Goal: Information Seeking & Learning: Learn about a topic

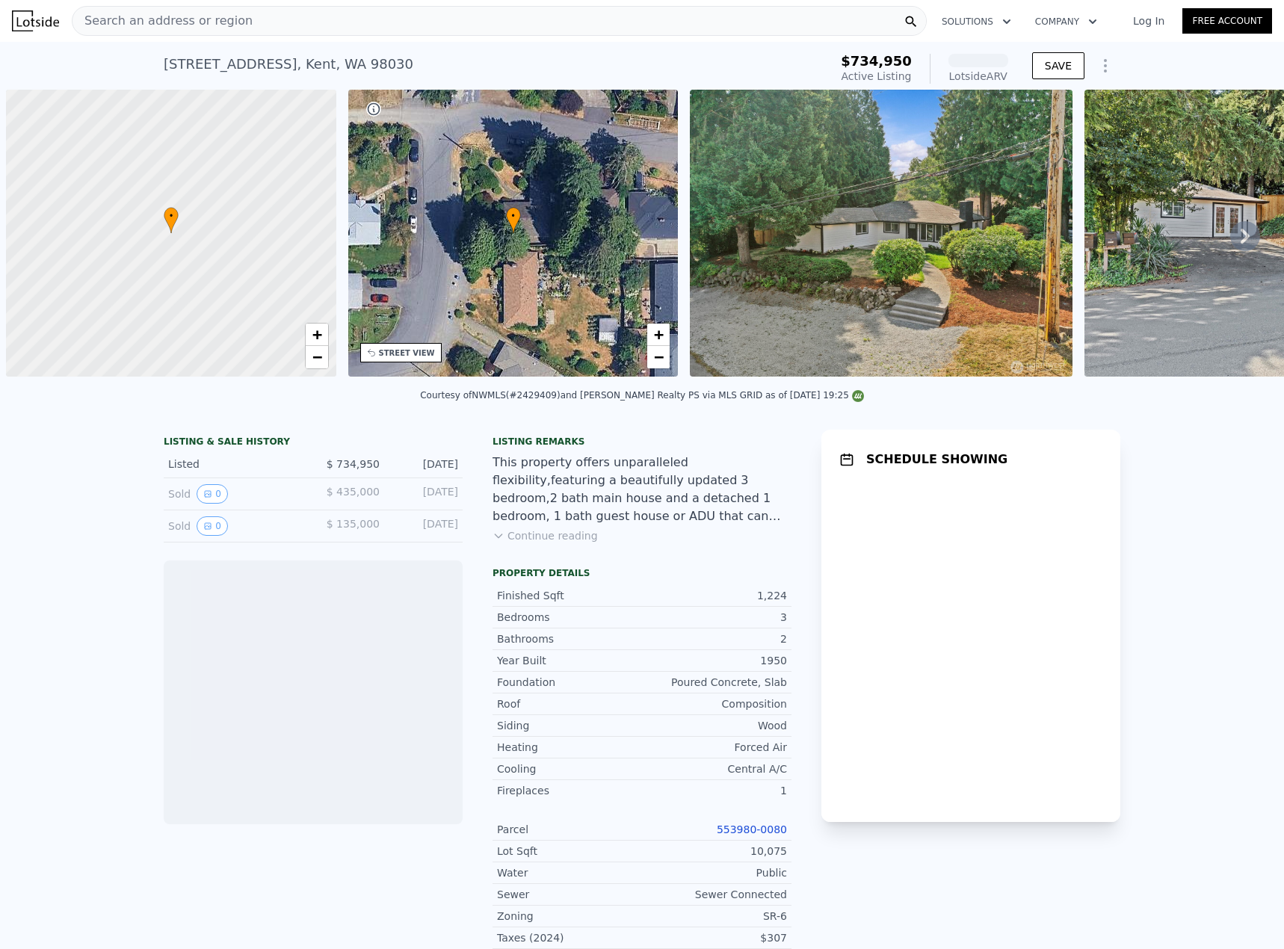
scroll to position [0, 6]
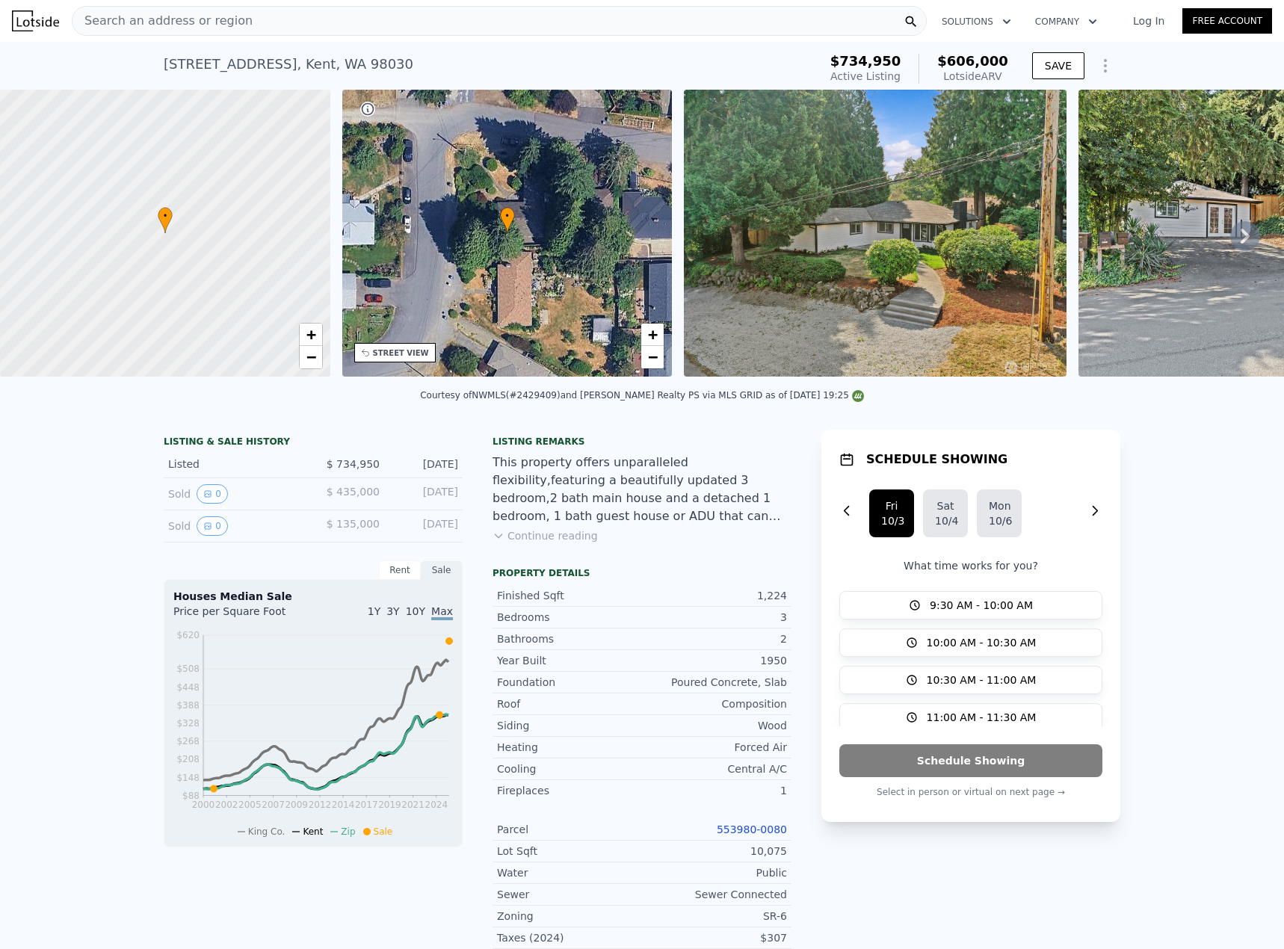
click at [546, 543] on button "Continue reading" at bounding box center [544, 535] width 105 height 15
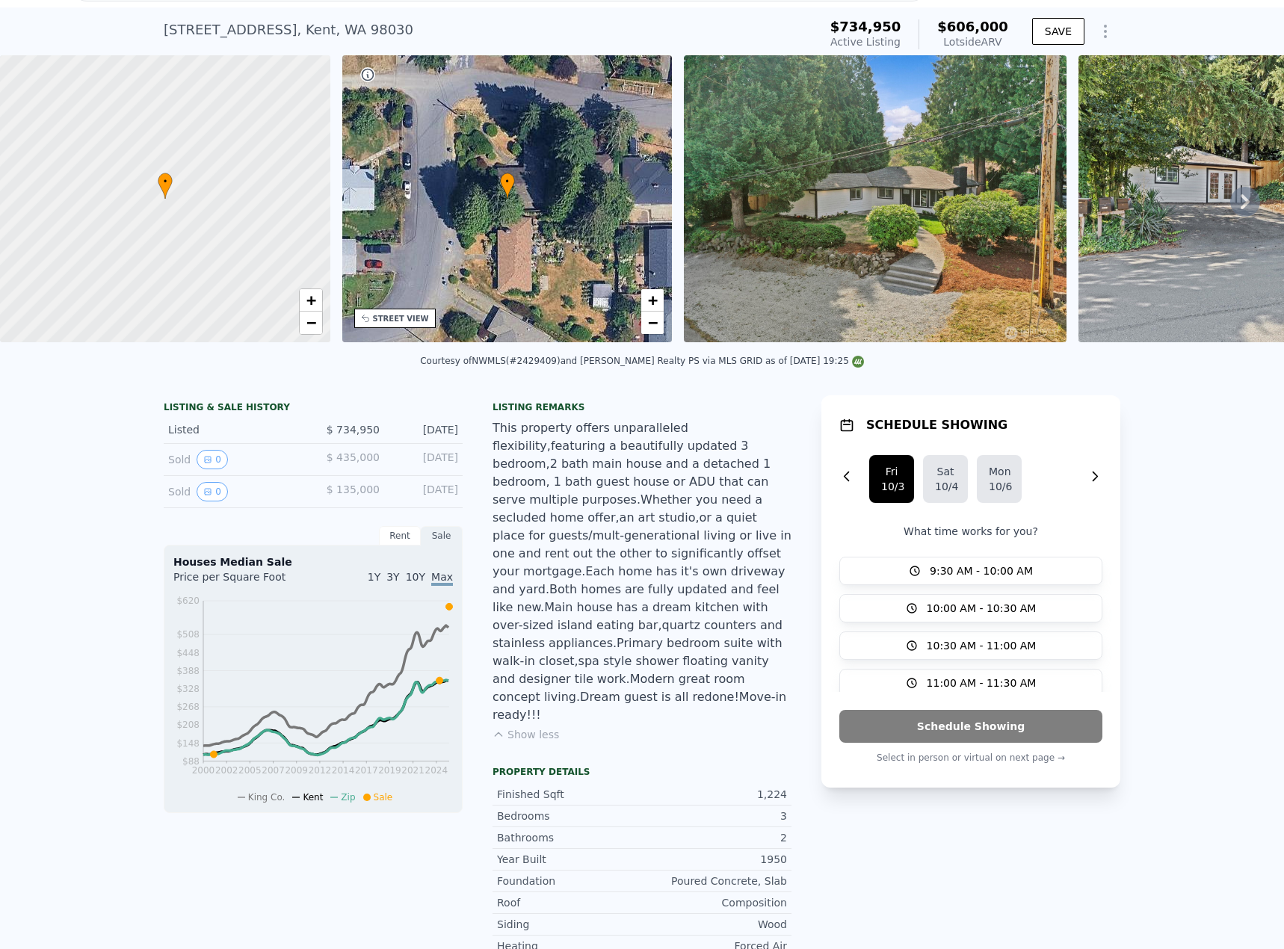
scroll to position [0, 0]
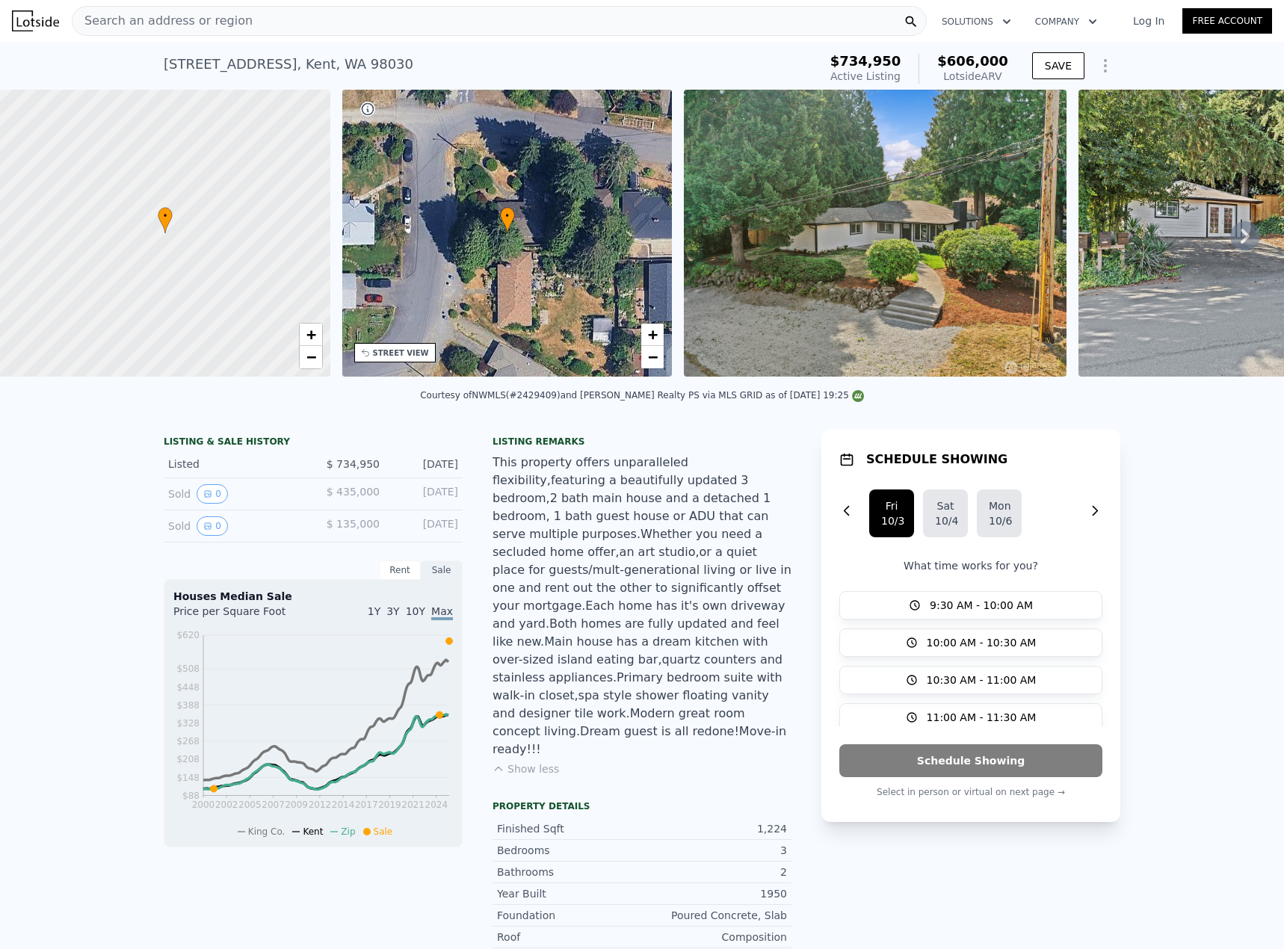
click at [225, 25] on span "Search an address or region" at bounding box center [162, 21] width 180 height 18
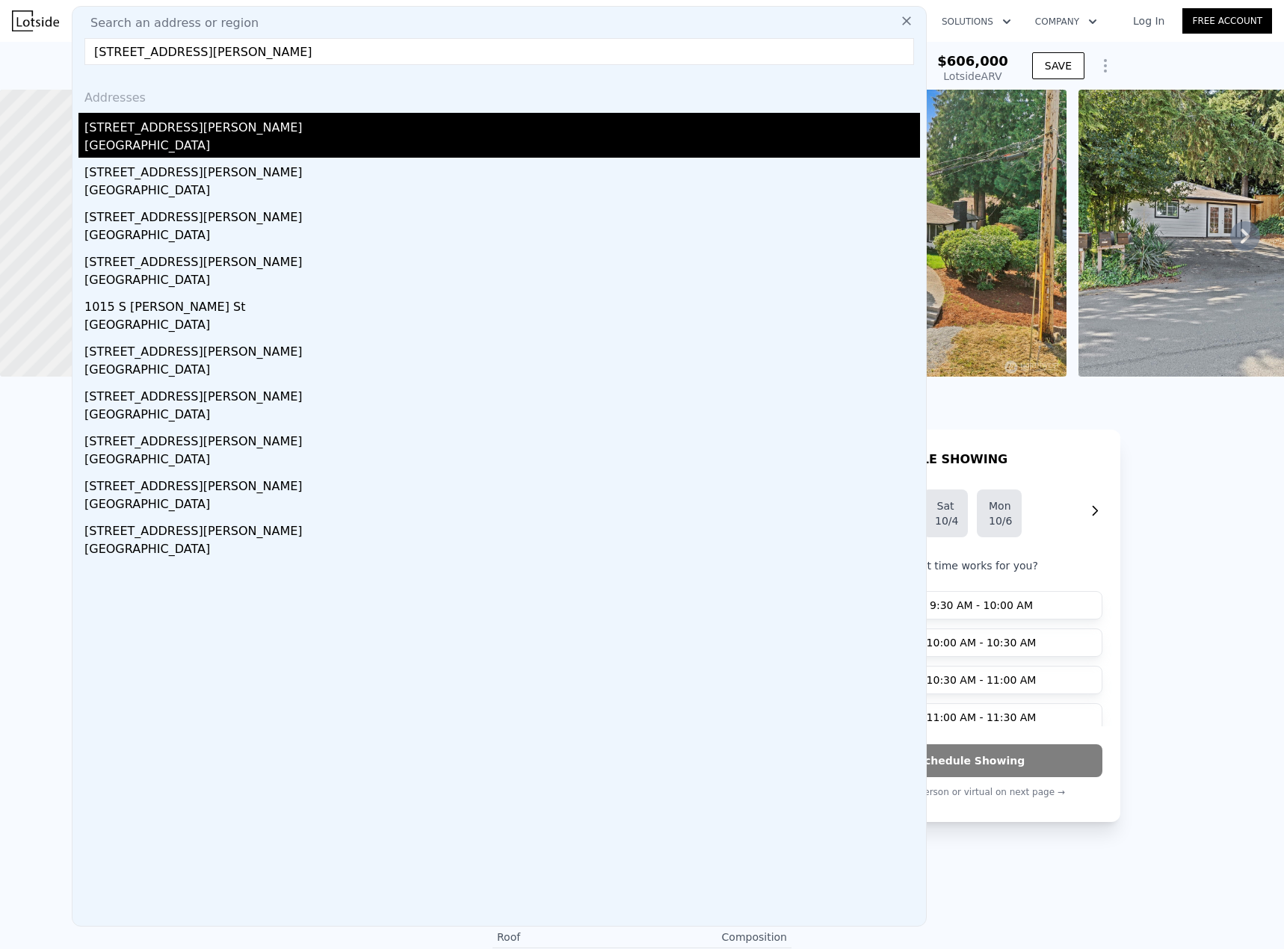
type input "[STREET_ADDRESS][PERSON_NAME]"
click at [142, 131] on div "[STREET_ADDRESS][PERSON_NAME]" at bounding box center [501, 125] width 835 height 24
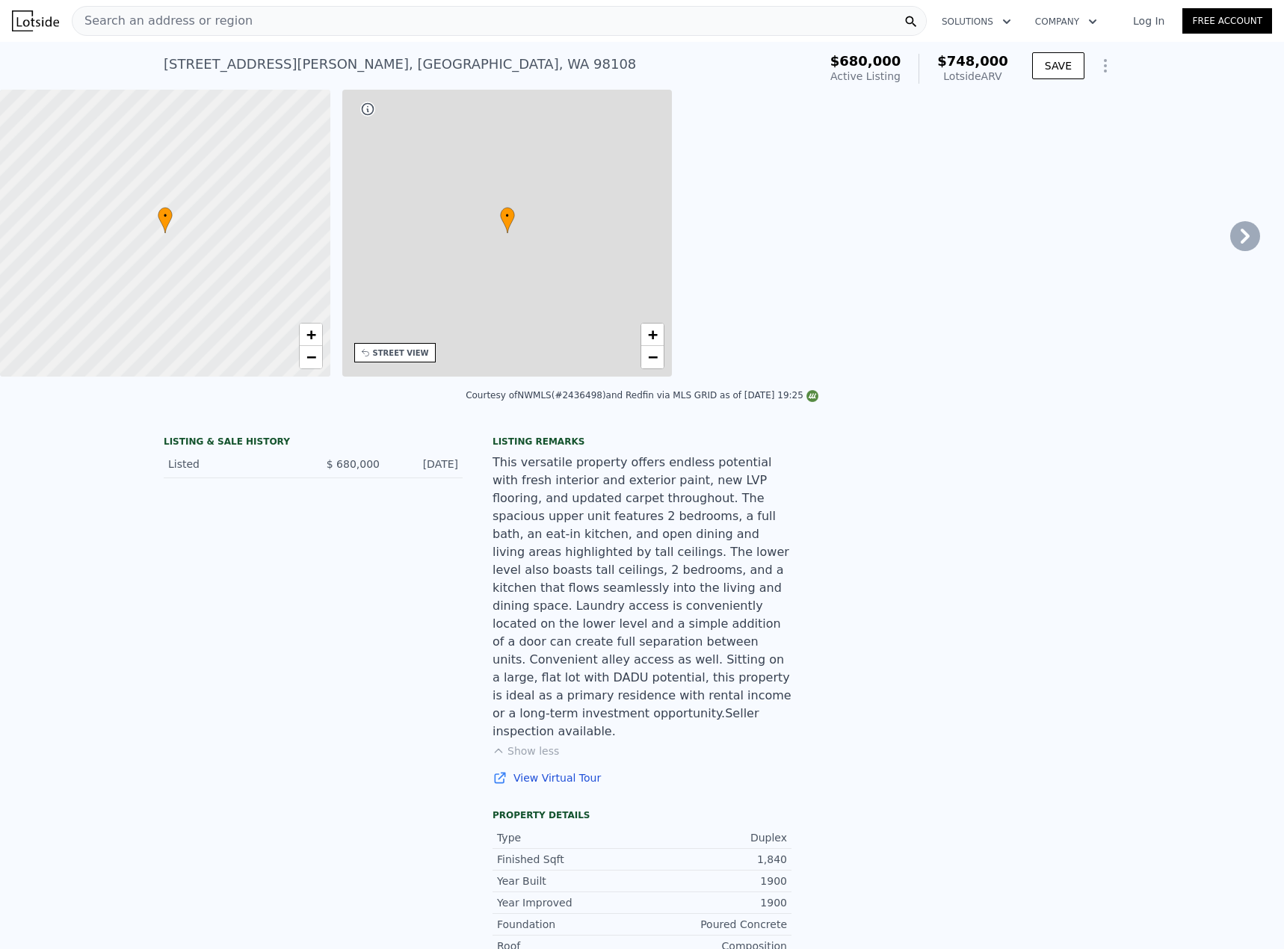
type input "5"
type input "0"
type input "2.5"
type input "1410"
type input "2290"
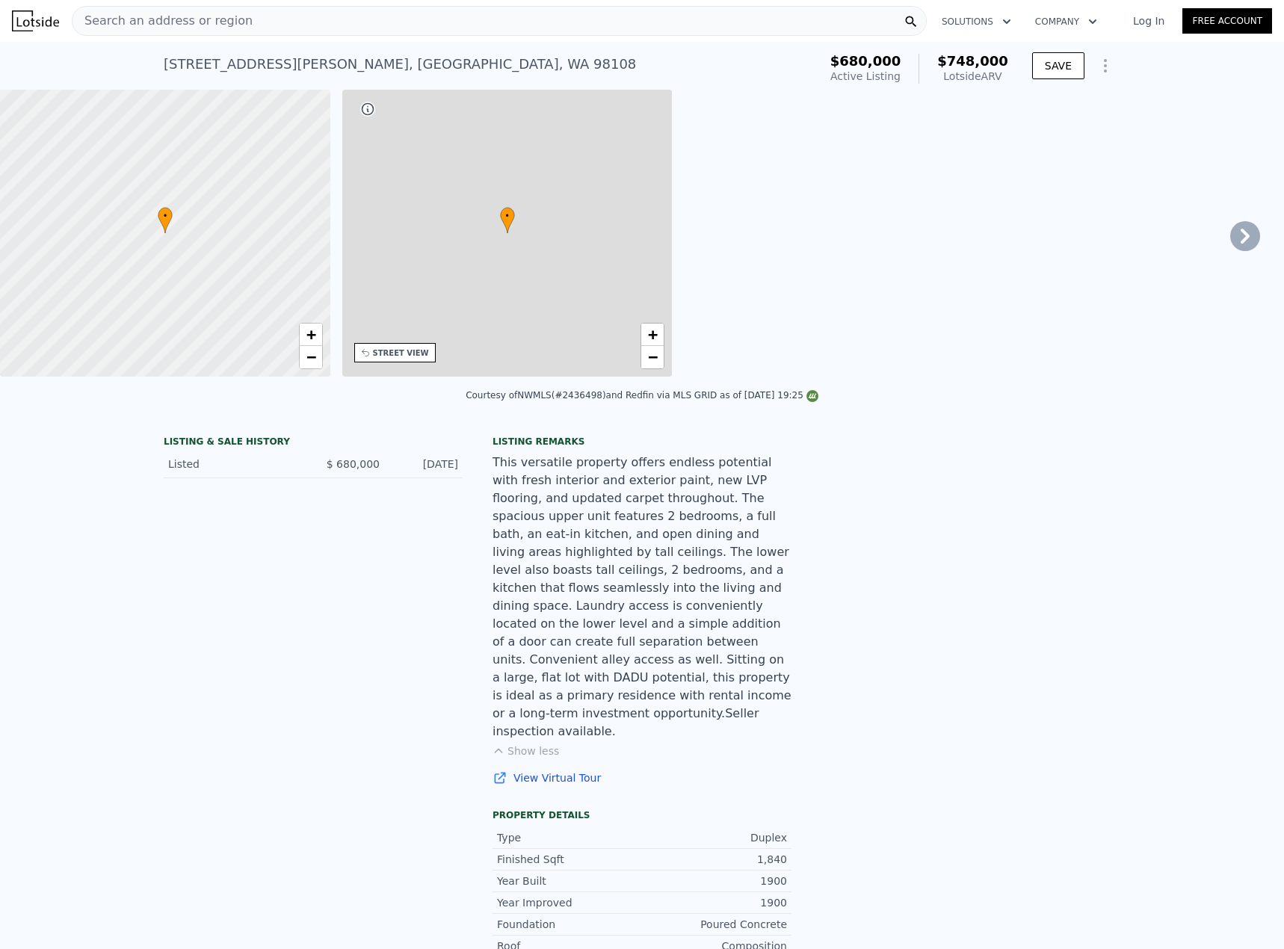
type input "2550"
type input "9130"
type input "$ 748,000"
type input "7"
type input "-$ 37,733"
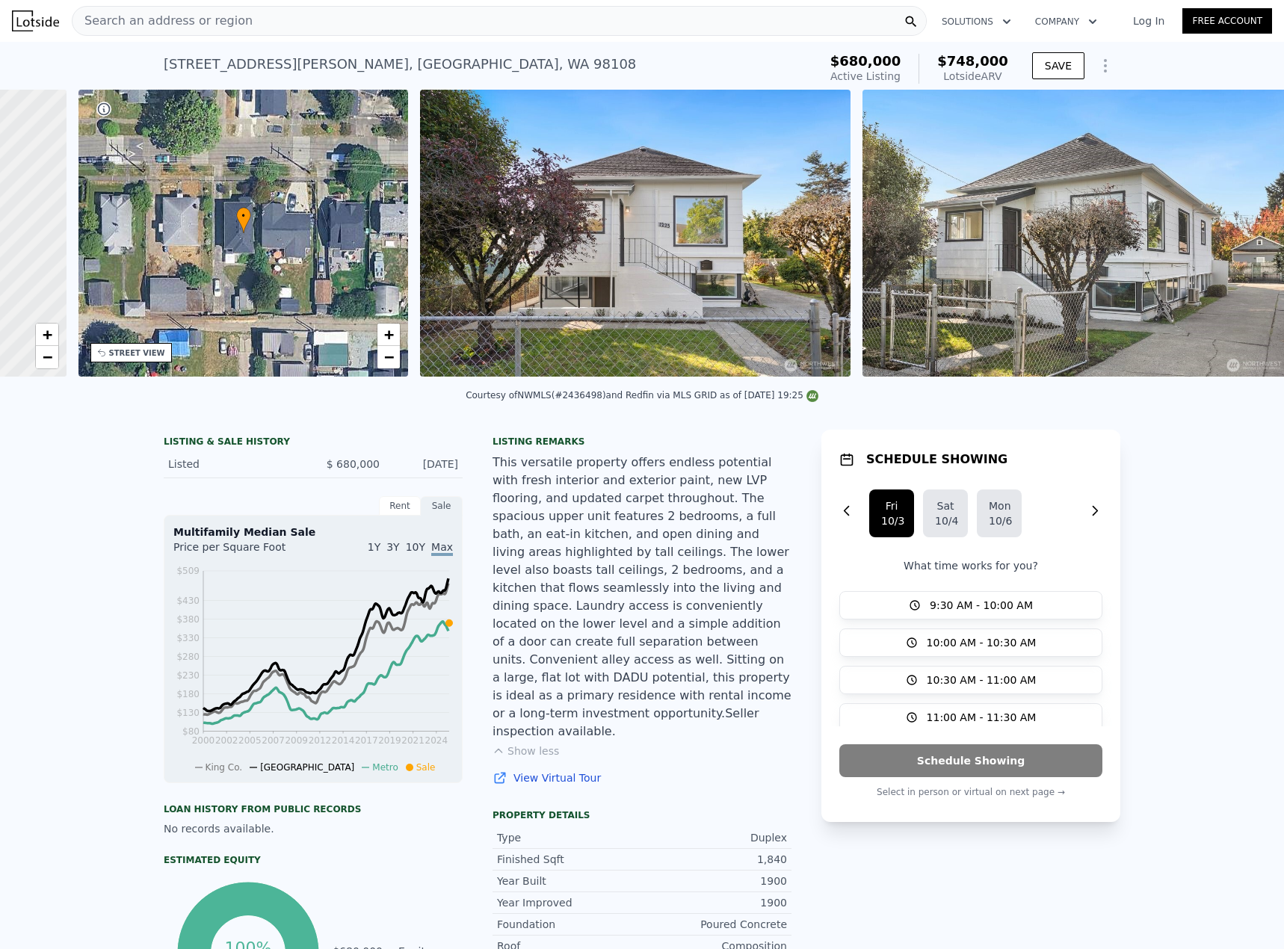
scroll to position [0, 6]
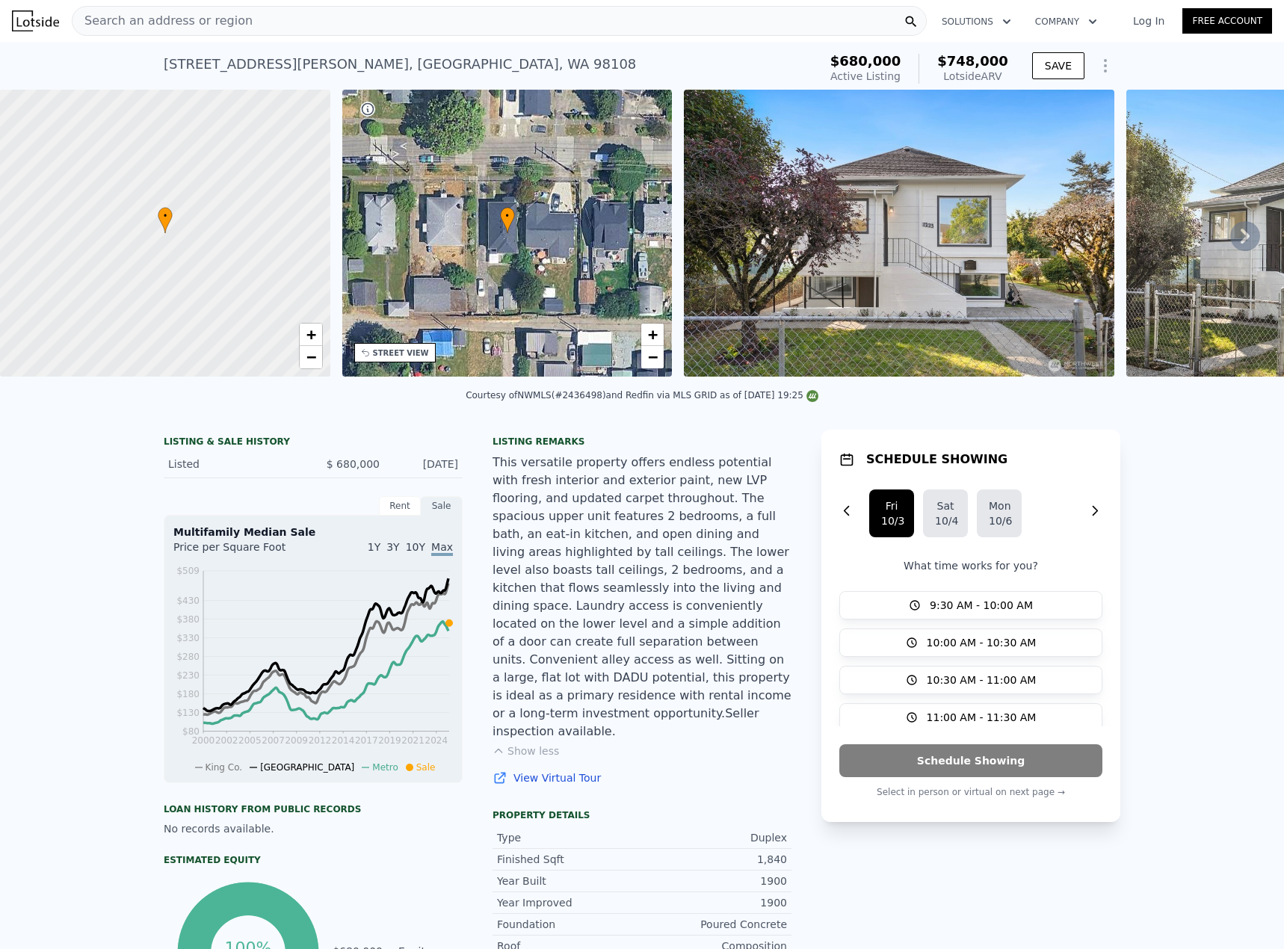
click at [449, 243] on div "• + −" at bounding box center [507, 233] width 330 height 287
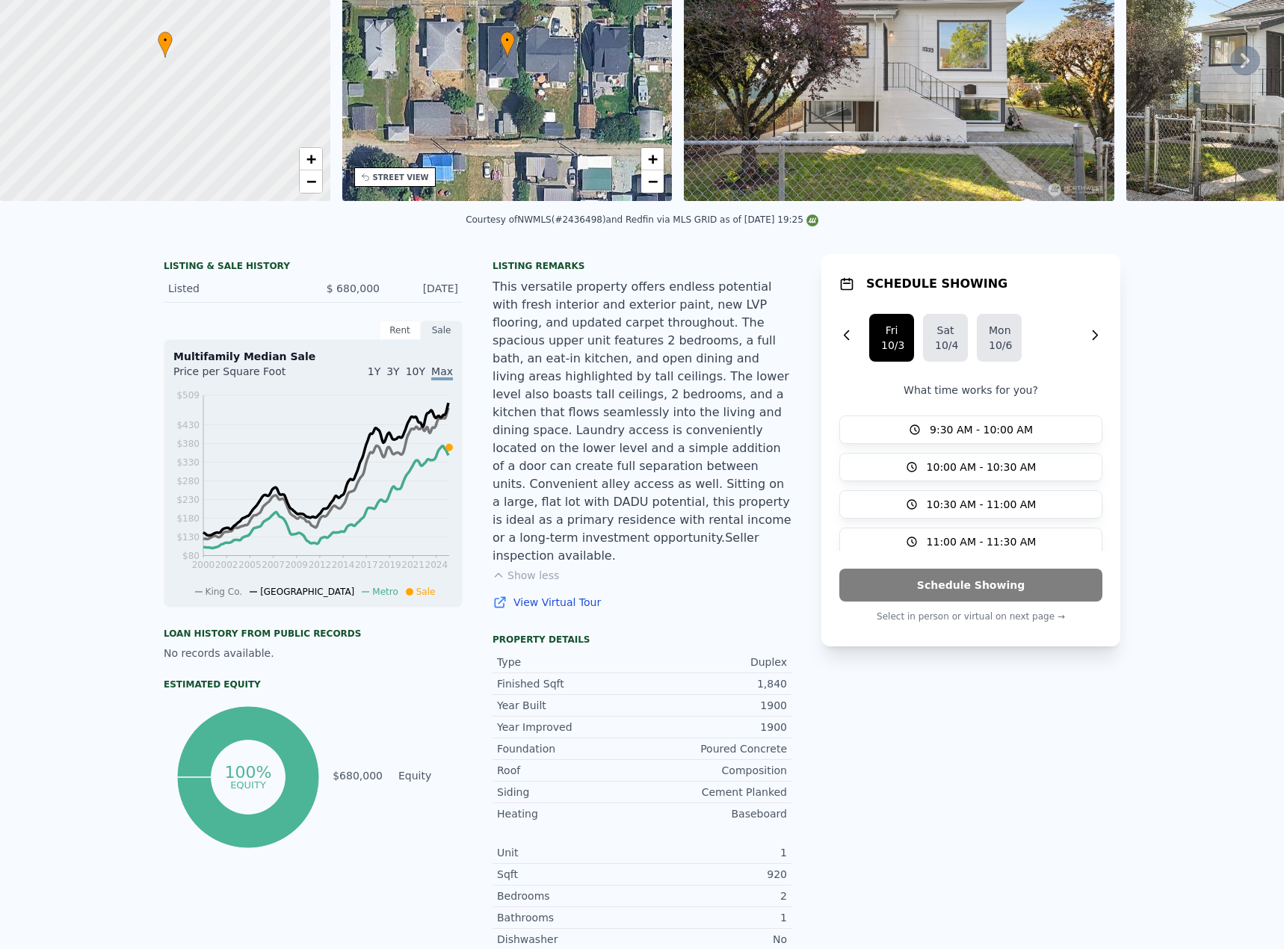
scroll to position [0, 0]
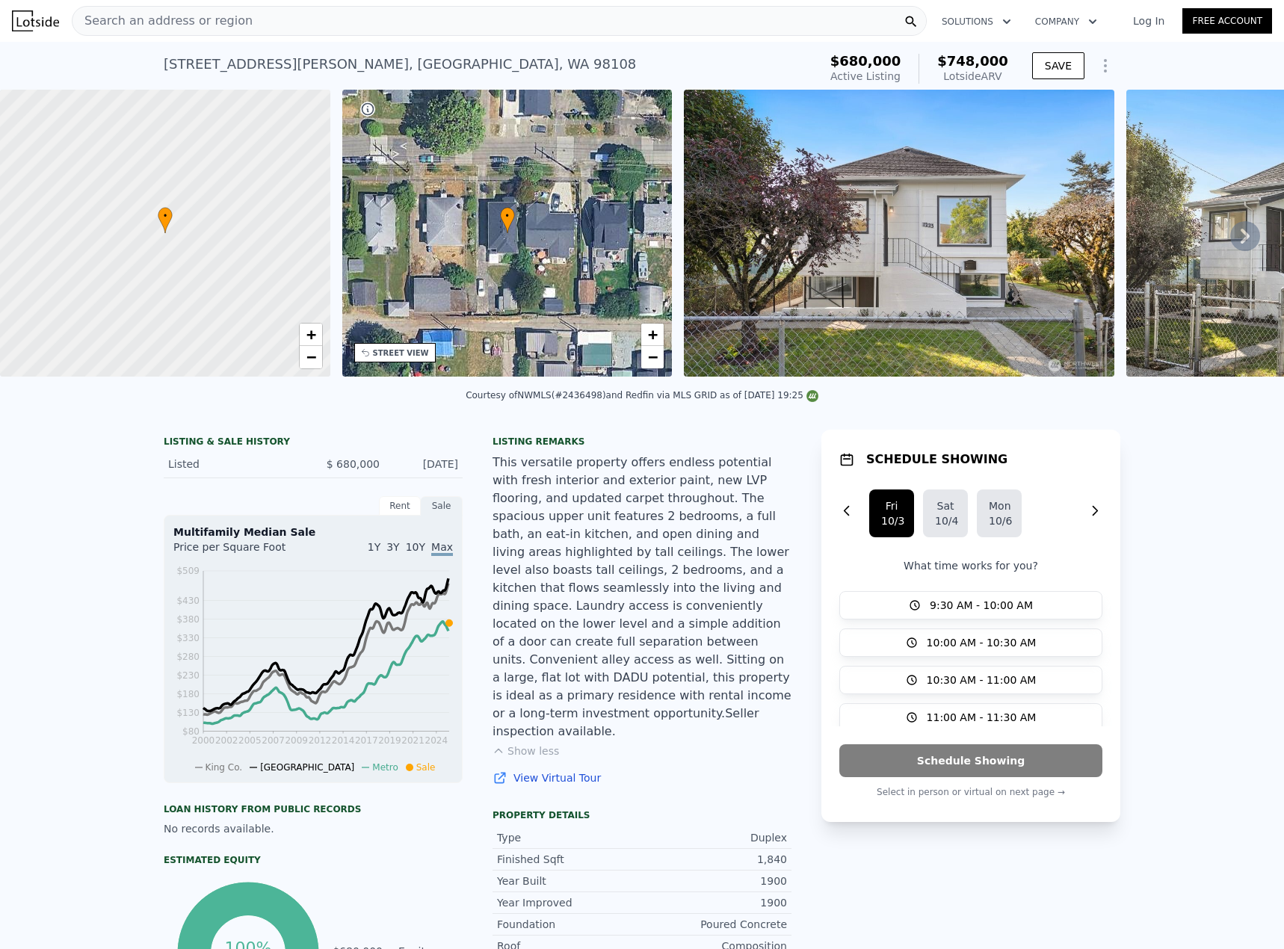
click at [209, 22] on span "Search an address or region" at bounding box center [162, 21] width 180 height 18
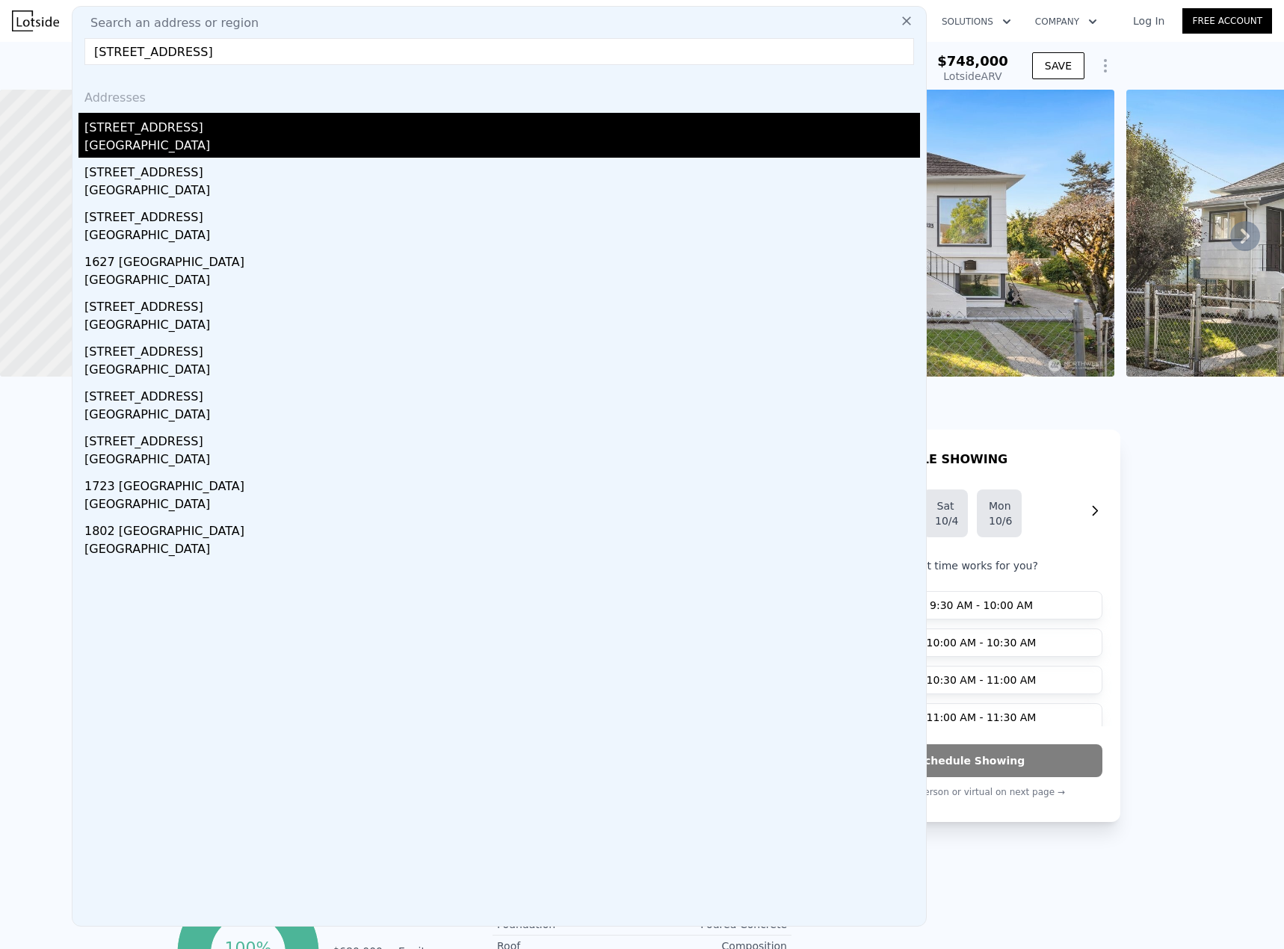
type input "[STREET_ADDRESS]"
click at [161, 129] on div "[STREET_ADDRESS]" at bounding box center [501, 125] width 835 height 24
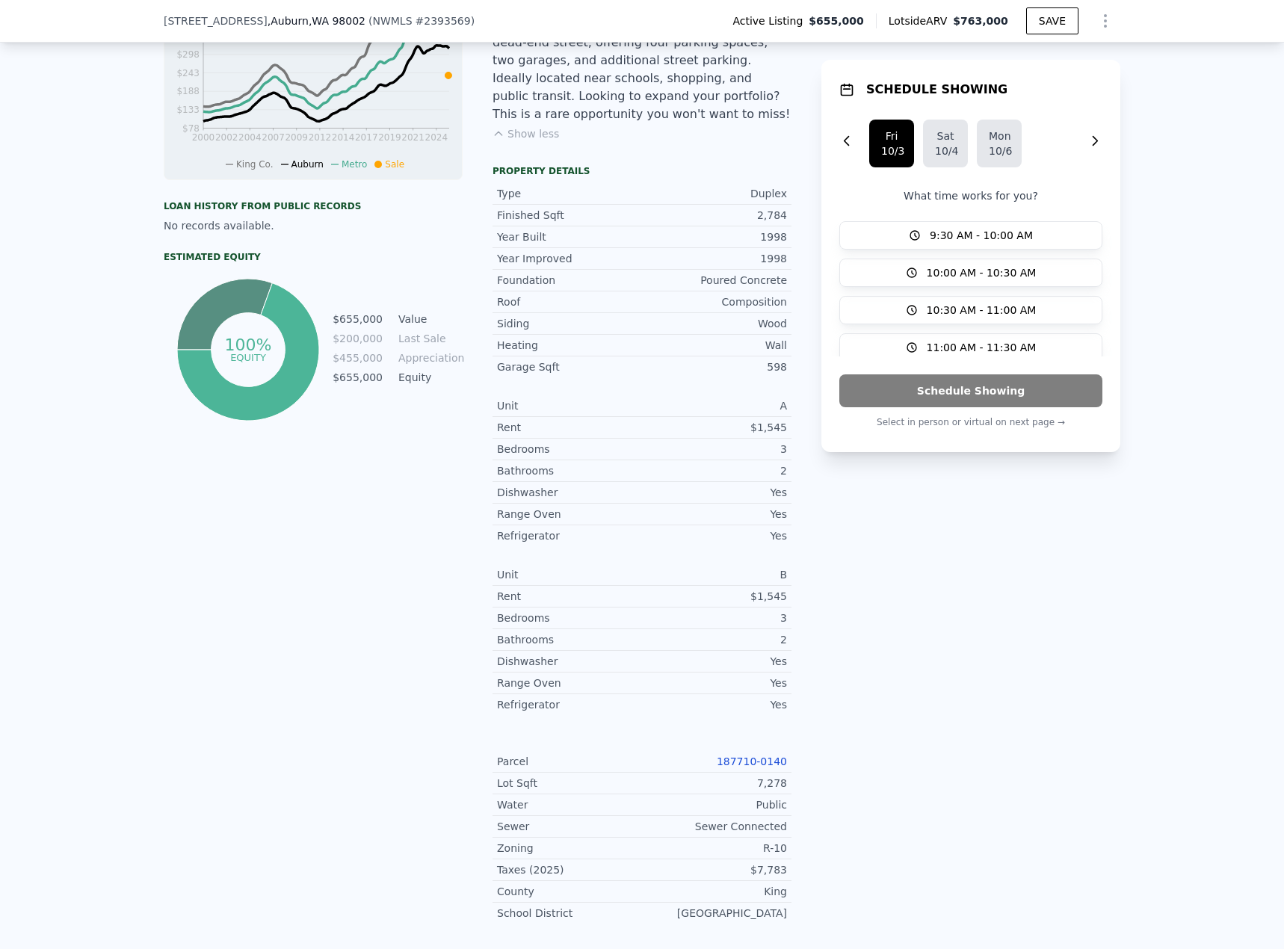
scroll to position [695, 0]
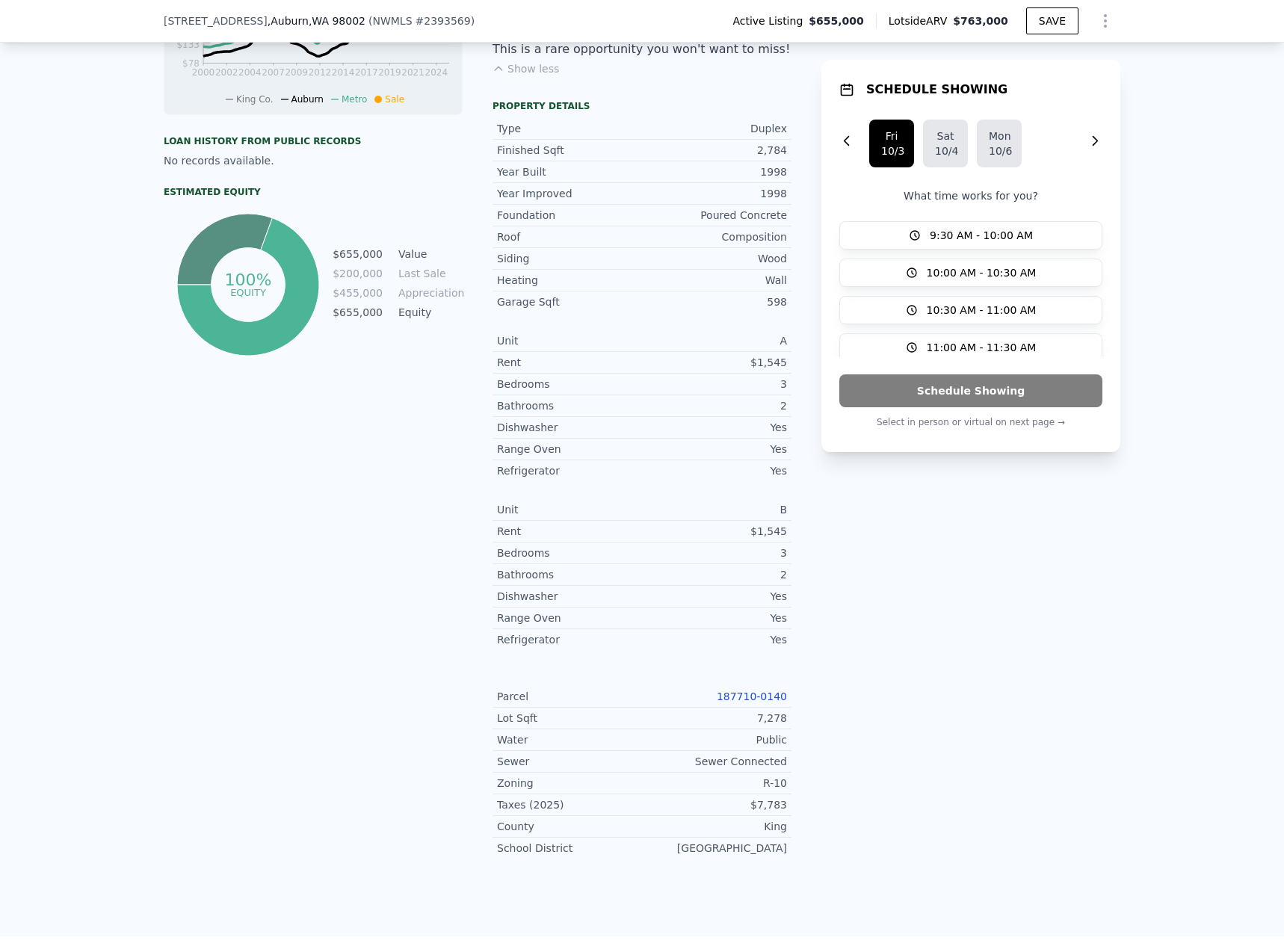
click at [743, 690] on link "187710-0140" at bounding box center [752, 696] width 70 height 12
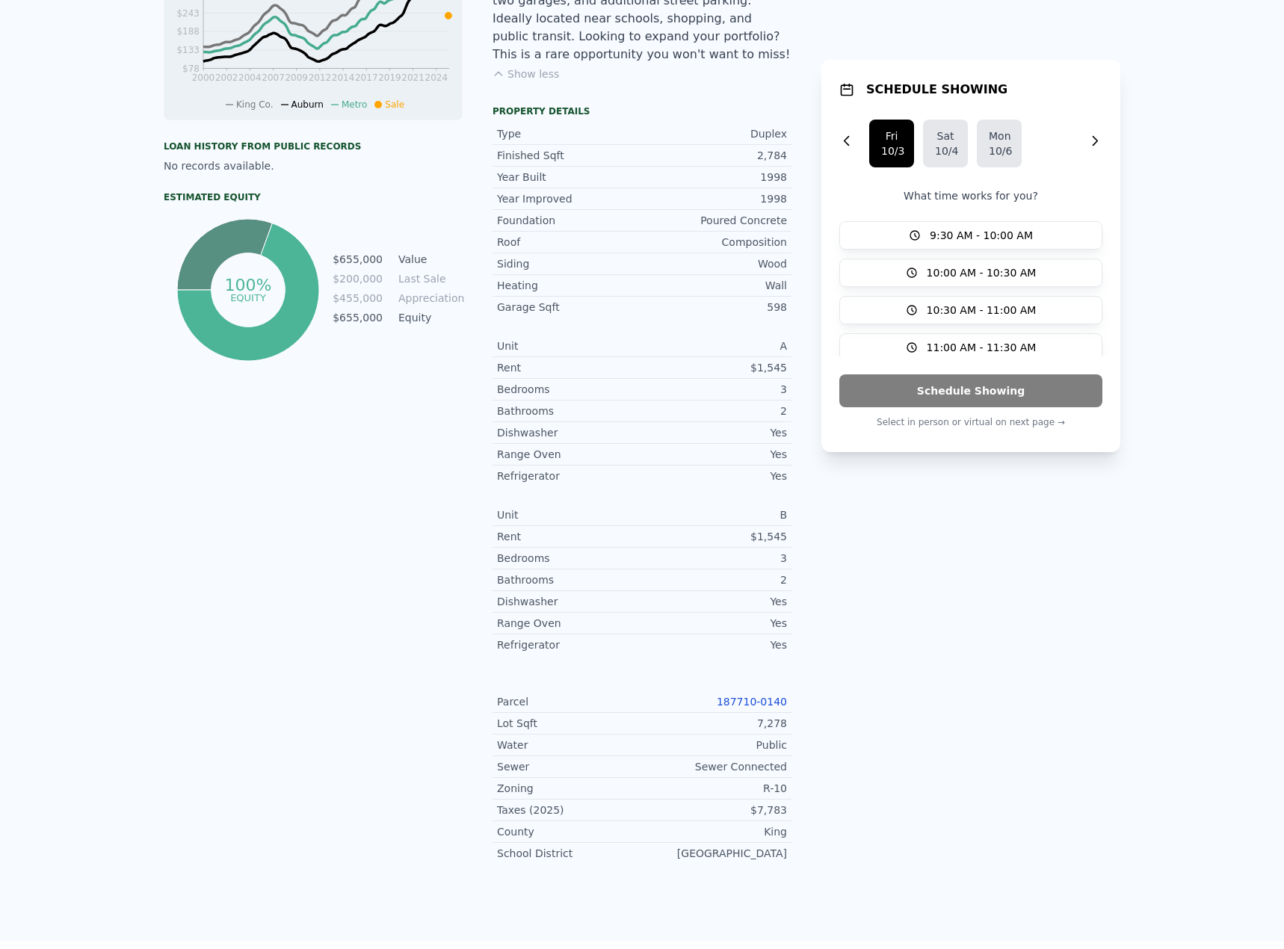
scroll to position [5, 0]
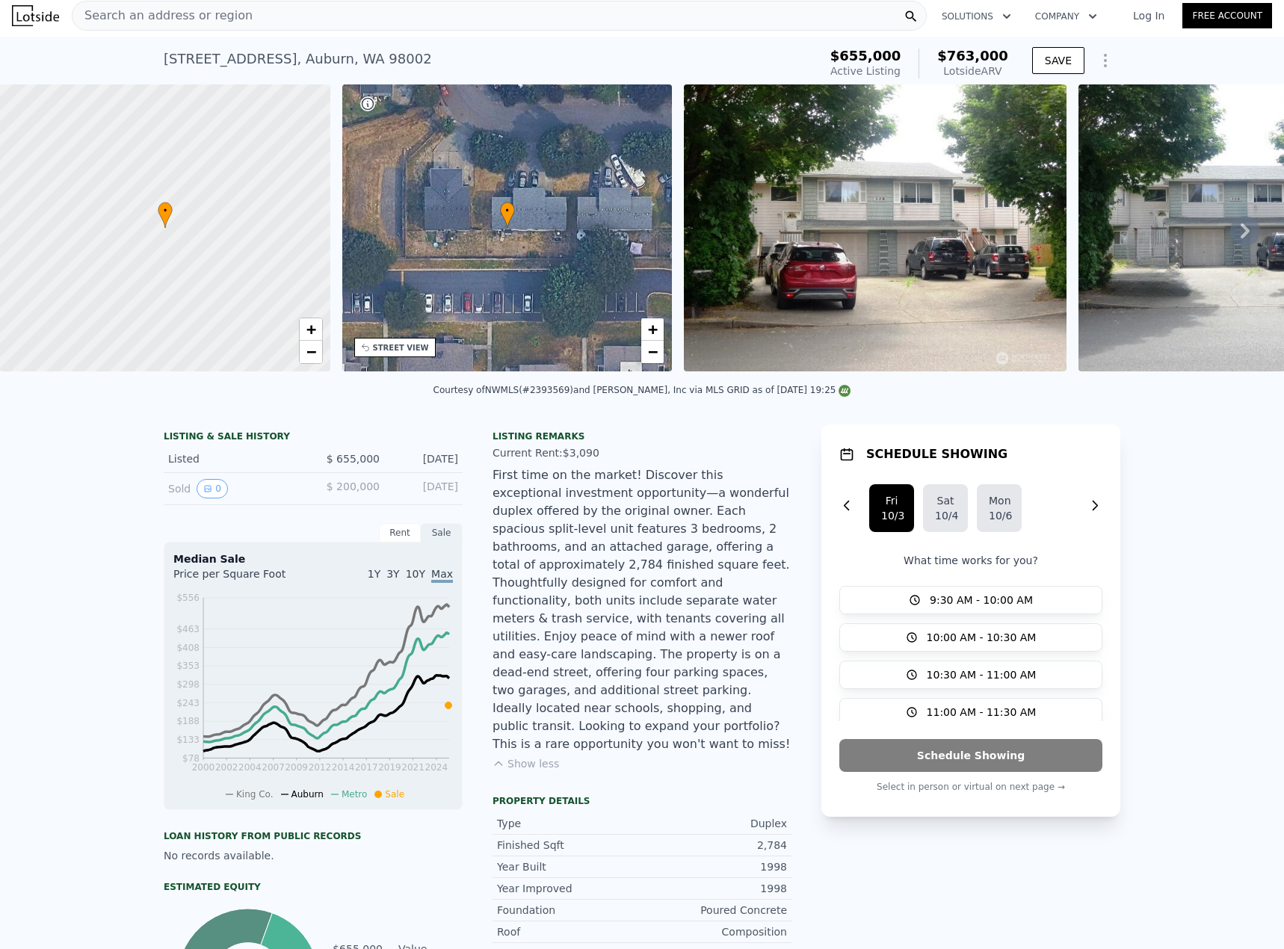
click at [217, 16] on span "Search an address or region" at bounding box center [162, 16] width 180 height 18
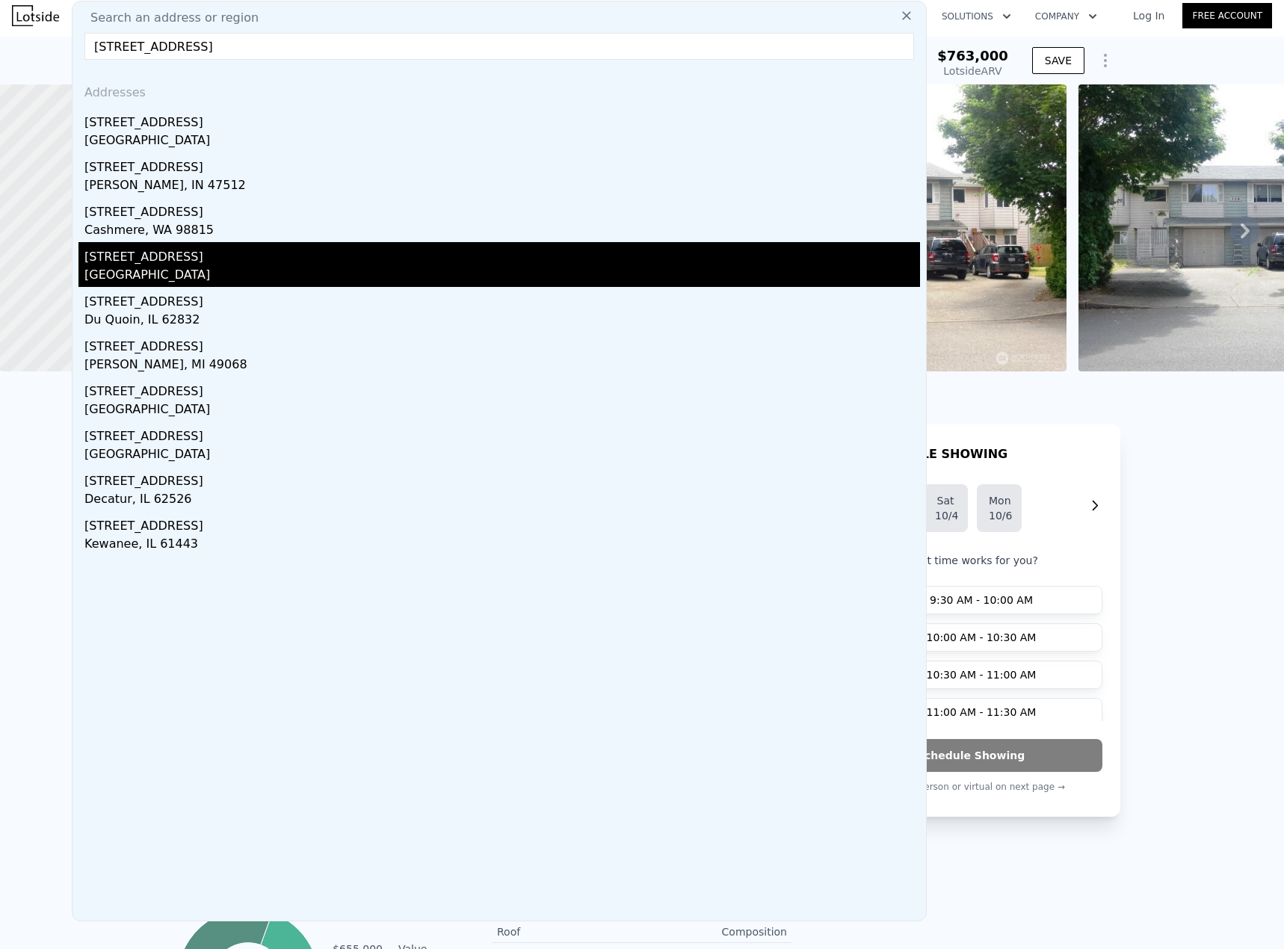
type input "[STREET_ADDRESS]"
click at [159, 263] on div "[STREET_ADDRESS]" at bounding box center [501, 254] width 835 height 24
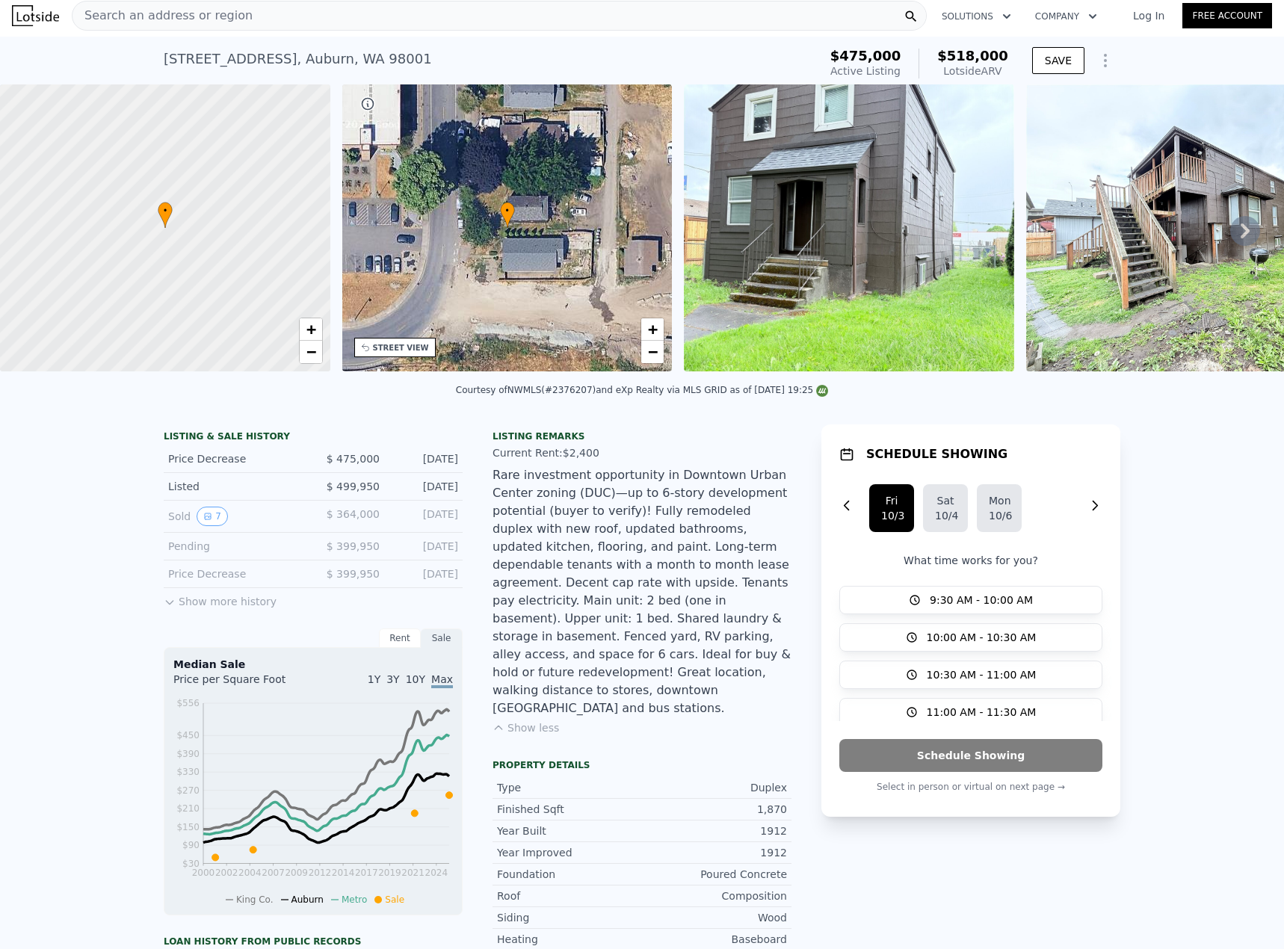
click at [173, 16] on span "Search an address or region" at bounding box center [162, 16] width 180 height 18
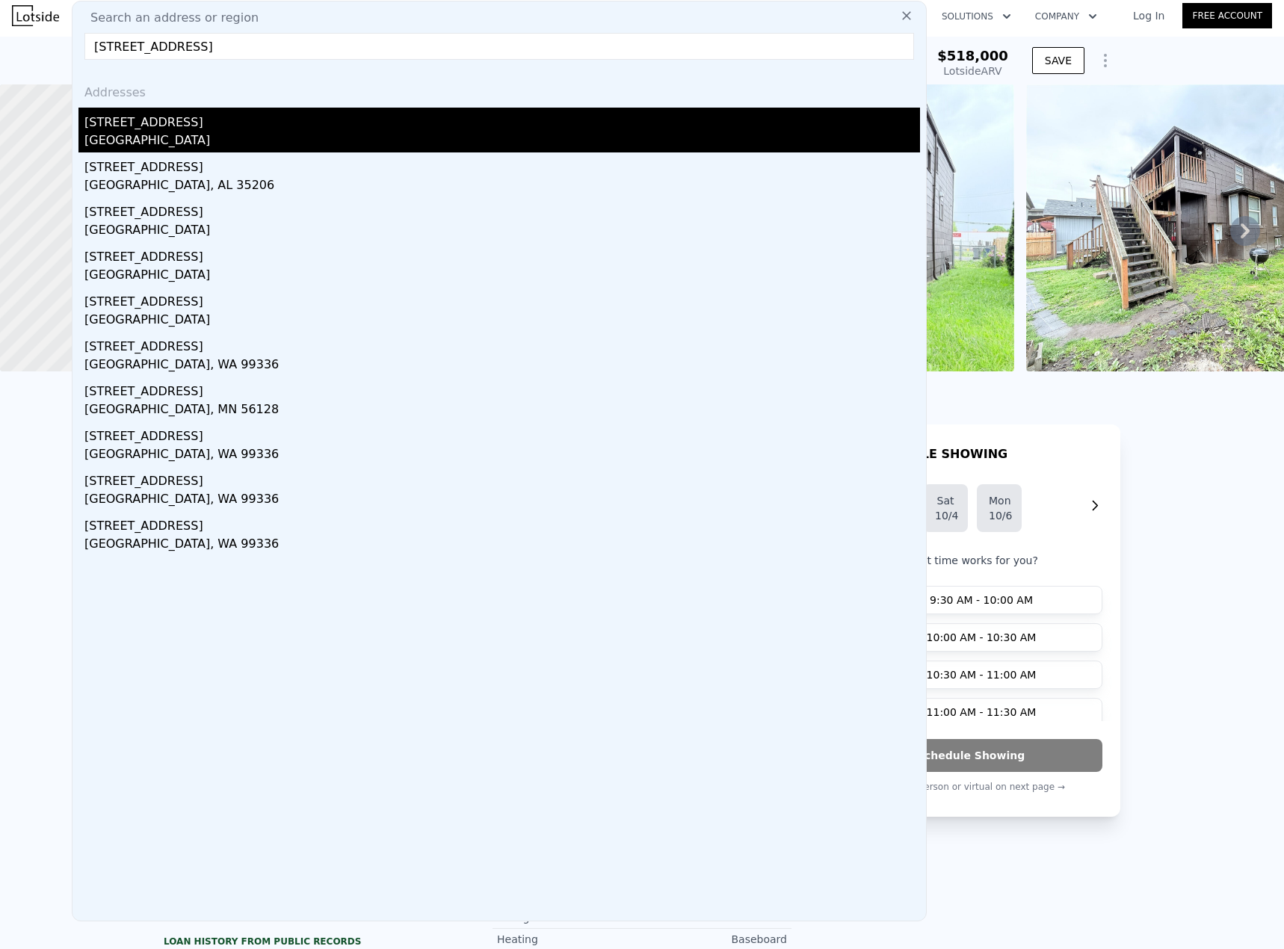
type input "[STREET_ADDRESS]"
click at [137, 123] on div "[STREET_ADDRESS]" at bounding box center [501, 120] width 835 height 24
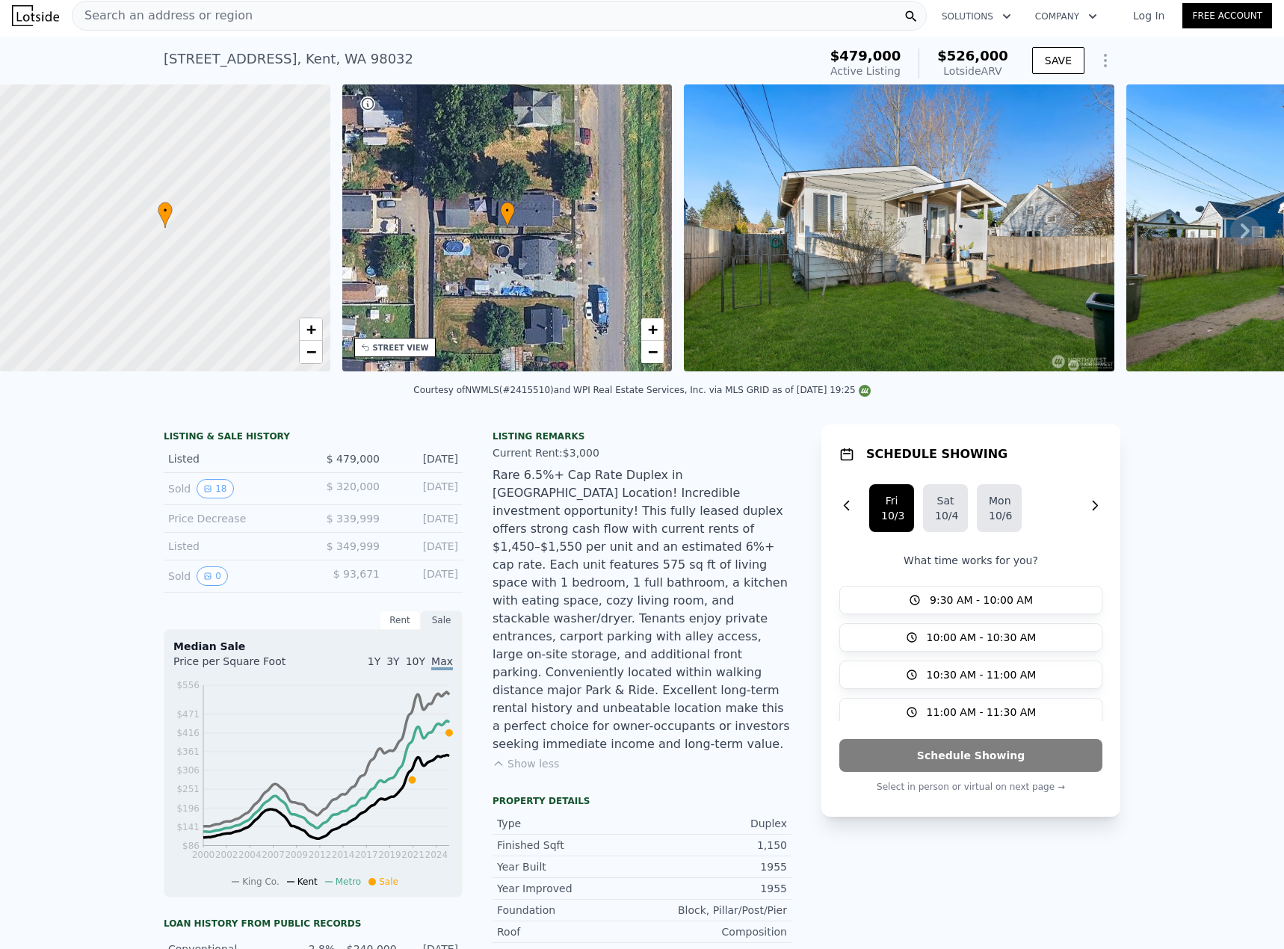
click at [161, 21] on span "Search an address or region" at bounding box center [162, 16] width 180 height 18
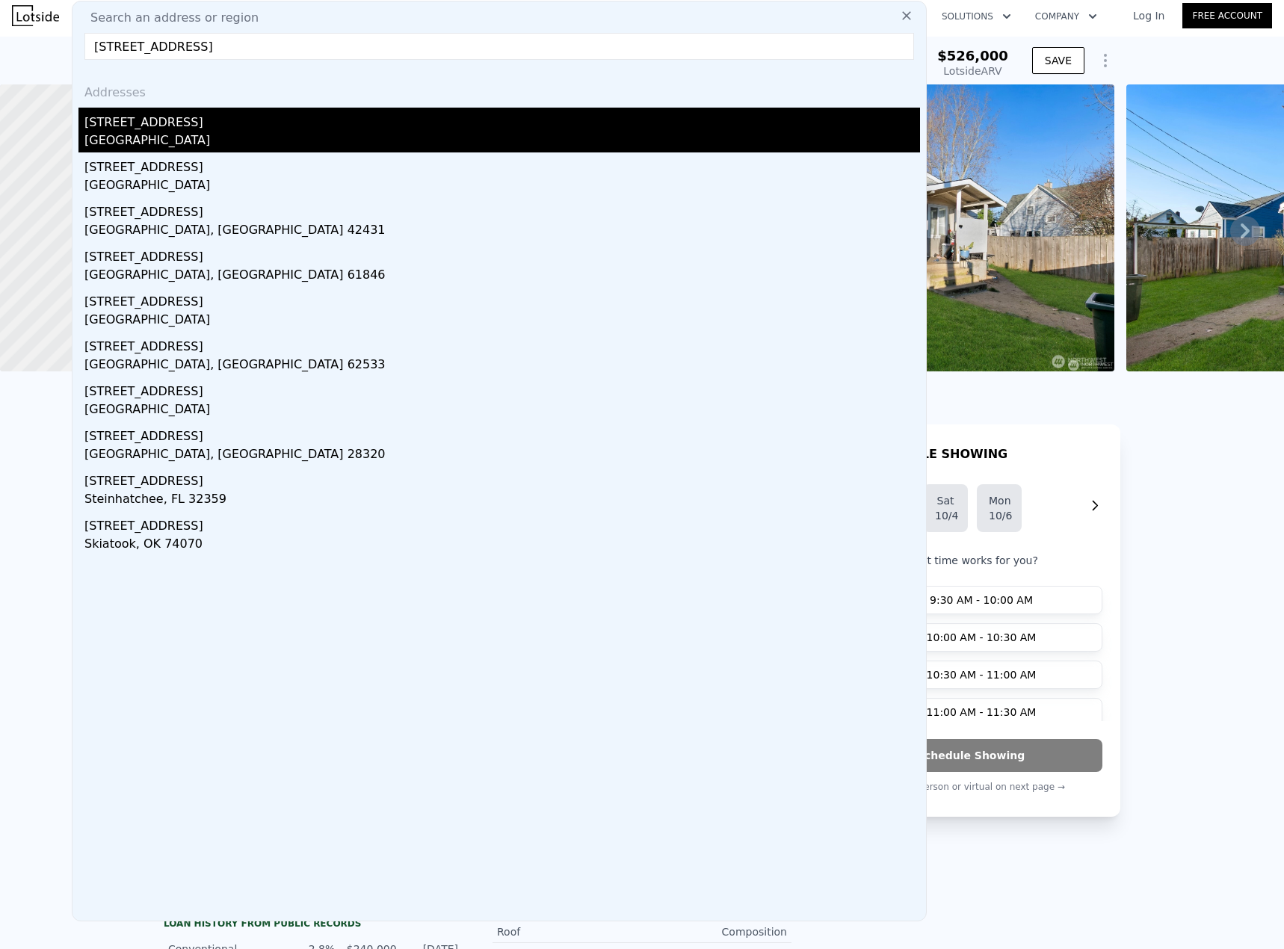
type input "[STREET_ADDRESS]"
click at [155, 125] on div "[STREET_ADDRESS]" at bounding box center [501, 120] width 835 height 24
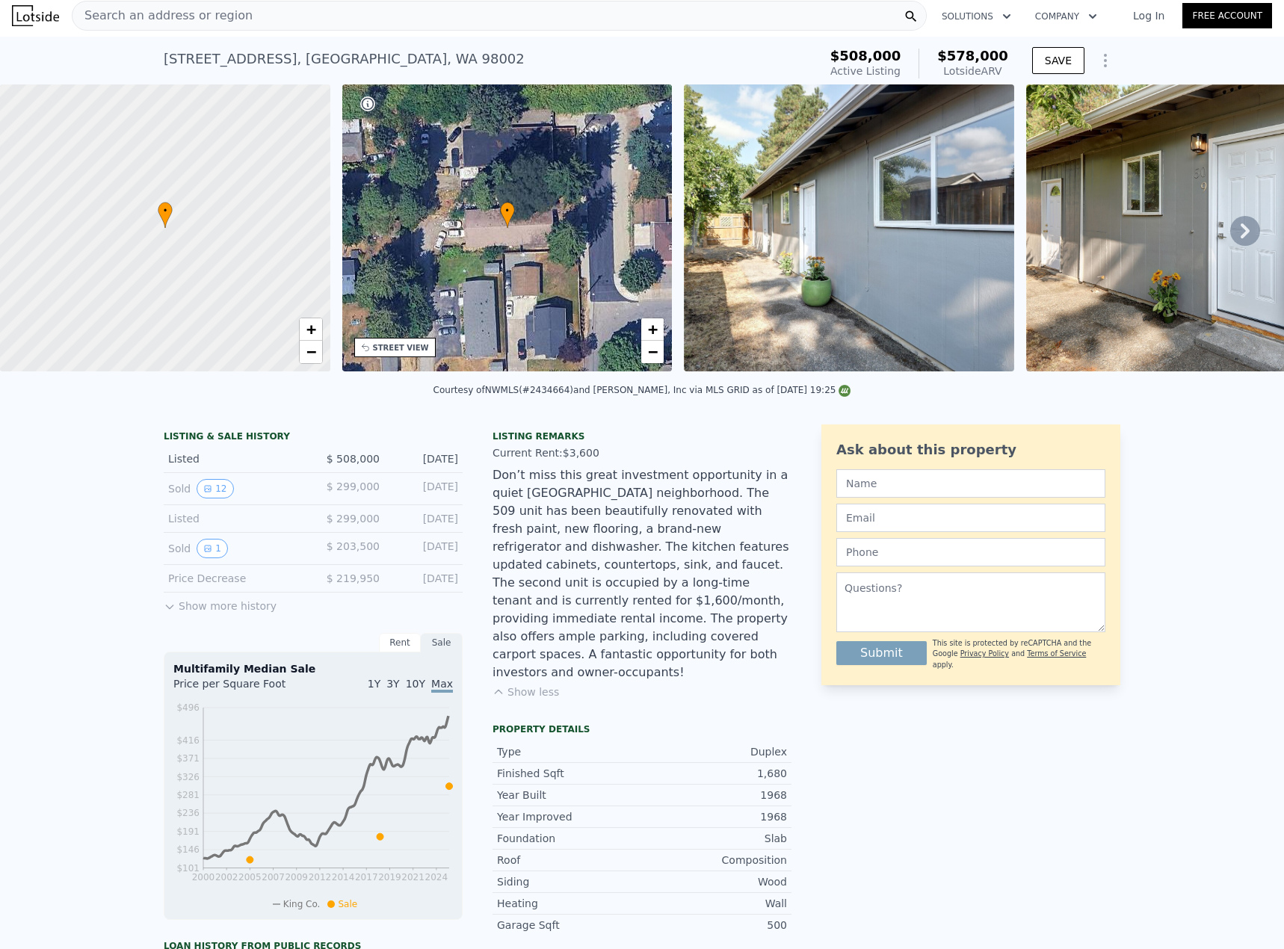
click at [164, 18] on span "Search an address or region" at bounding box center [162, 16] width 180 height 18
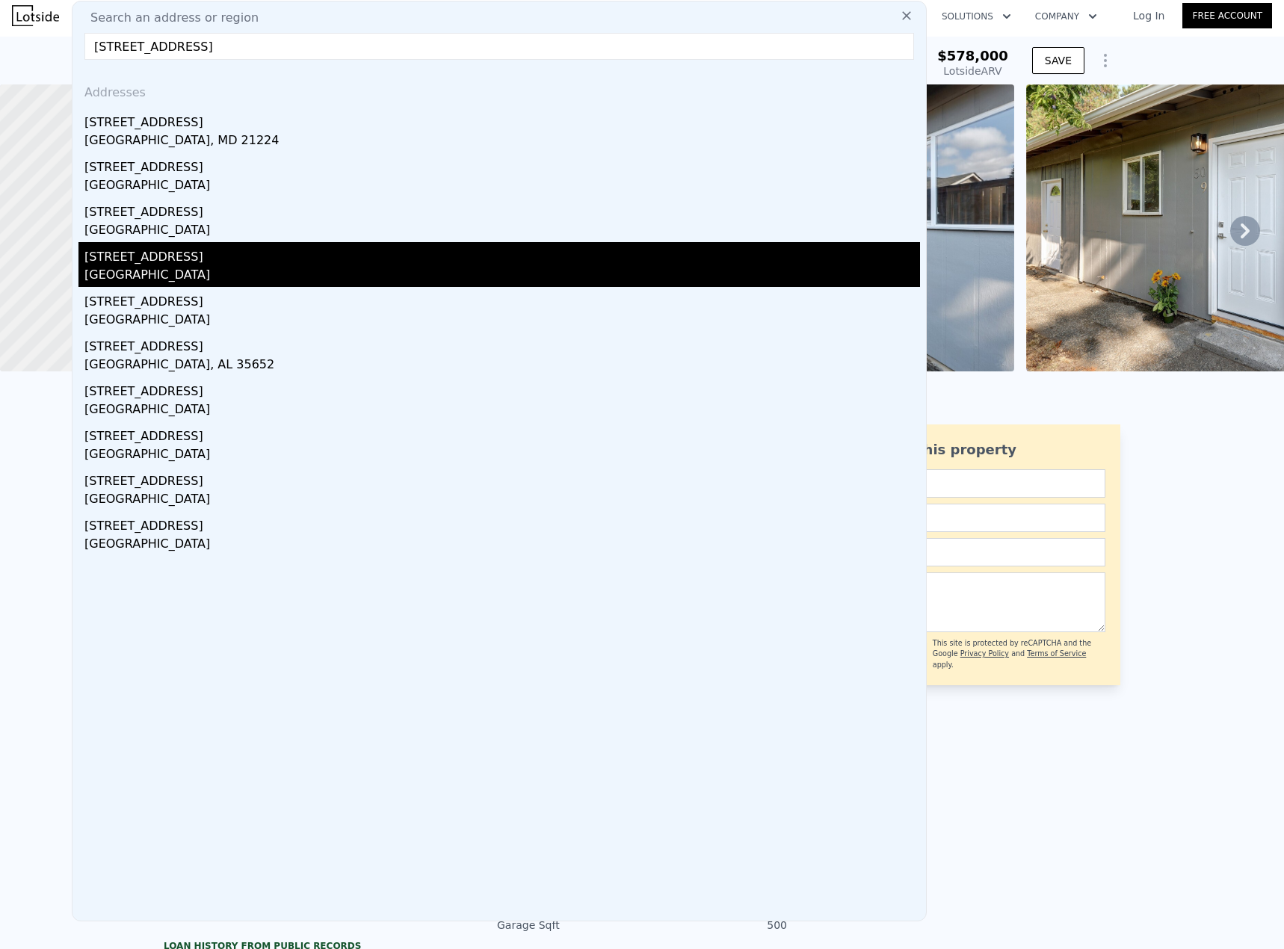
type input "[STREET_ADDRESS]"
click at [154, 266] on div "[GEOGRAPHIC_DATA]" at bounding box center [501, 276] width 835 height 21
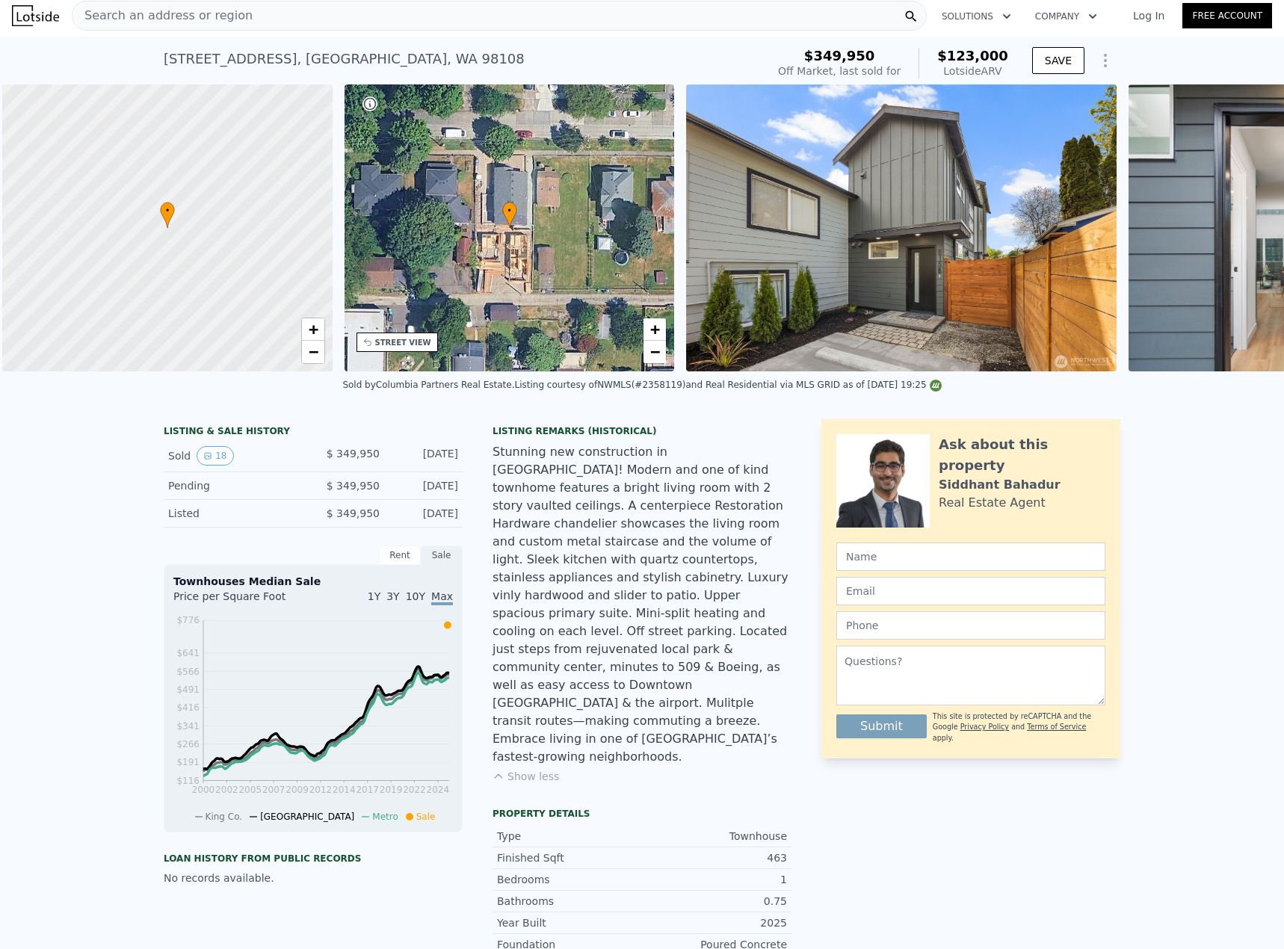
scroll to position [0, 6]
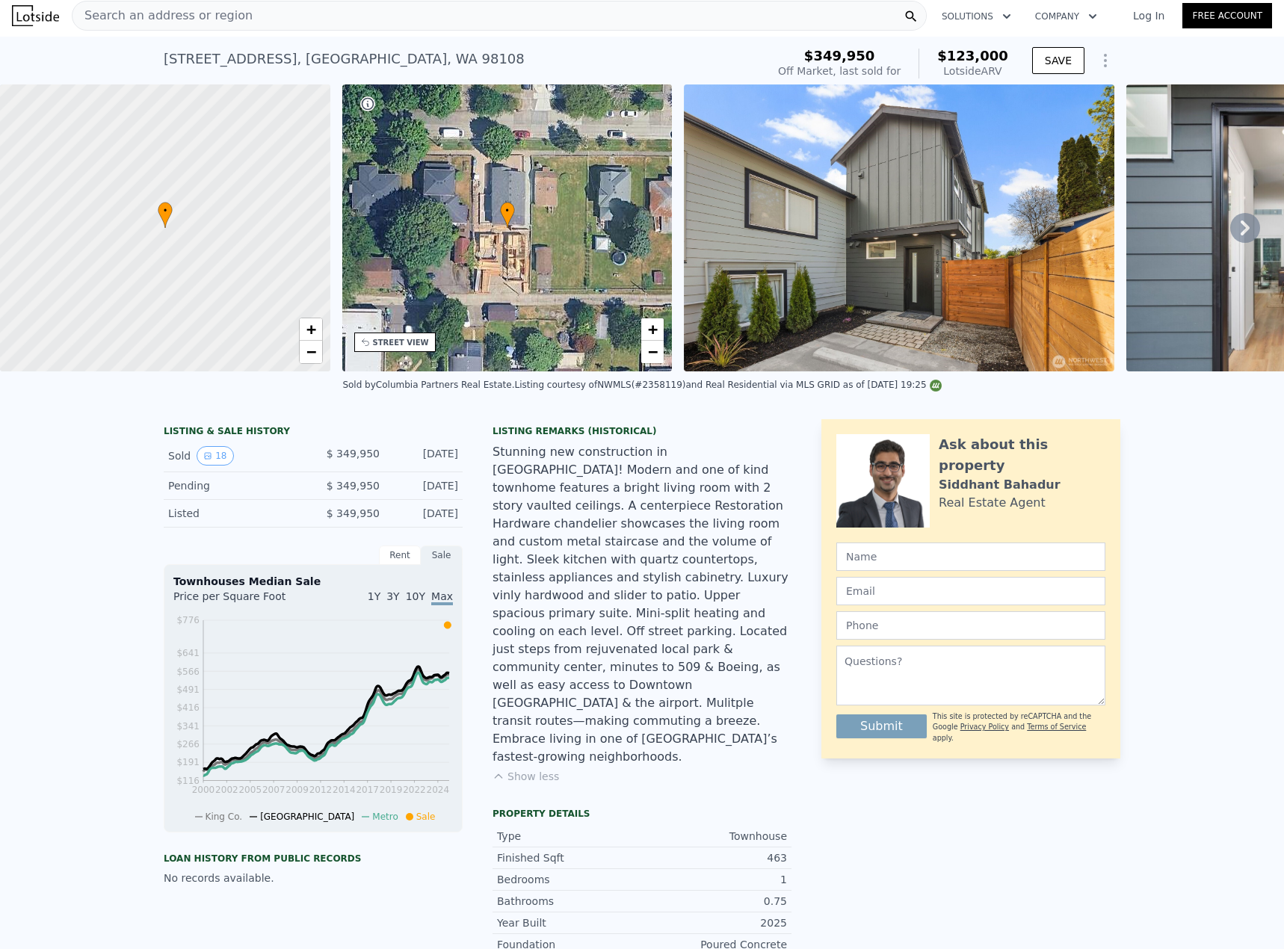
click at [216, 21] on span "Search an address or region" at bounding box center [162, 16] width 180 height 18
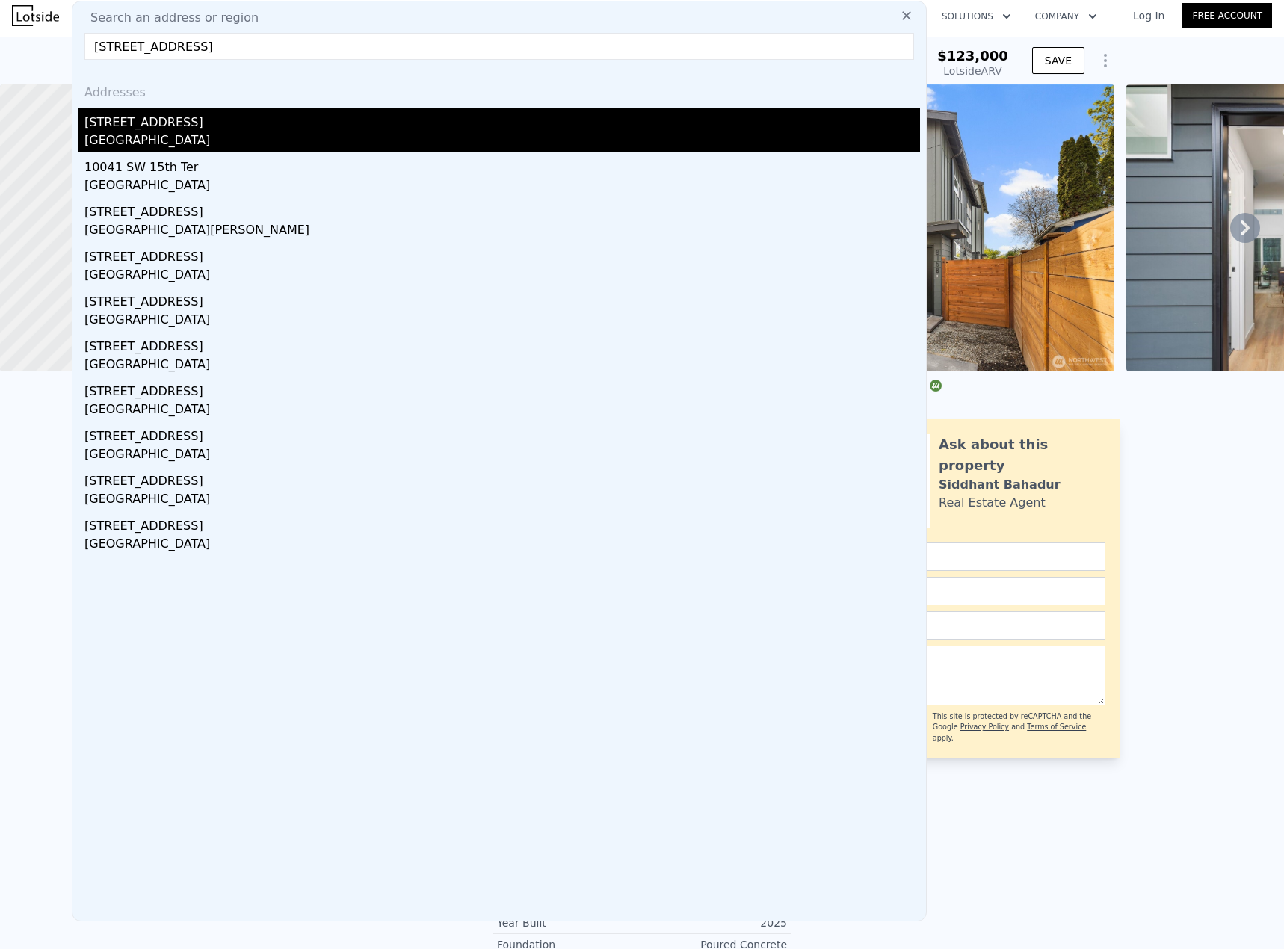
type input "[STREET_ADDRESS]"
click at [170, 126] on div "[STREET_ADDRESS]" at bounding box center [501, 120] width 835 height 24
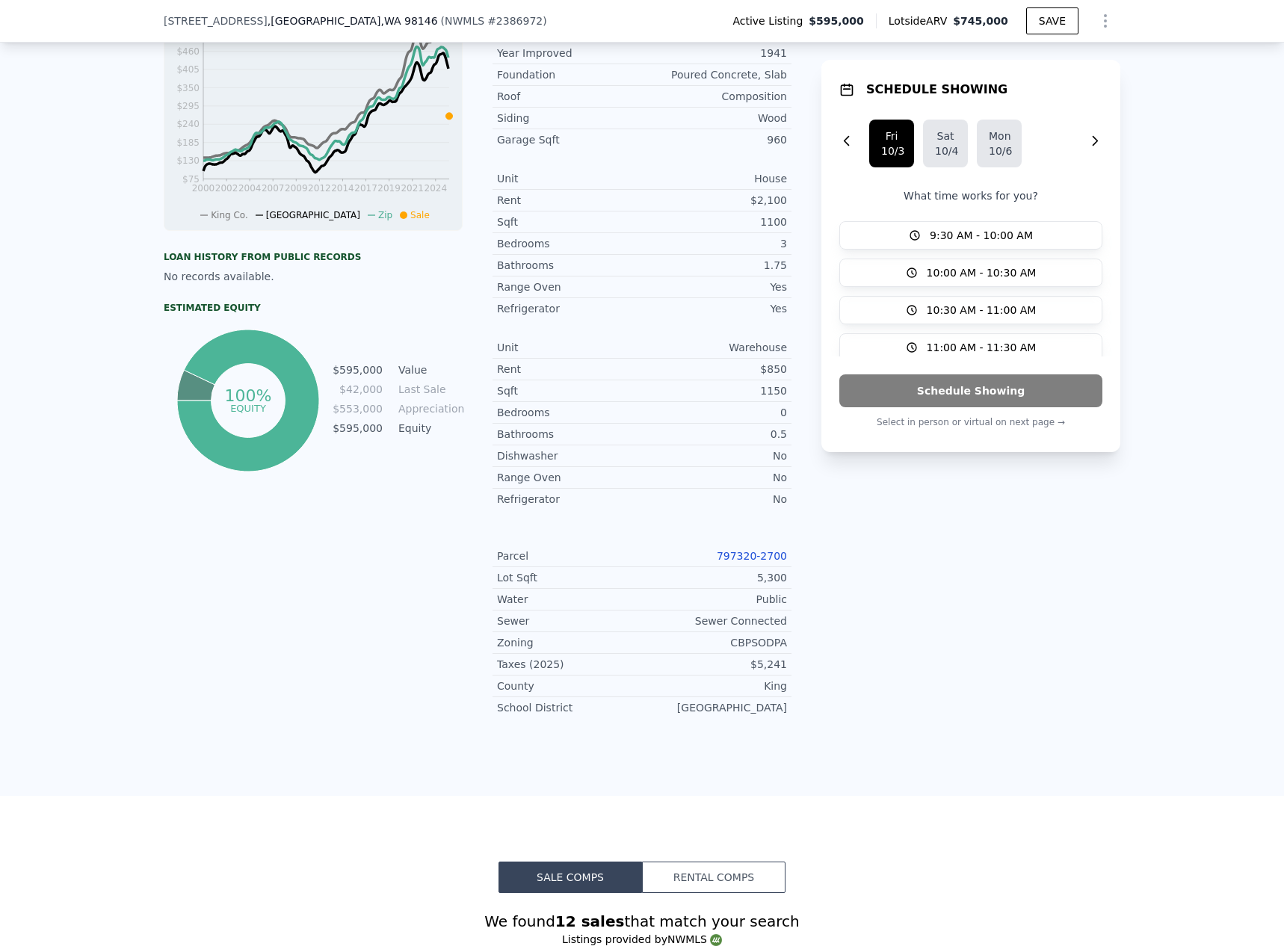
scroll to position [637, 0]
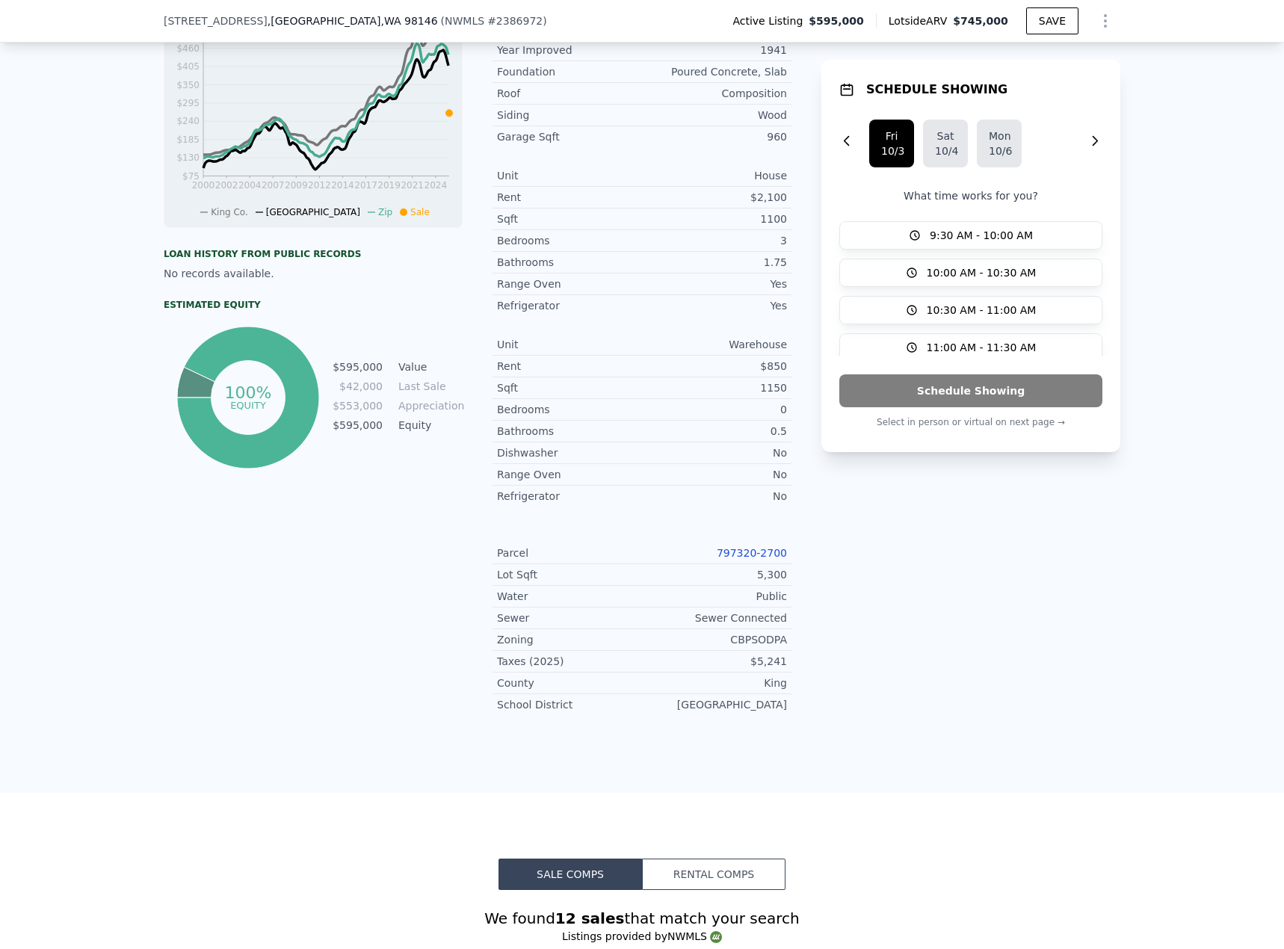
click at [738, 547] on link "797320-2700" at bounding box center [752, 553] width 70 height 12
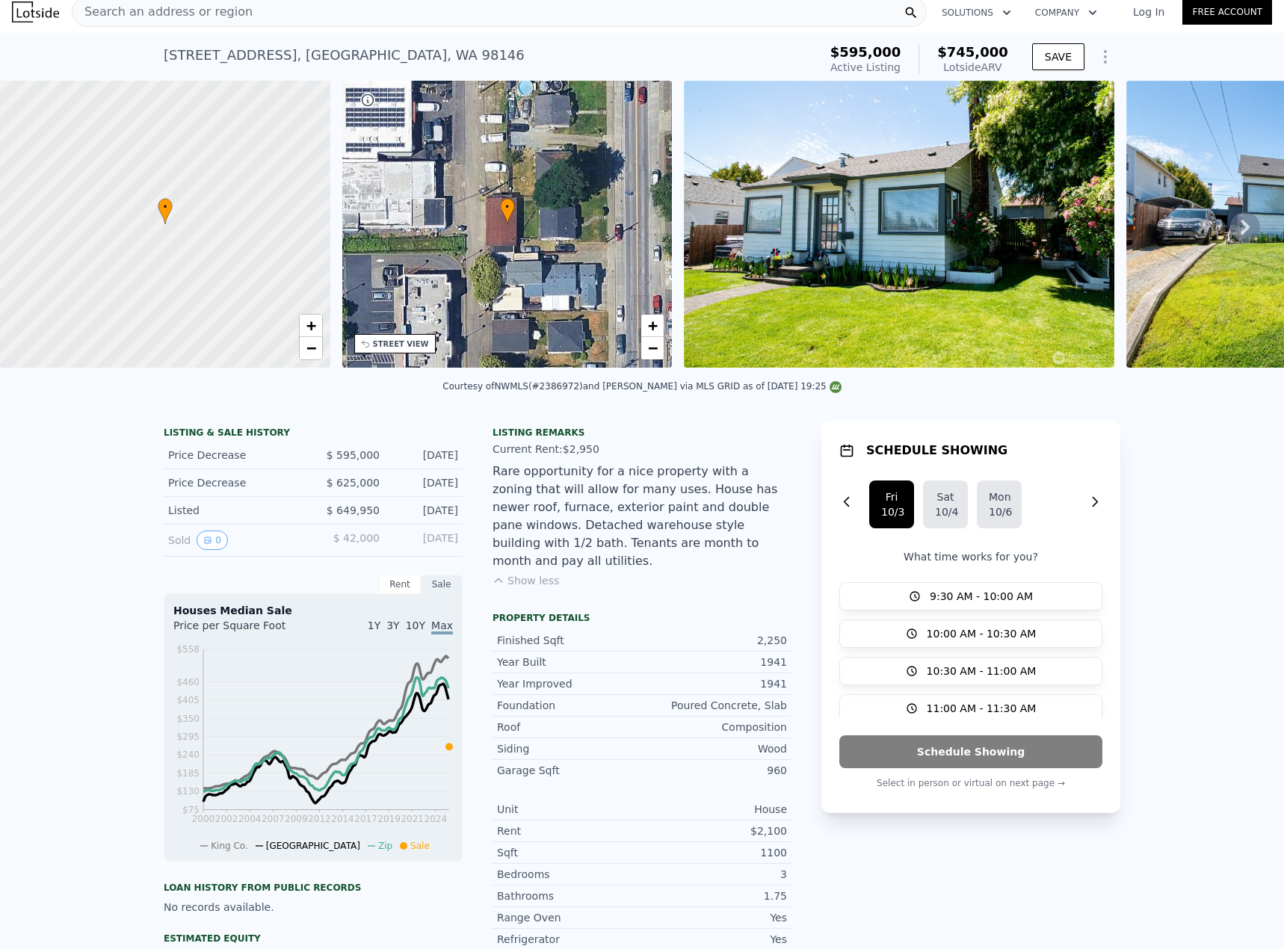
scroll to position [0, 0]
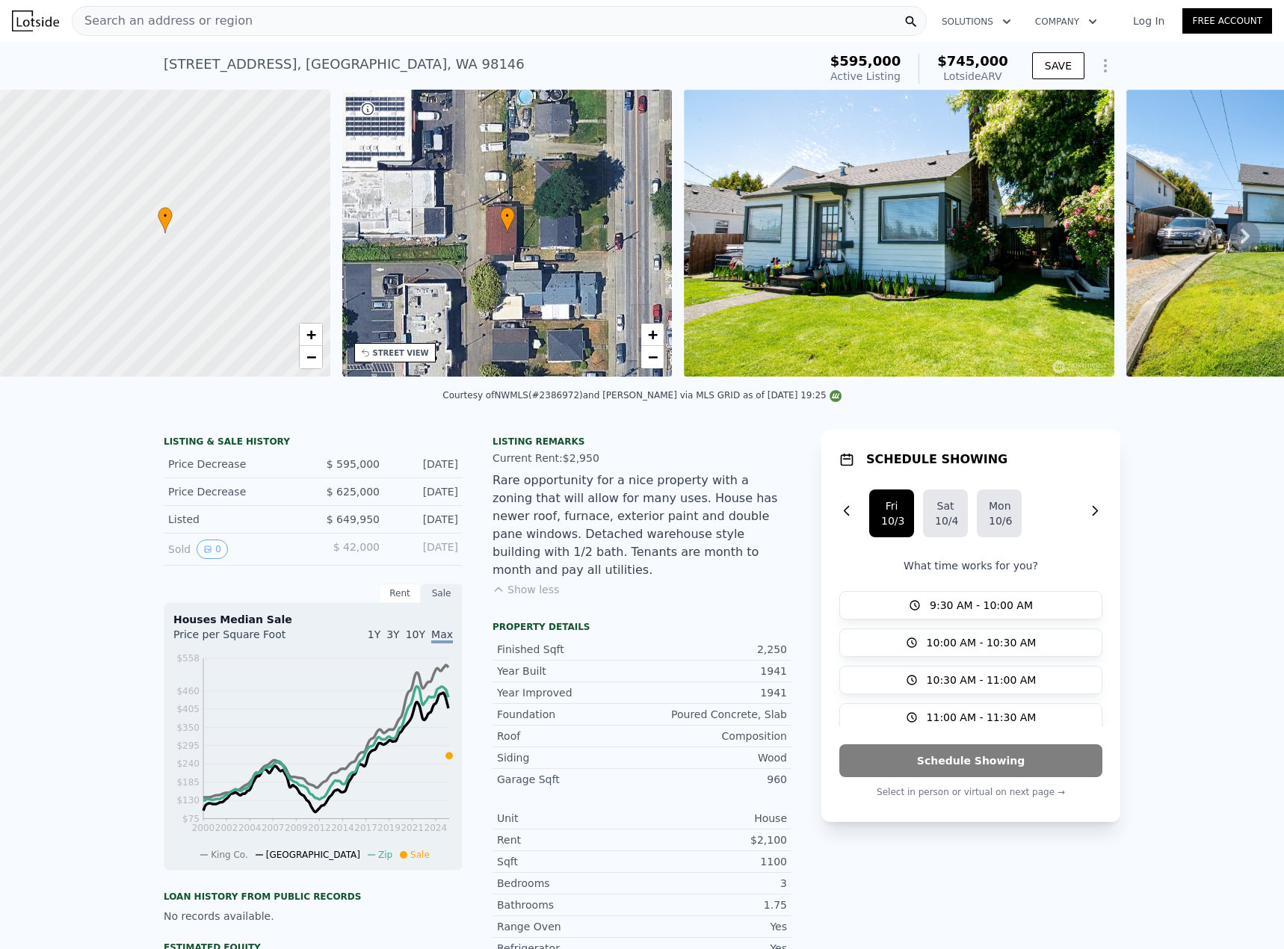
click at [225, 23] on span "Search an address or region" at bounding box center [162, 21] width 180 height 18
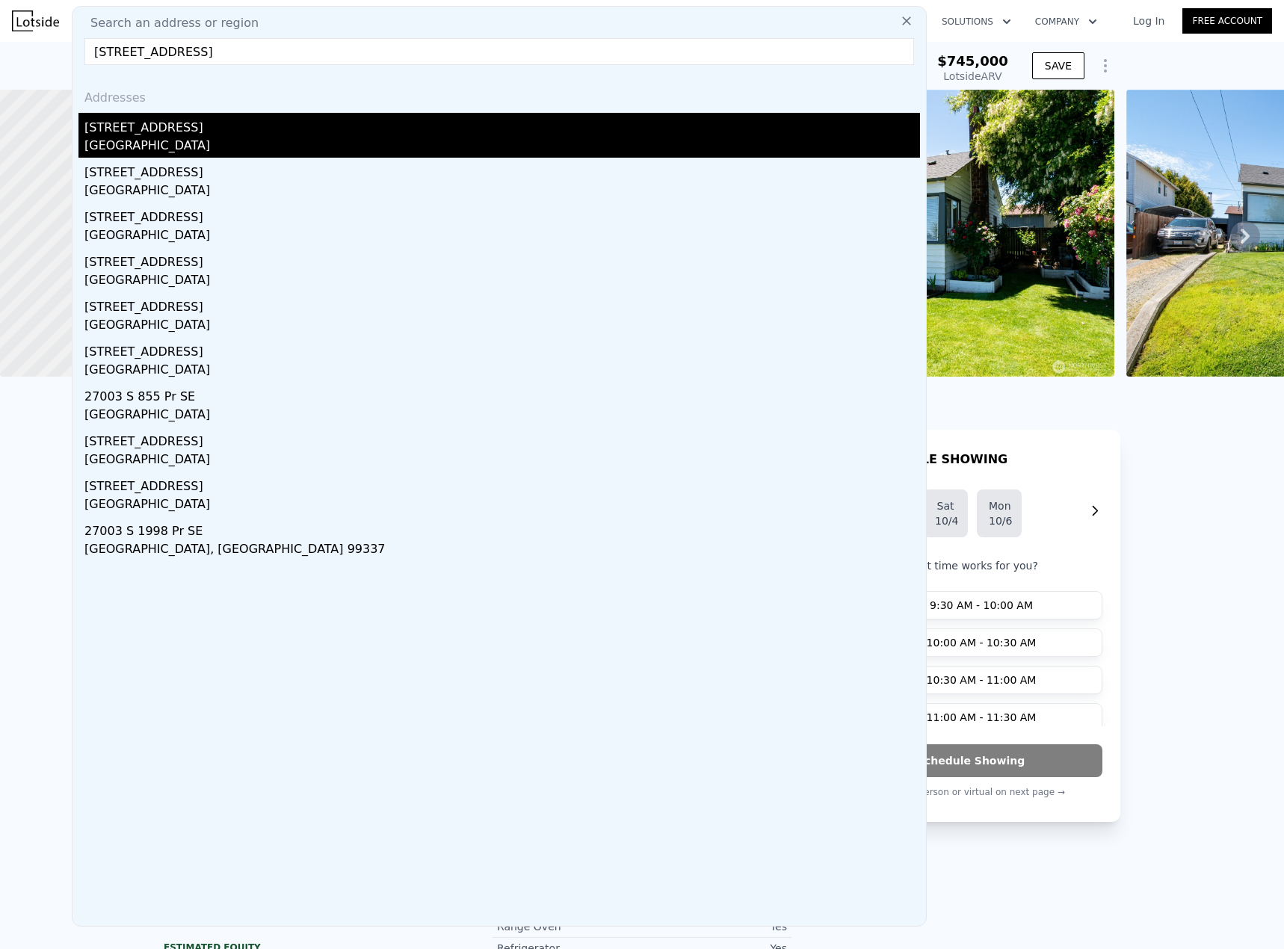
type input "[STREET_ADDRESS]"
click at [179, 135] on div "[STREET_ADDRESS]" at bounding box center [501, 125] width 835 height 24
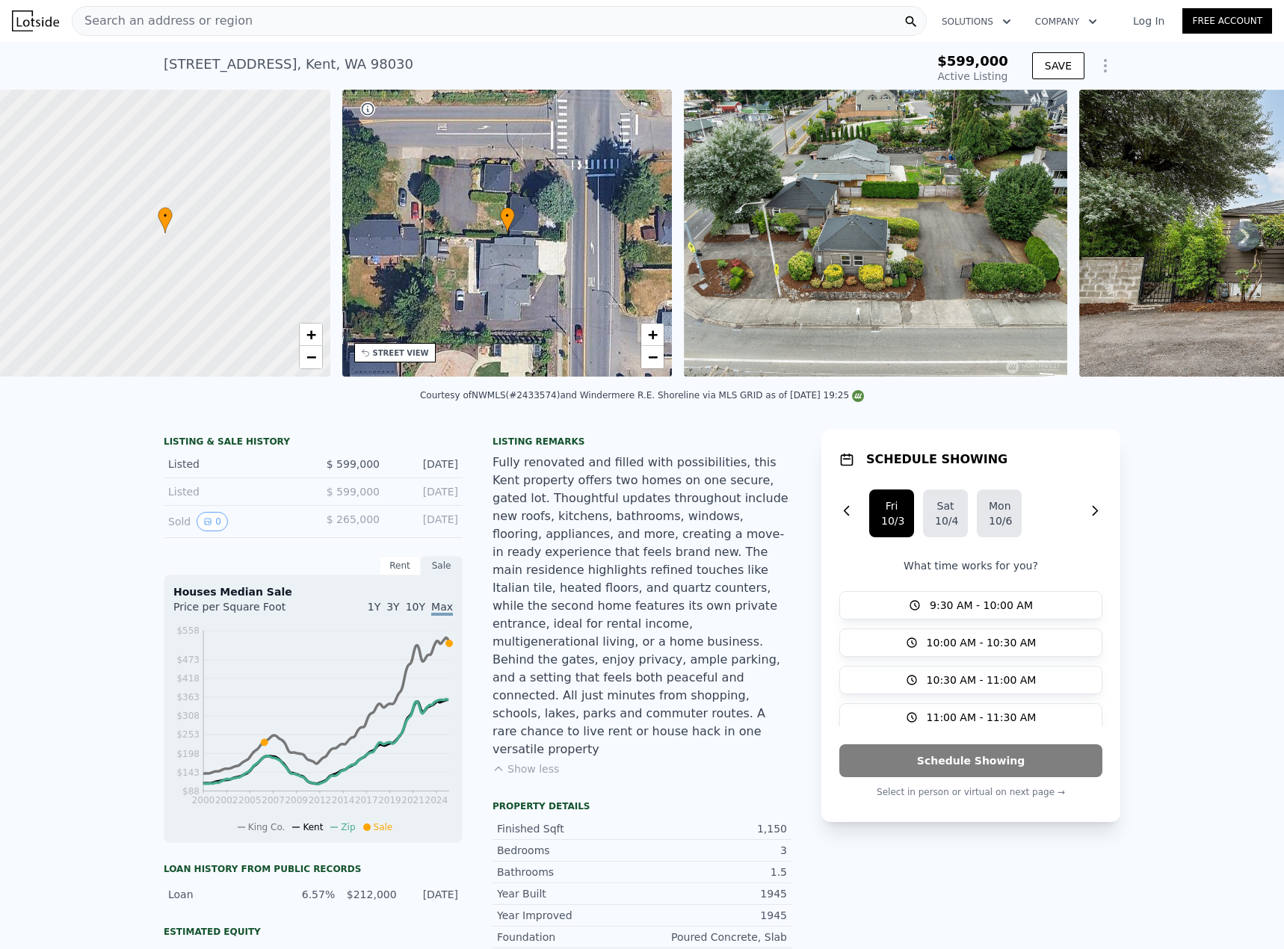
click at [244, 20] on div "Search an address or region" at bounding box center [499, 21] width 855 height 30
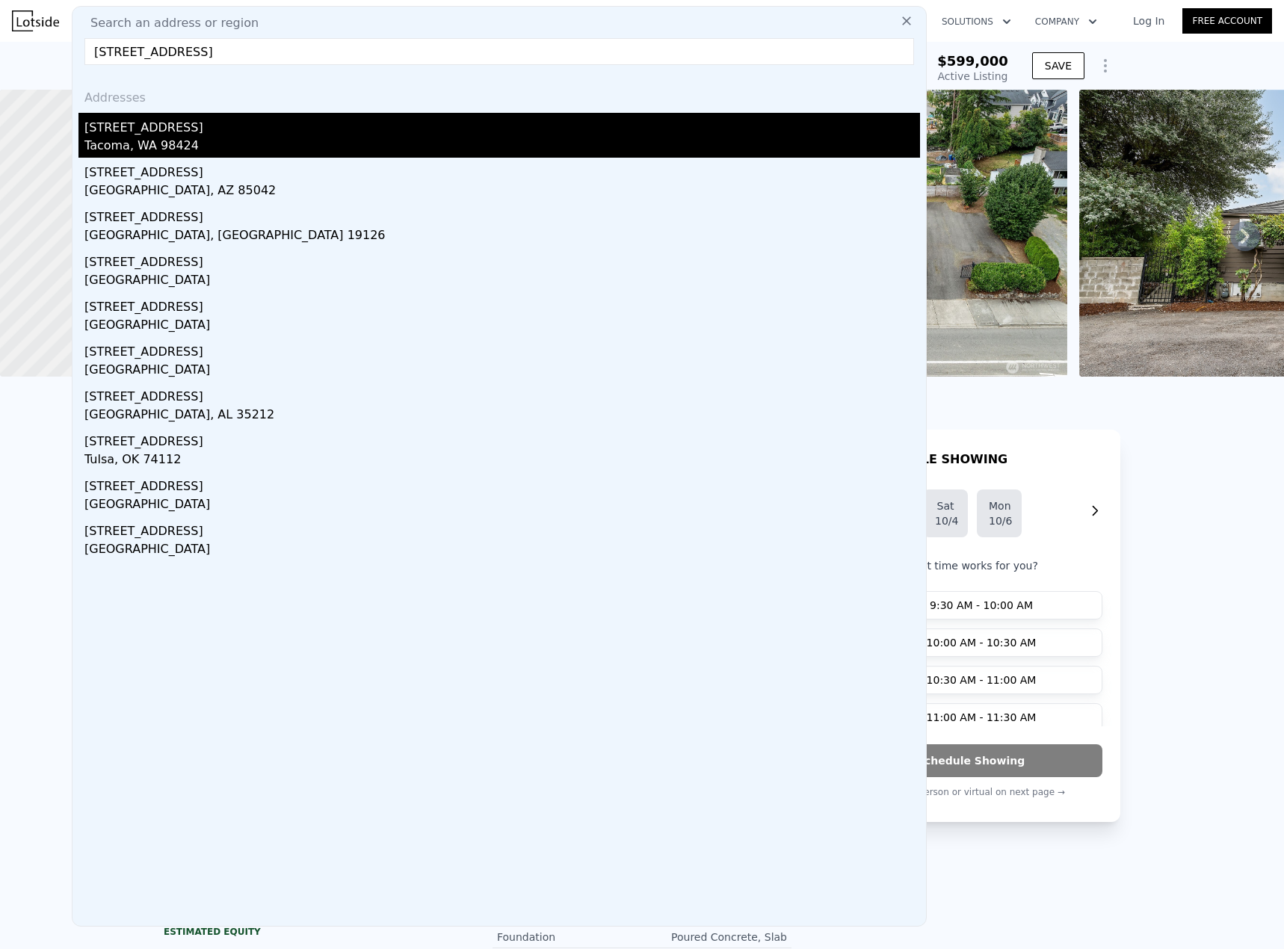
type input "[STREET_ADDRESS]"
click at [194, 135] on div "[STREET_ADDRESS]" at bounding box center [501, 125] width 835 height 24
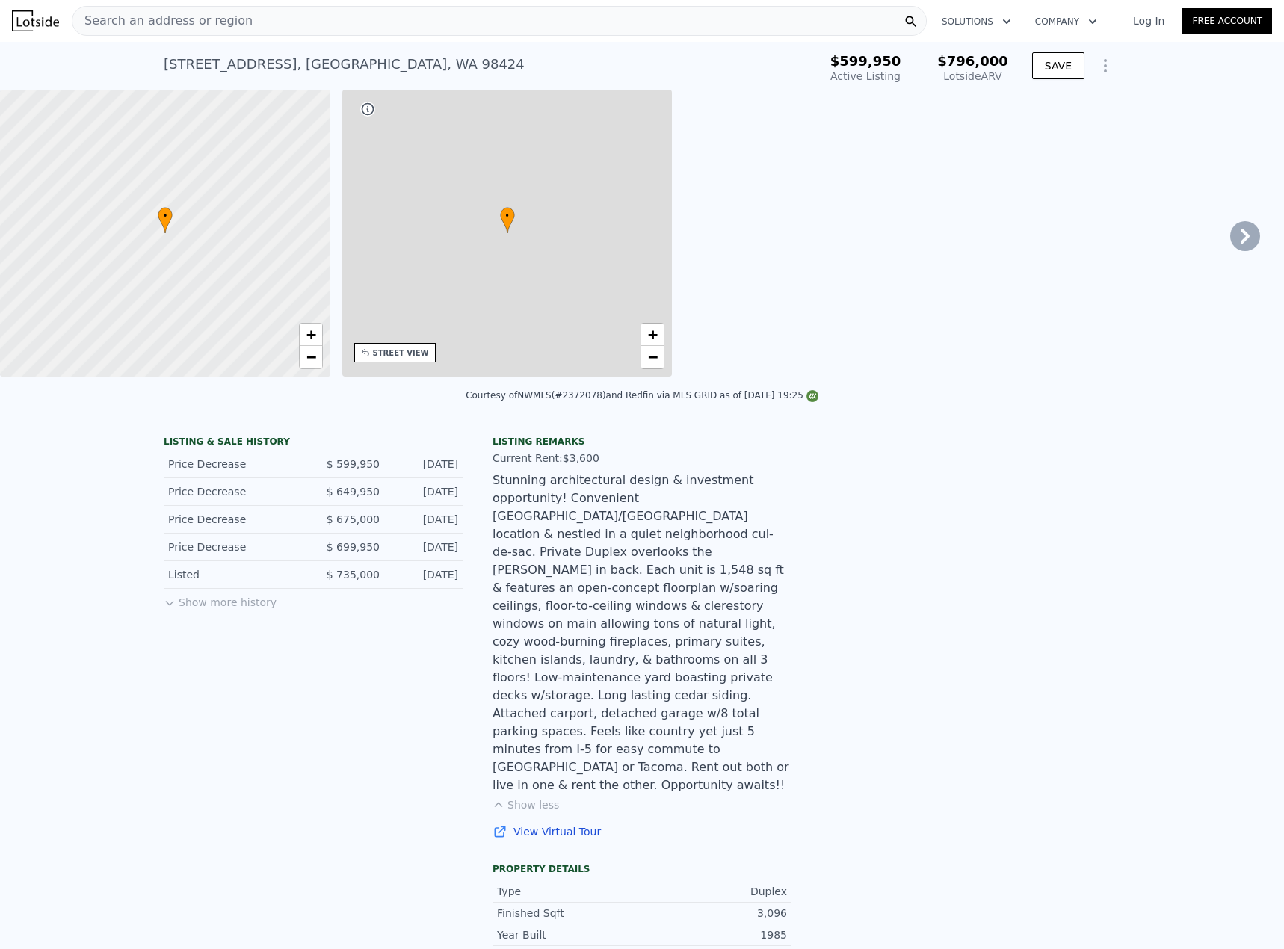
type input "6"
type input "2.25"
type input "5"
type input "2575"
type input "4318"
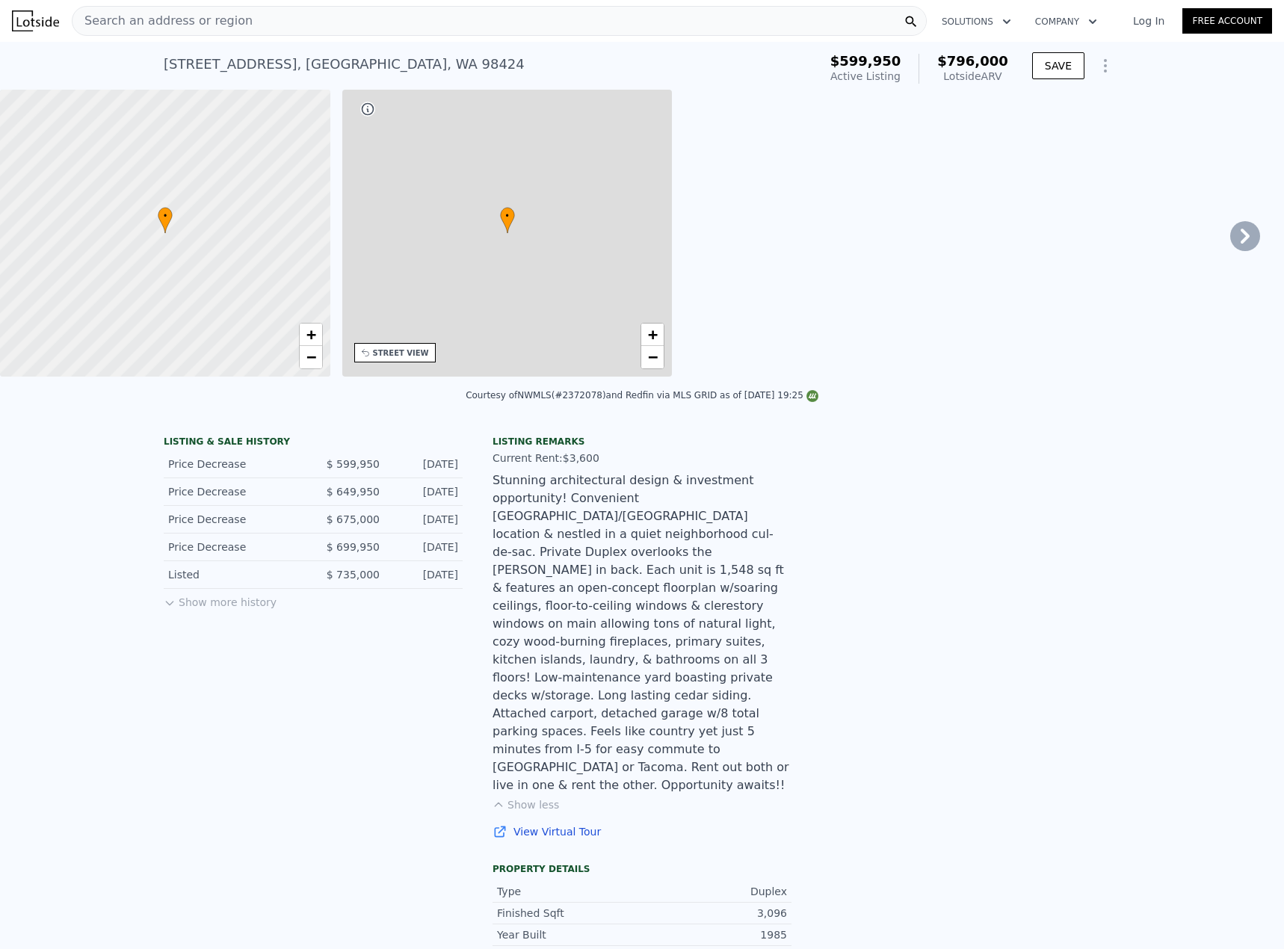
type input "7068"
type input "147430"
type input "$ 796,000"
type input "$ 99,702"
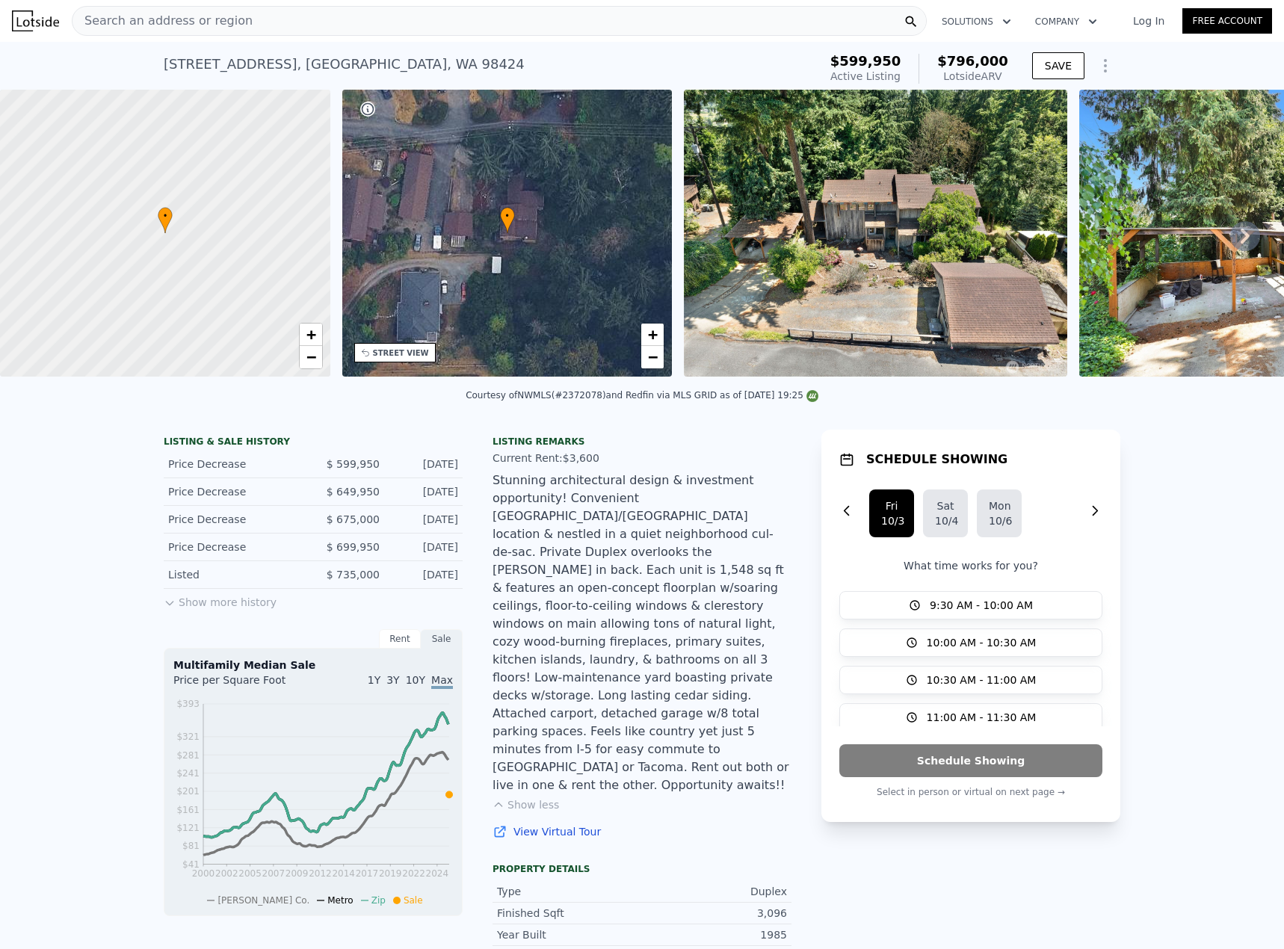
click at [208, 19] on span "Search an address or region" at bounding box center [162, 21] width 180 height 18
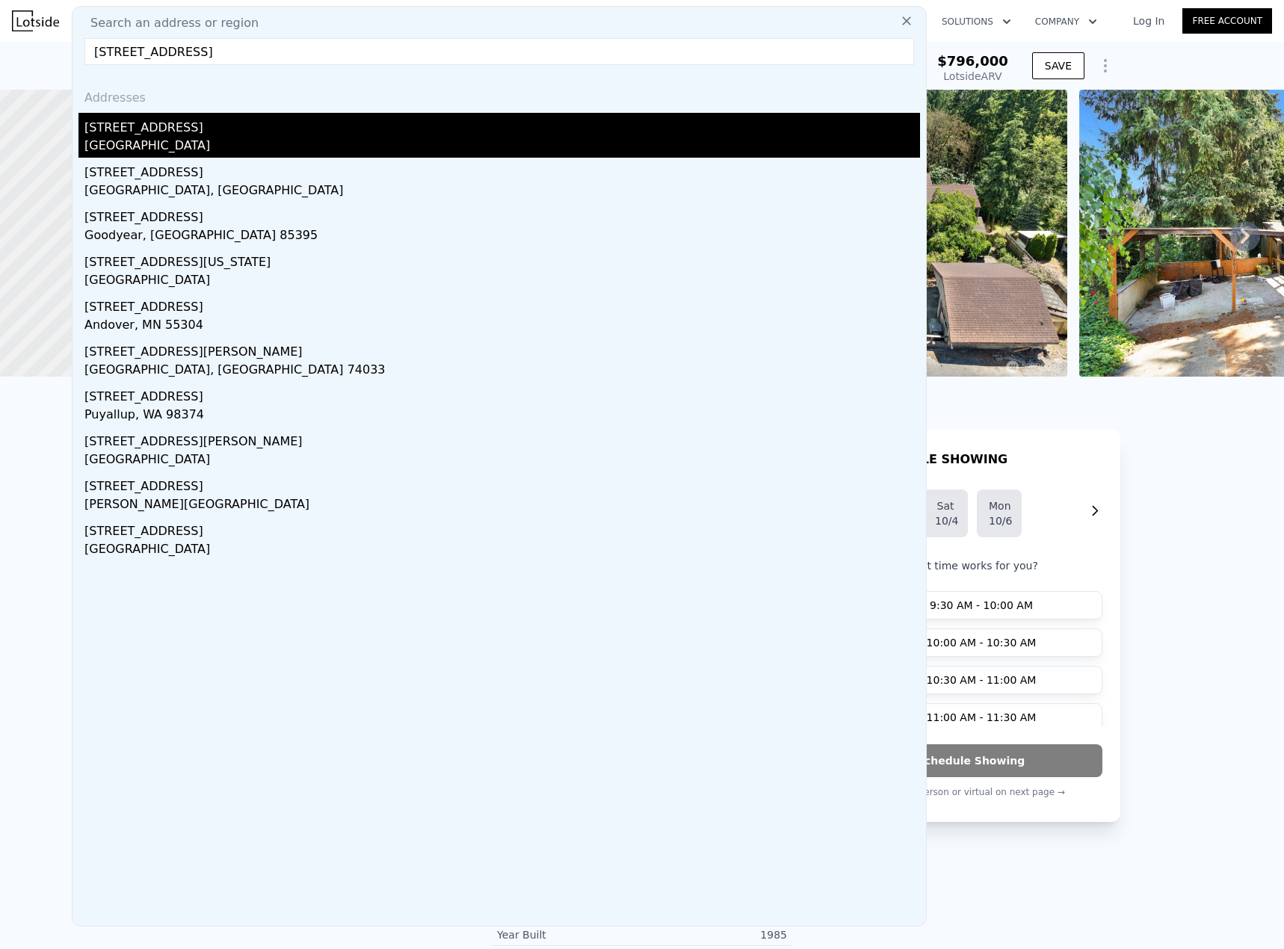
type input "[STREET_ADDRESS]"
click at [162, 129] on div "[STREET_ADDRESS]" at bounding box center [501, 125] width 835 height 24
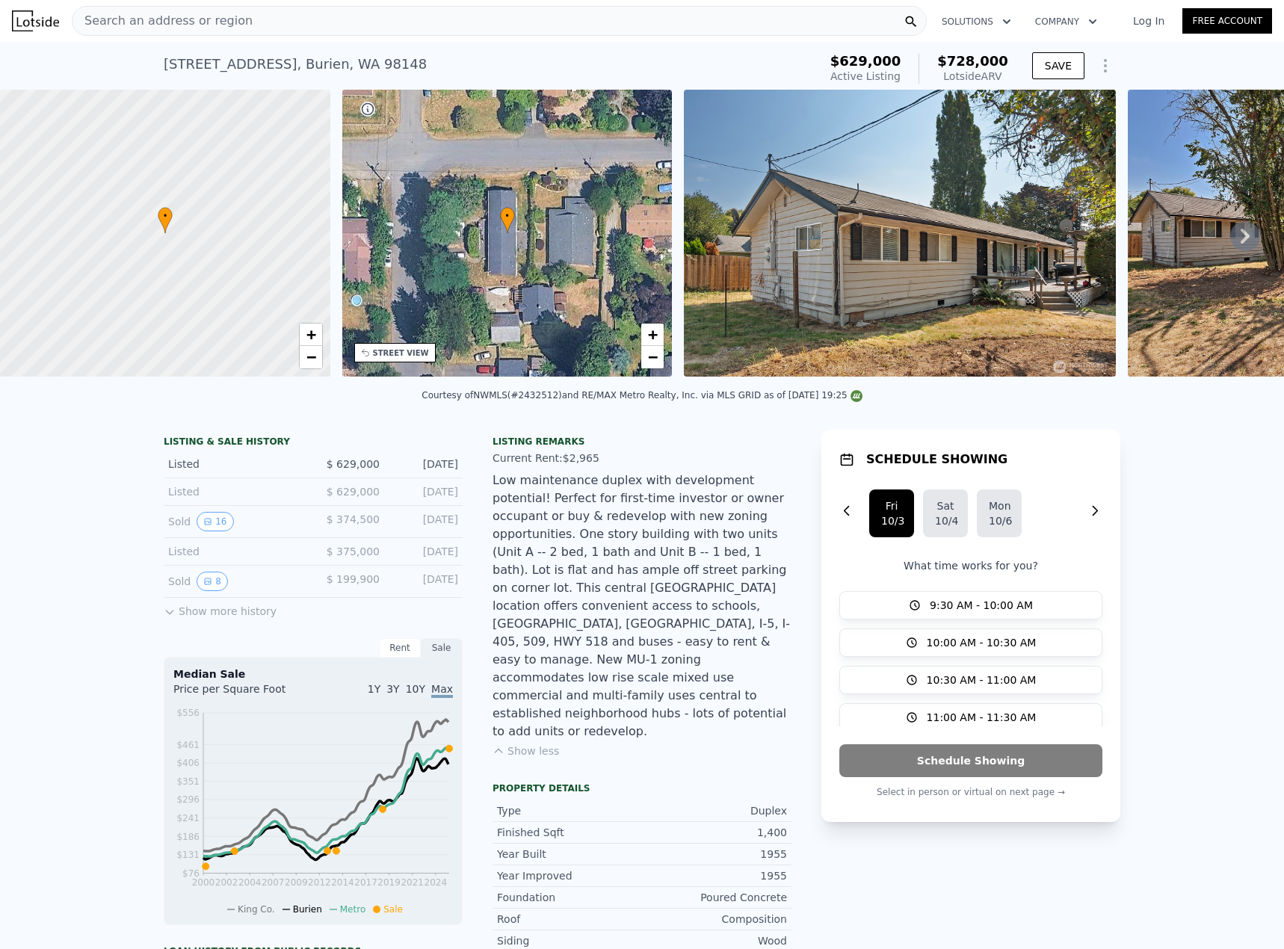
click at [233, 25] on div "Search an address or region" at bounding box center [499, 21] width 855 height 30
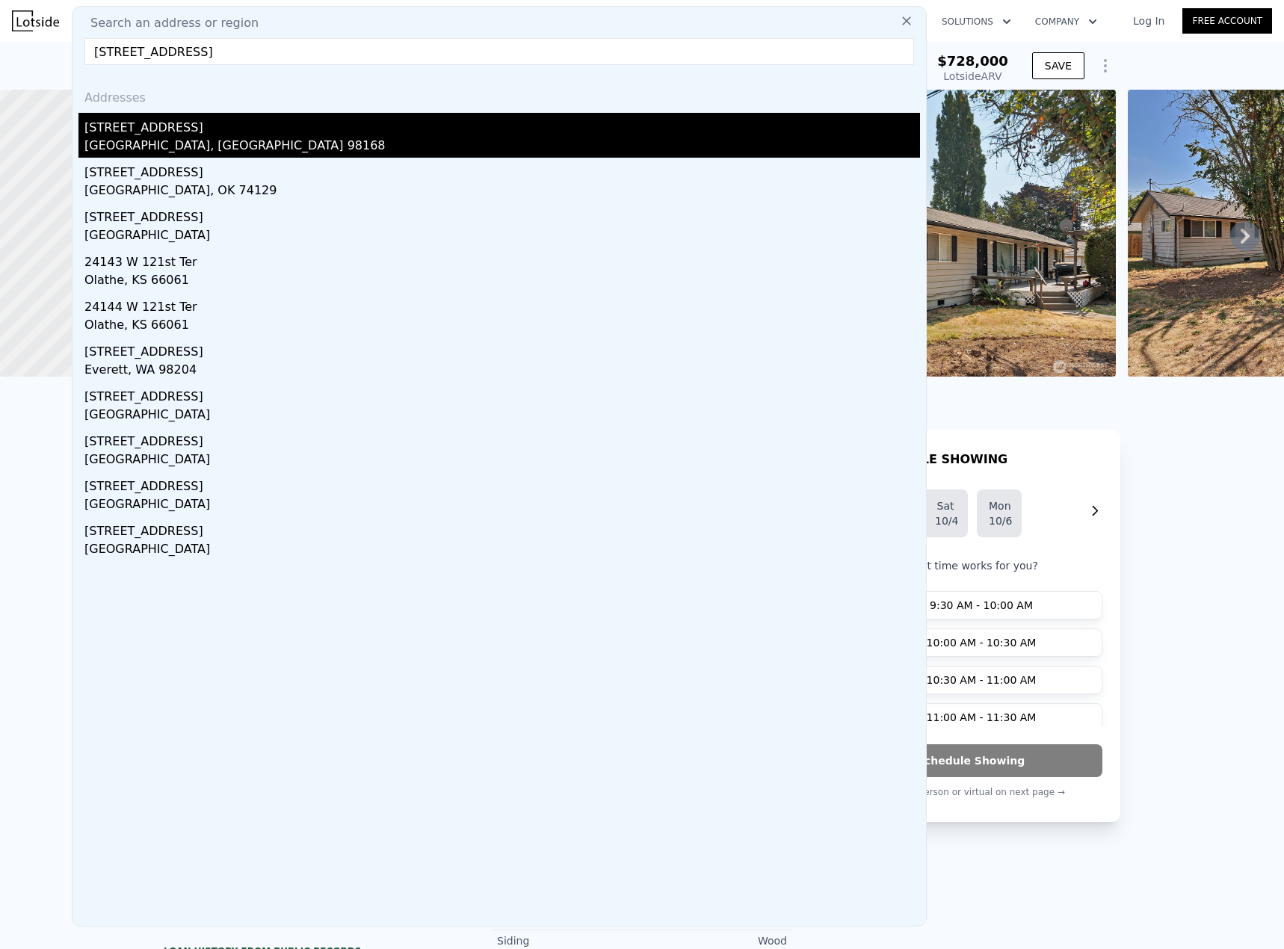
type input "[STREET_ADDRESS]"
click at [170, 135] on div "[STREET_ADDRESS]" at bounding box center [501, 125] width 835 height 24
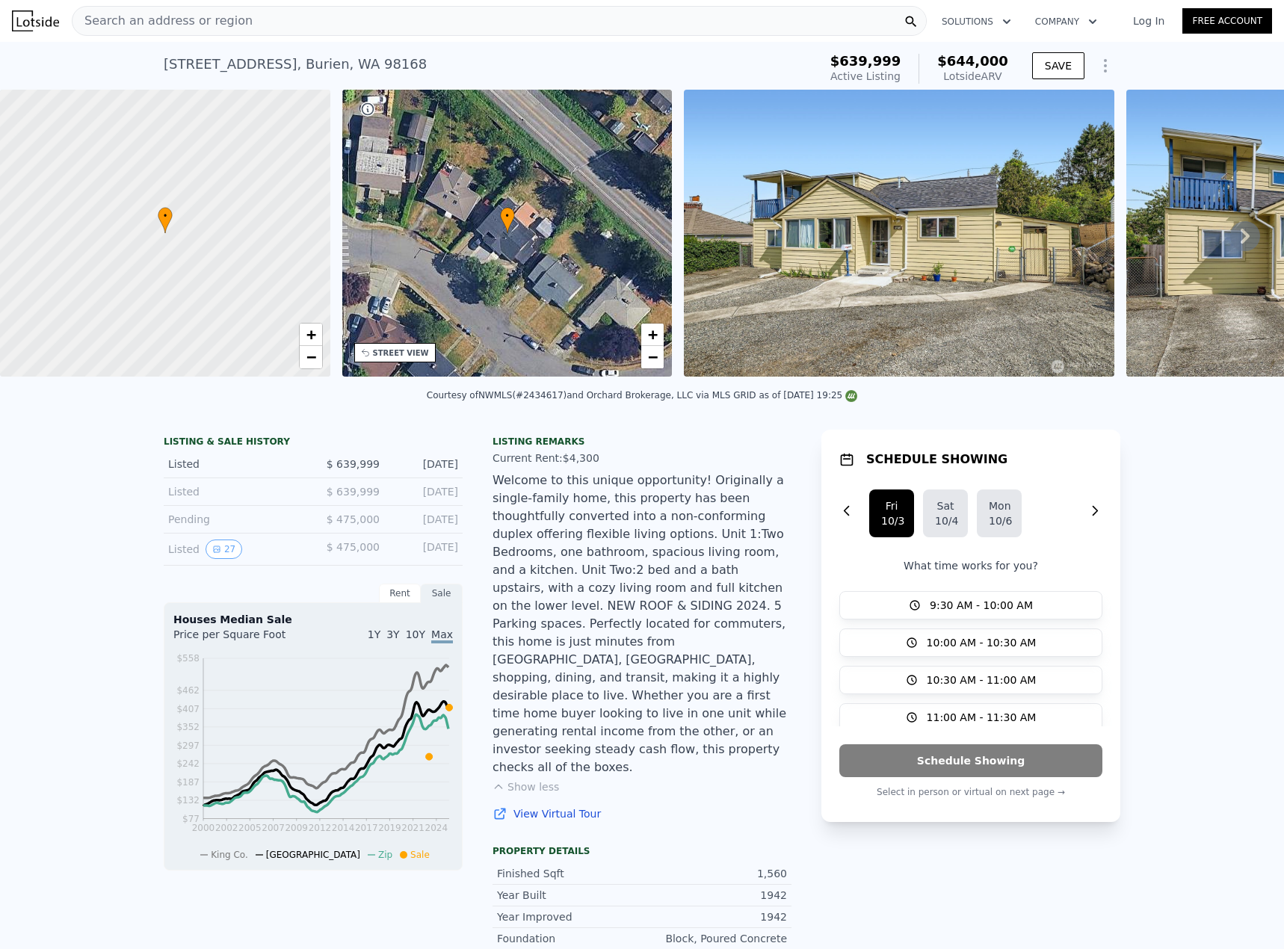
click at [309, 14] on div "Search an address or region" at bounding box center [499, 21] width 855 height 30
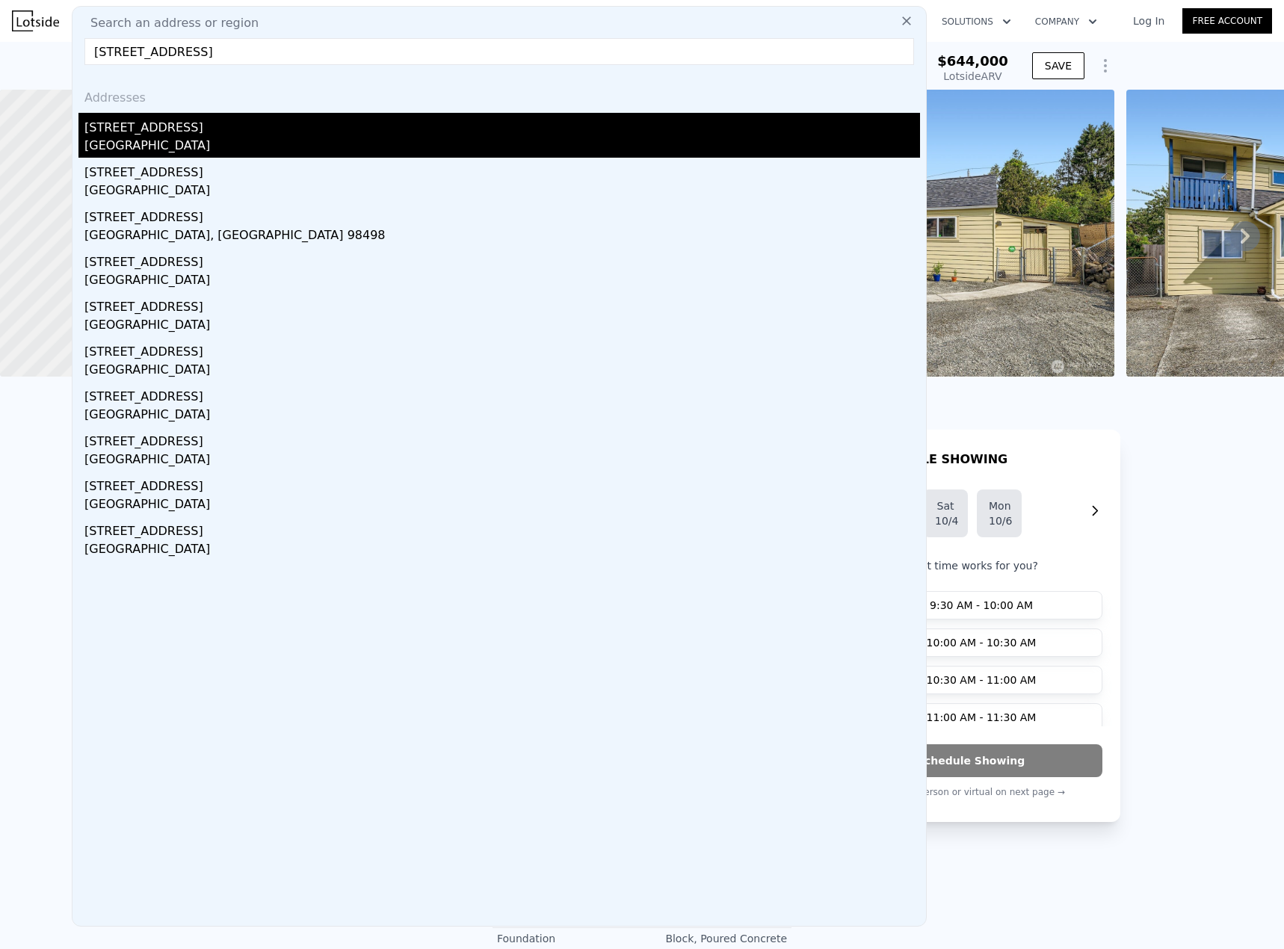
type input "[STREET_ADDRESS]"
click at [185, 139] on div "[GEOGRAPHIC_DATA]" at bounding box center [501, 147] width 835 height 21
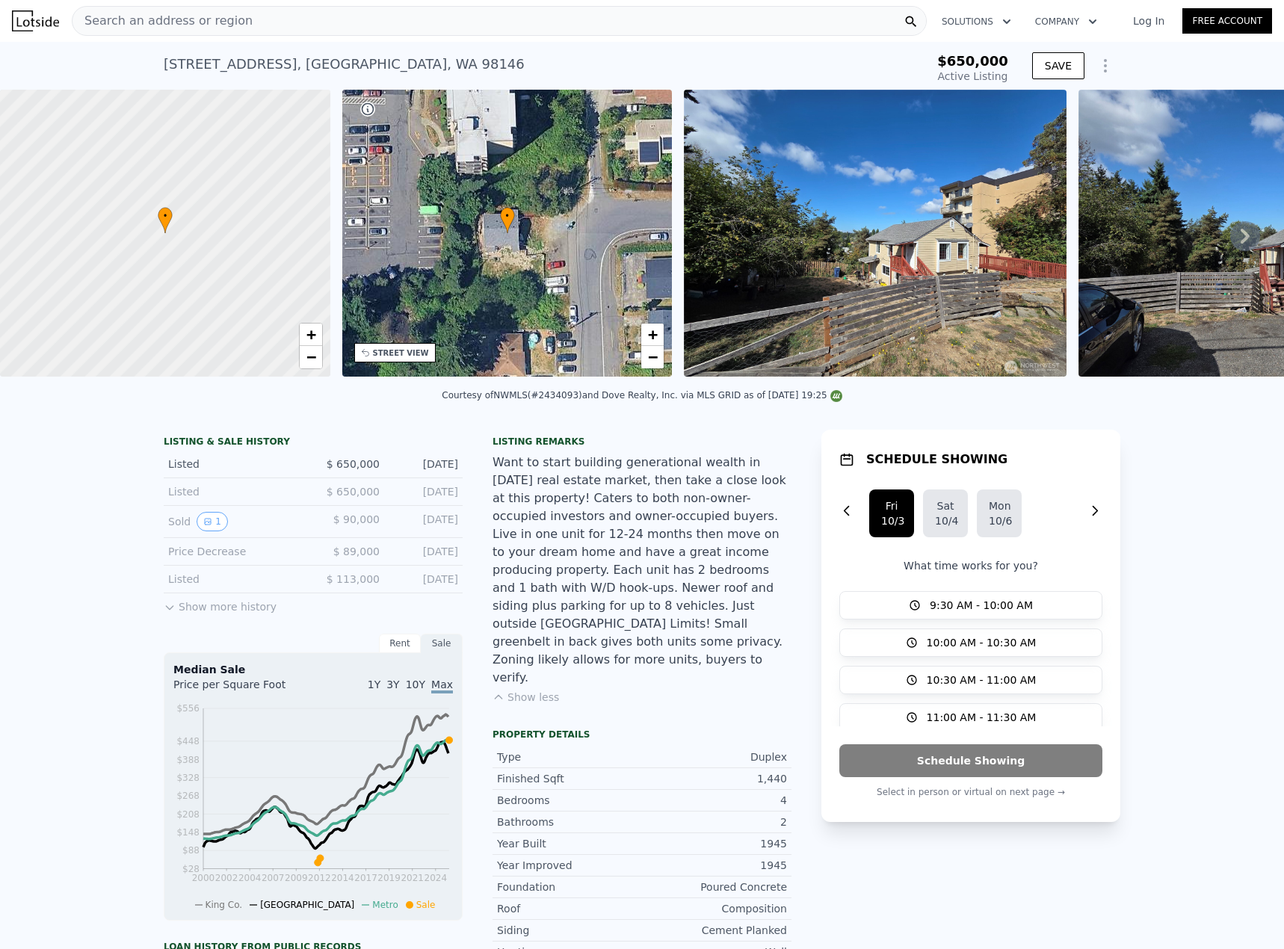
click at [259, 21] on div "Search an address or region" at bounding box center [499, 21] width 855 height 30
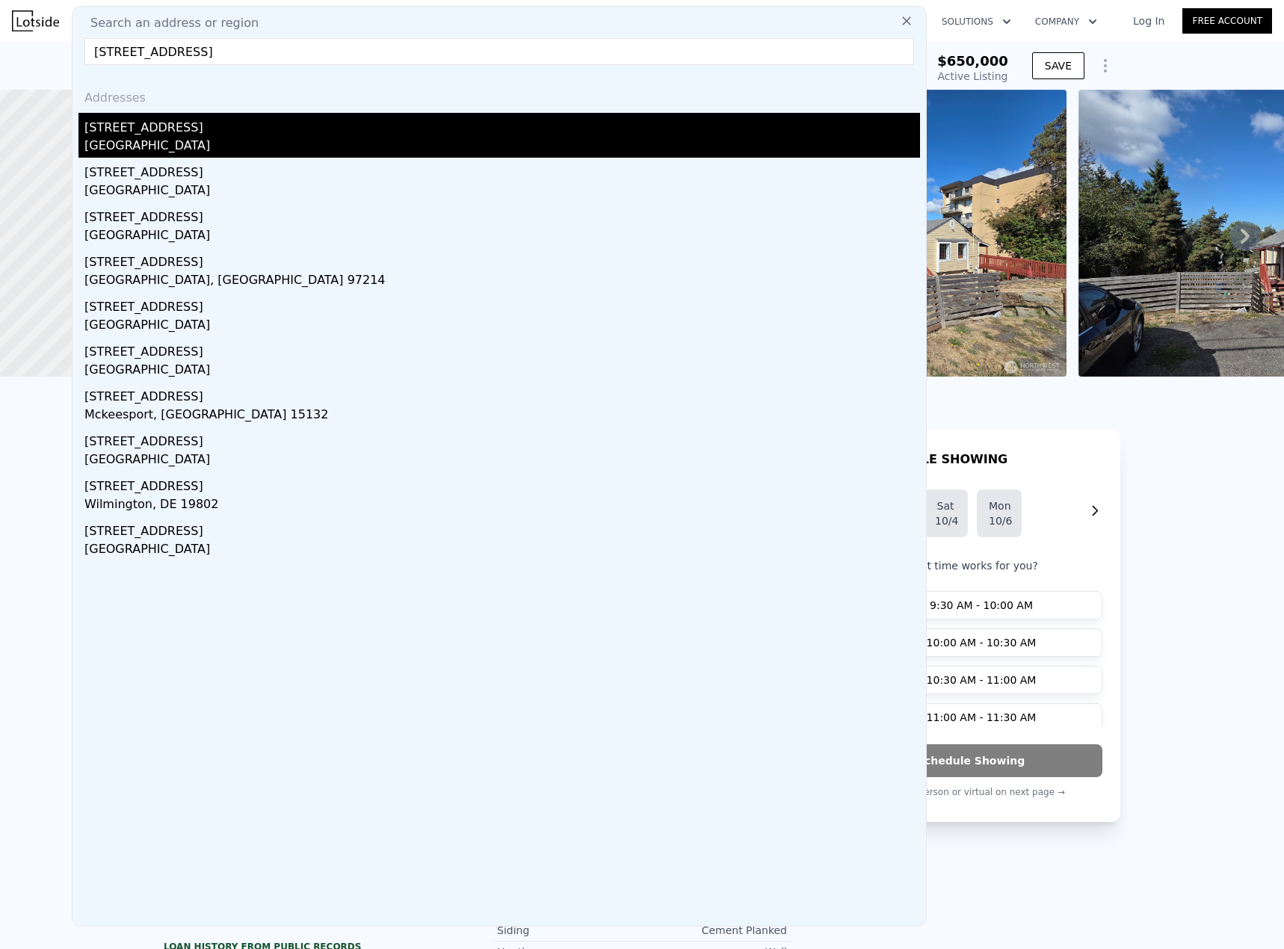
type input "[STREET_ADDRESS]"
click at [179, 134] on div "[STREET_ADDRESS]" at bounding box center [501, 125] width 835 height 24
type input "8"
type input "0"
type input "4"
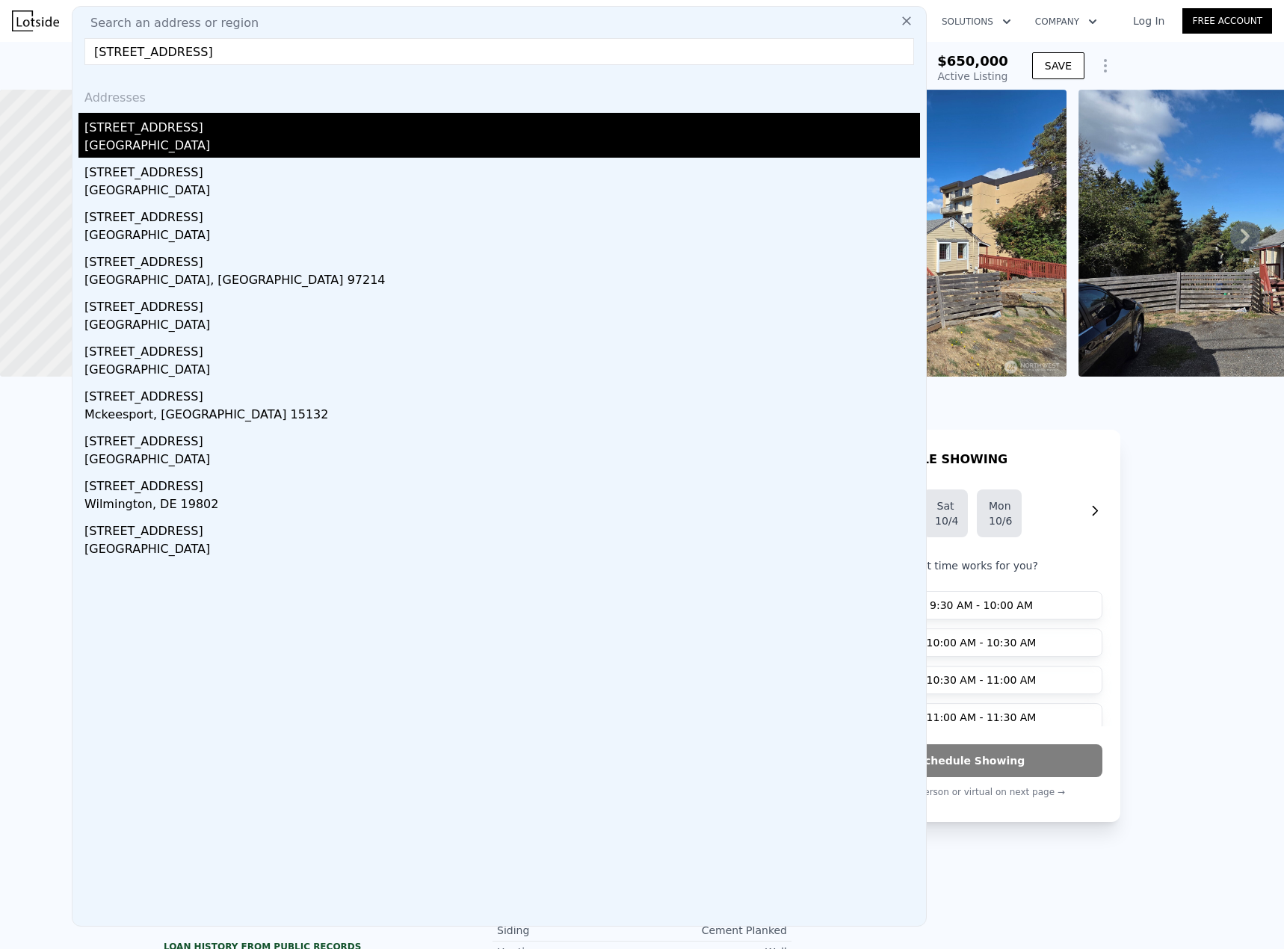
type input "2300"
type input "3858"
type input "8010"
type input "30219"
type input "$ 763,000"
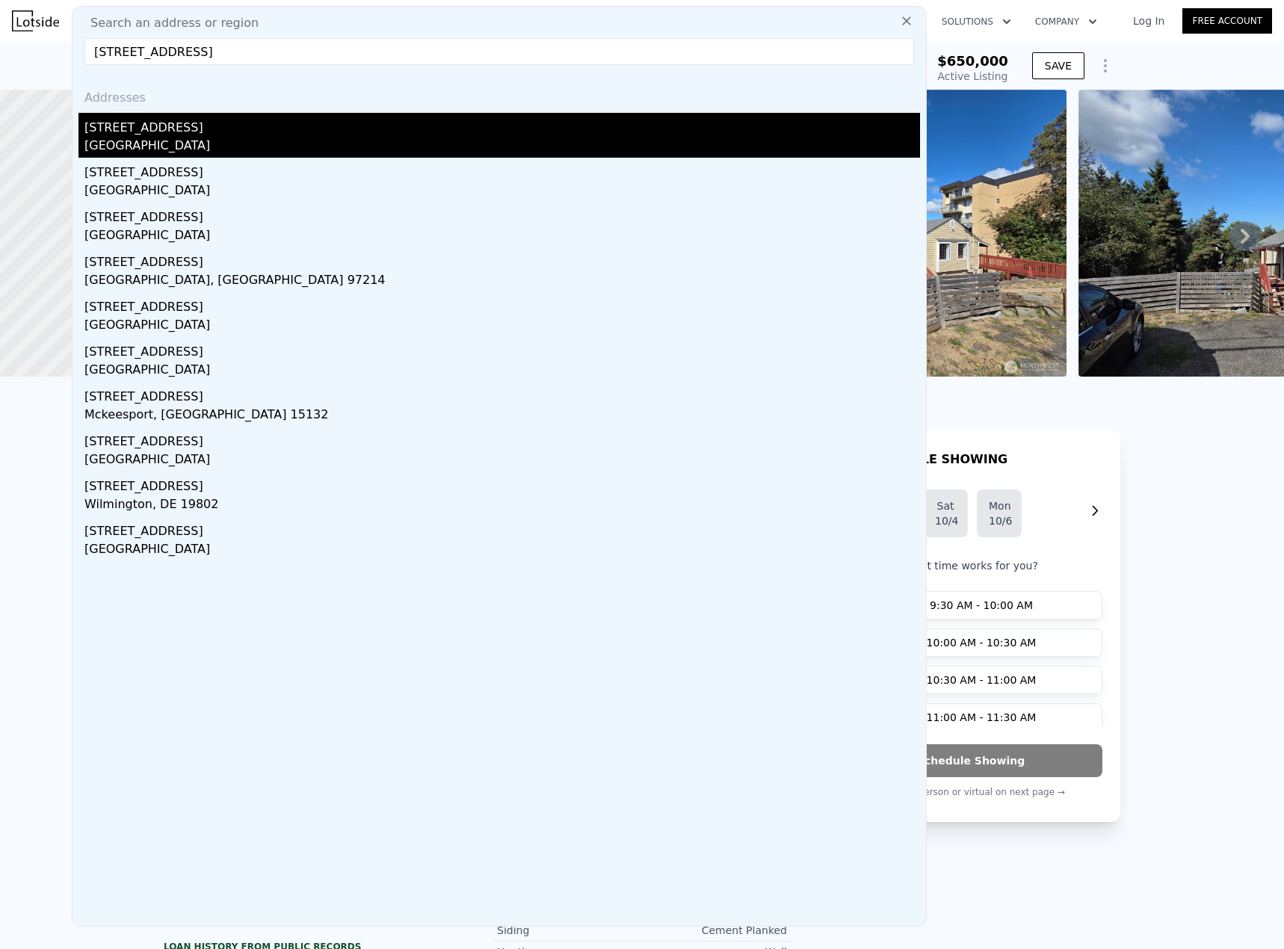
type input "5"
type input "$ 8,434"
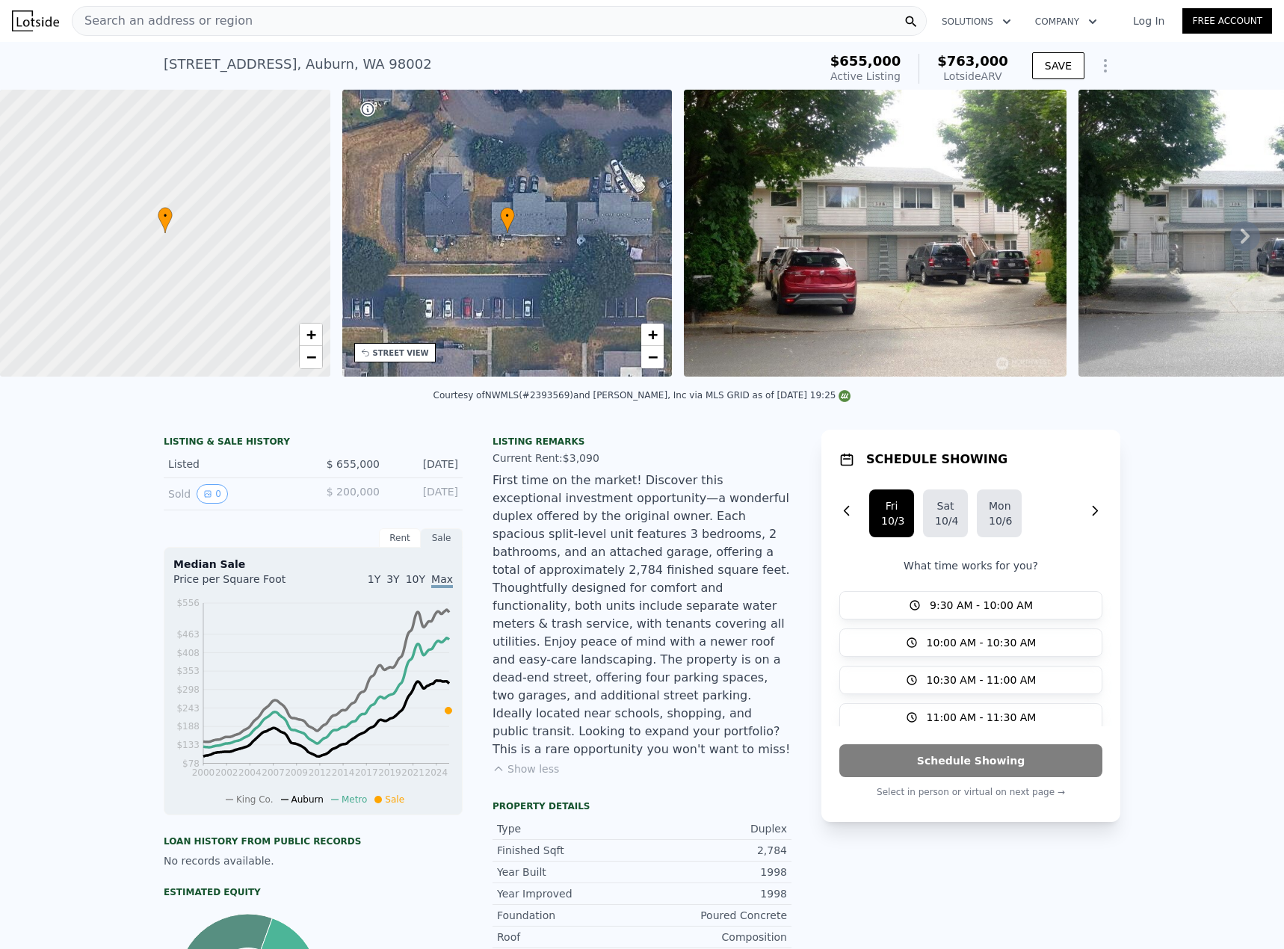
click at [466, 22] on div "Search an address or region" at bounding box center [499, 21] width 855 height 30
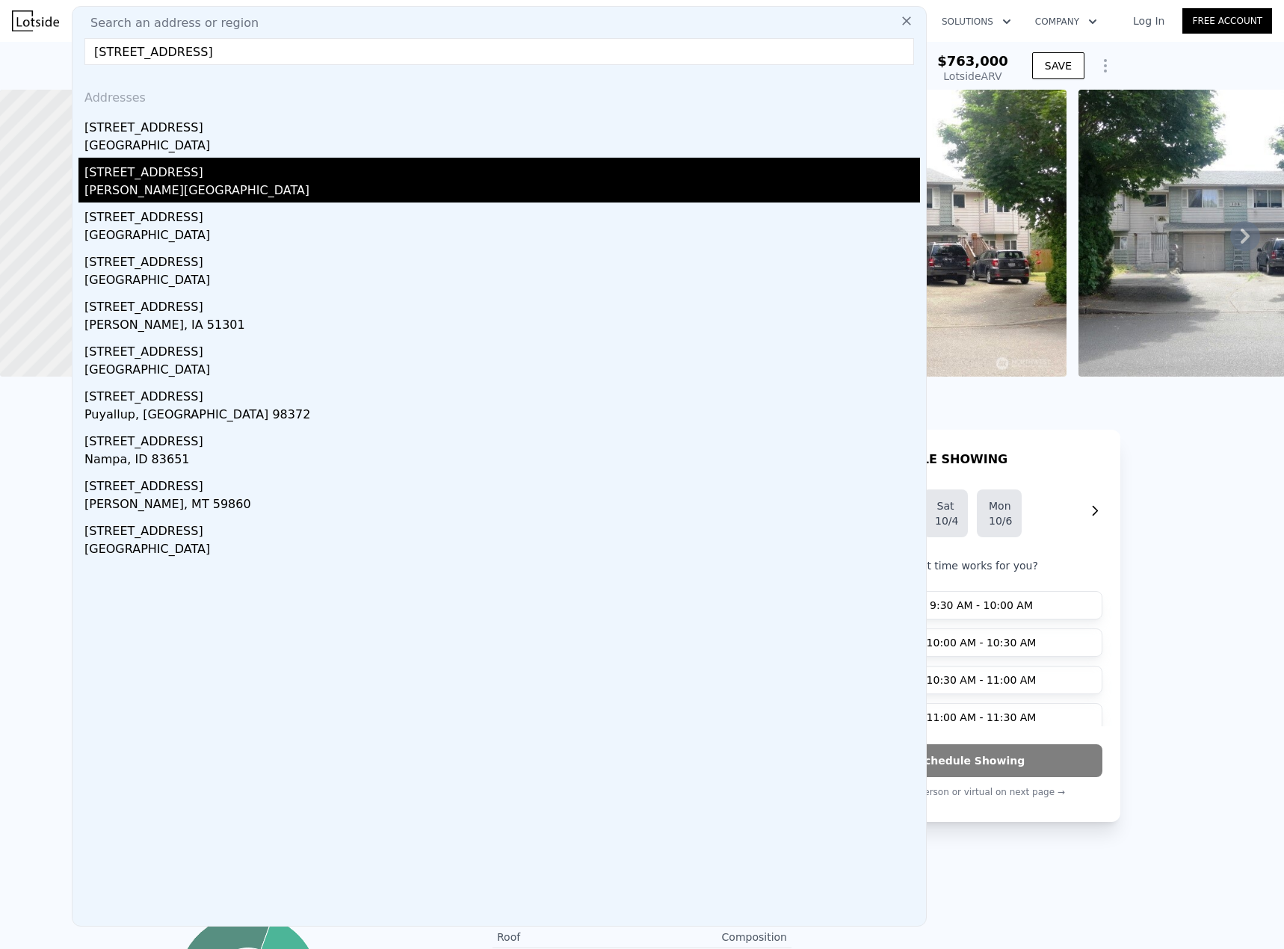
type input "[STREET_ADDRESS]"
click at [235, 189] on div "[PERSON_NAME][GEOGRAPHIC_DATA]" at bounding box center [501, 192] width 835 height 21
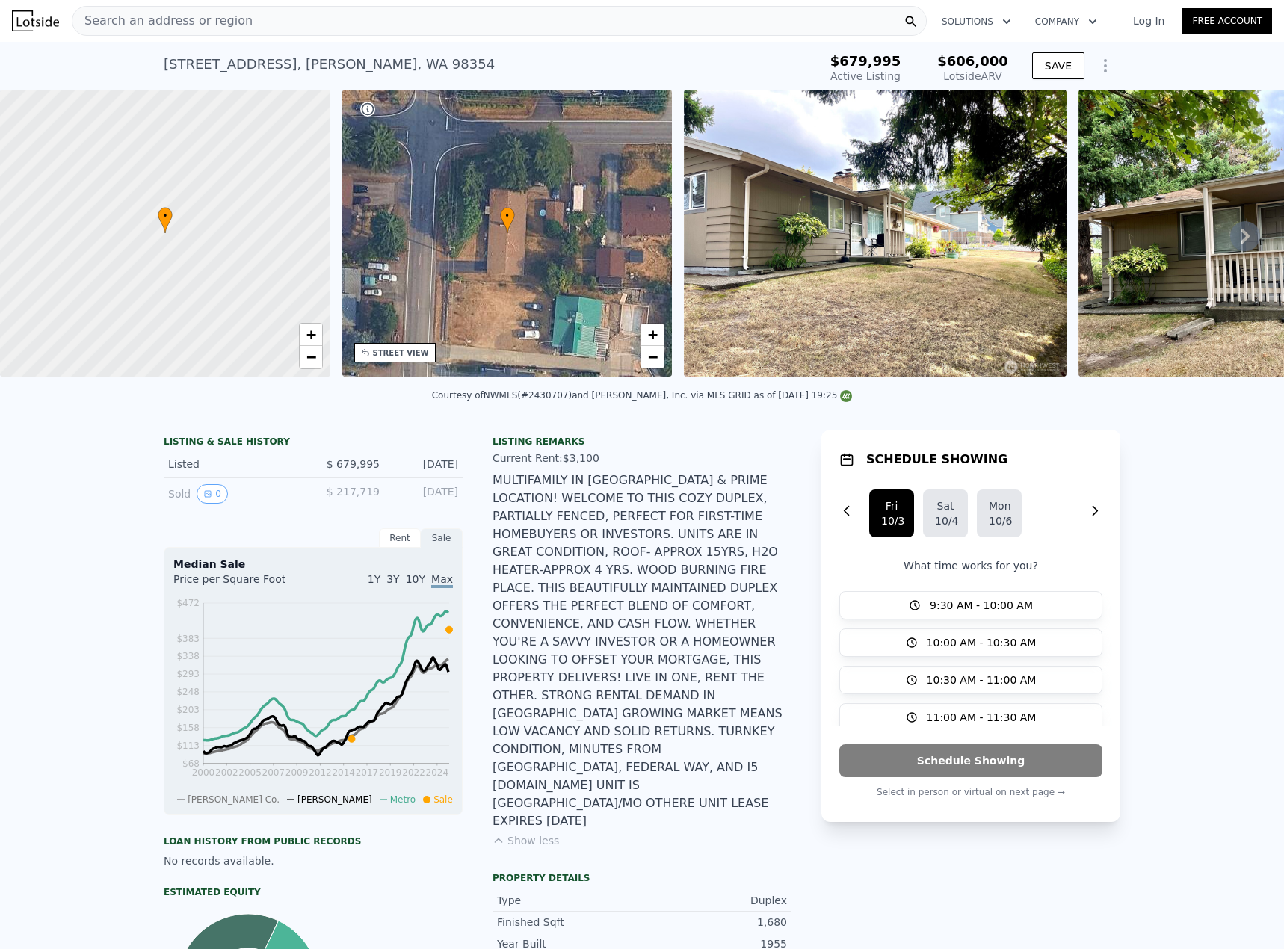
click at [335, 26] on div "Search an address or region" at bounding box center [499, 21] width 855 height 30
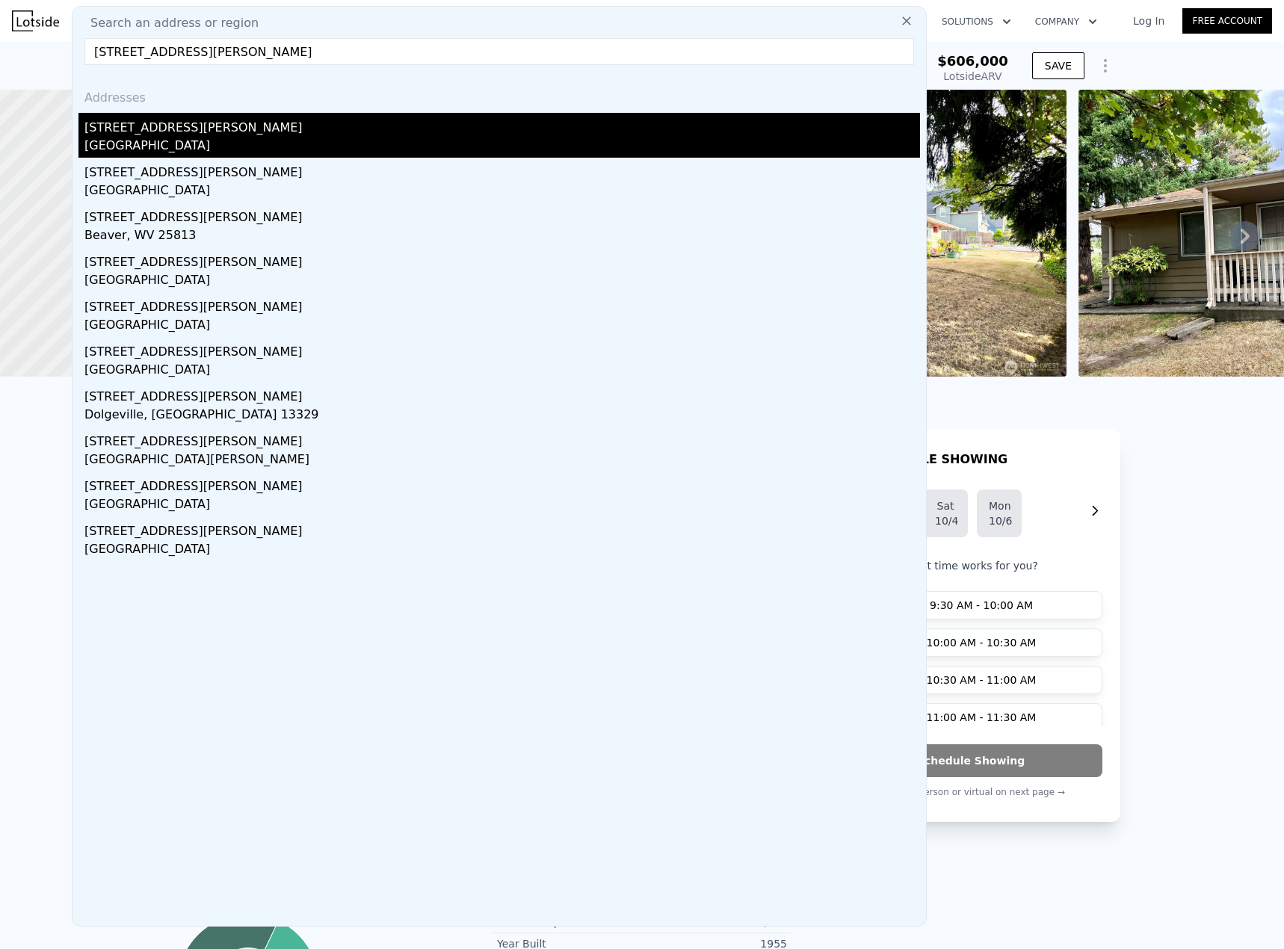
type input "[STREET_ADDRESS][PERSON_NAME]"
click at [176, 139] on div "[GEOGRAPHIC_DATA]" at bounding box center [501, 147] width 835 height 21
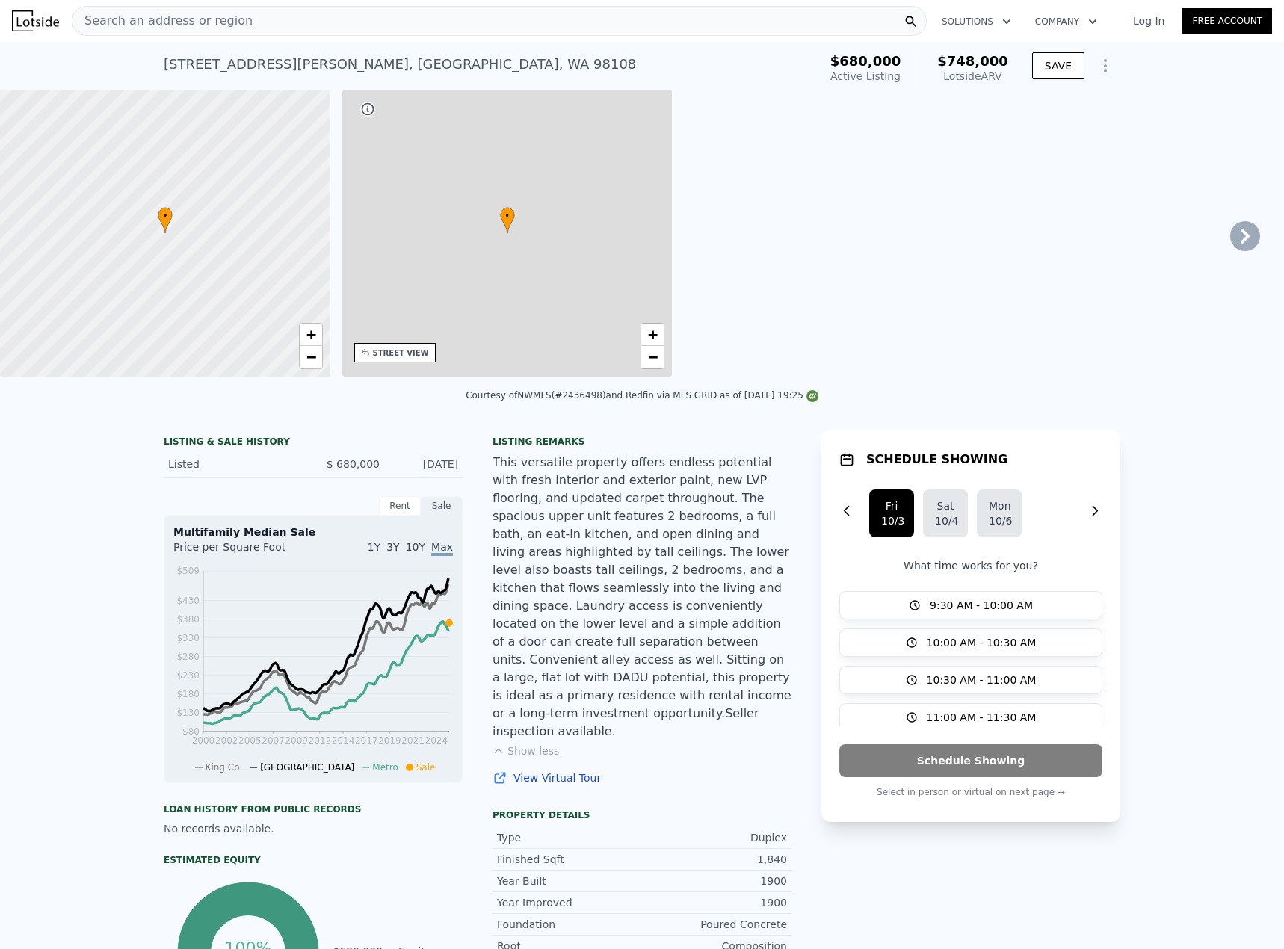
type input "5"
type input "0"
type input "2.5"
type input "1410"
type input "2290"
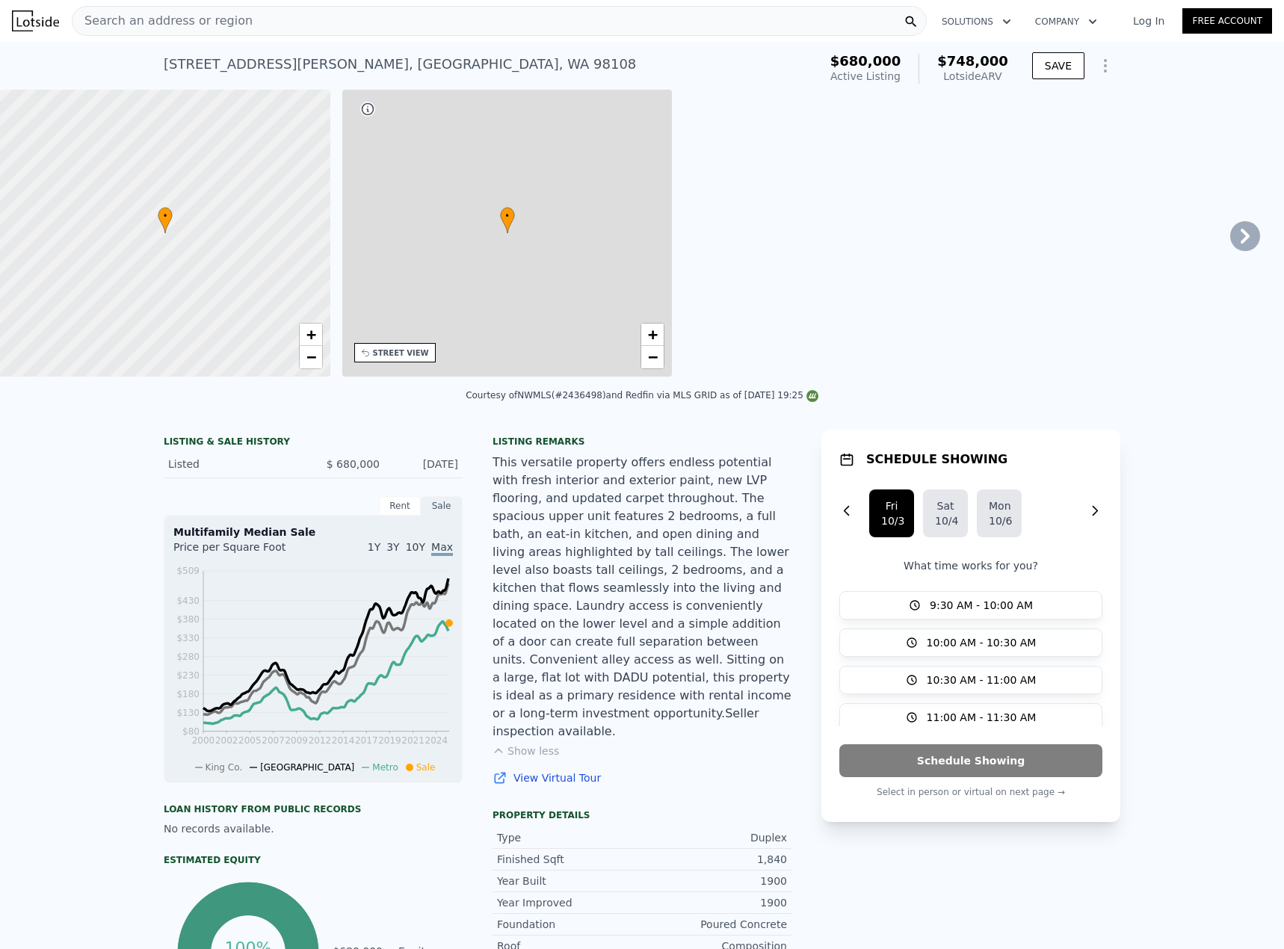
type input "2550"
type input "9130"
type input "$ 748,000"
type input "7"
type input "-$ 37,733"
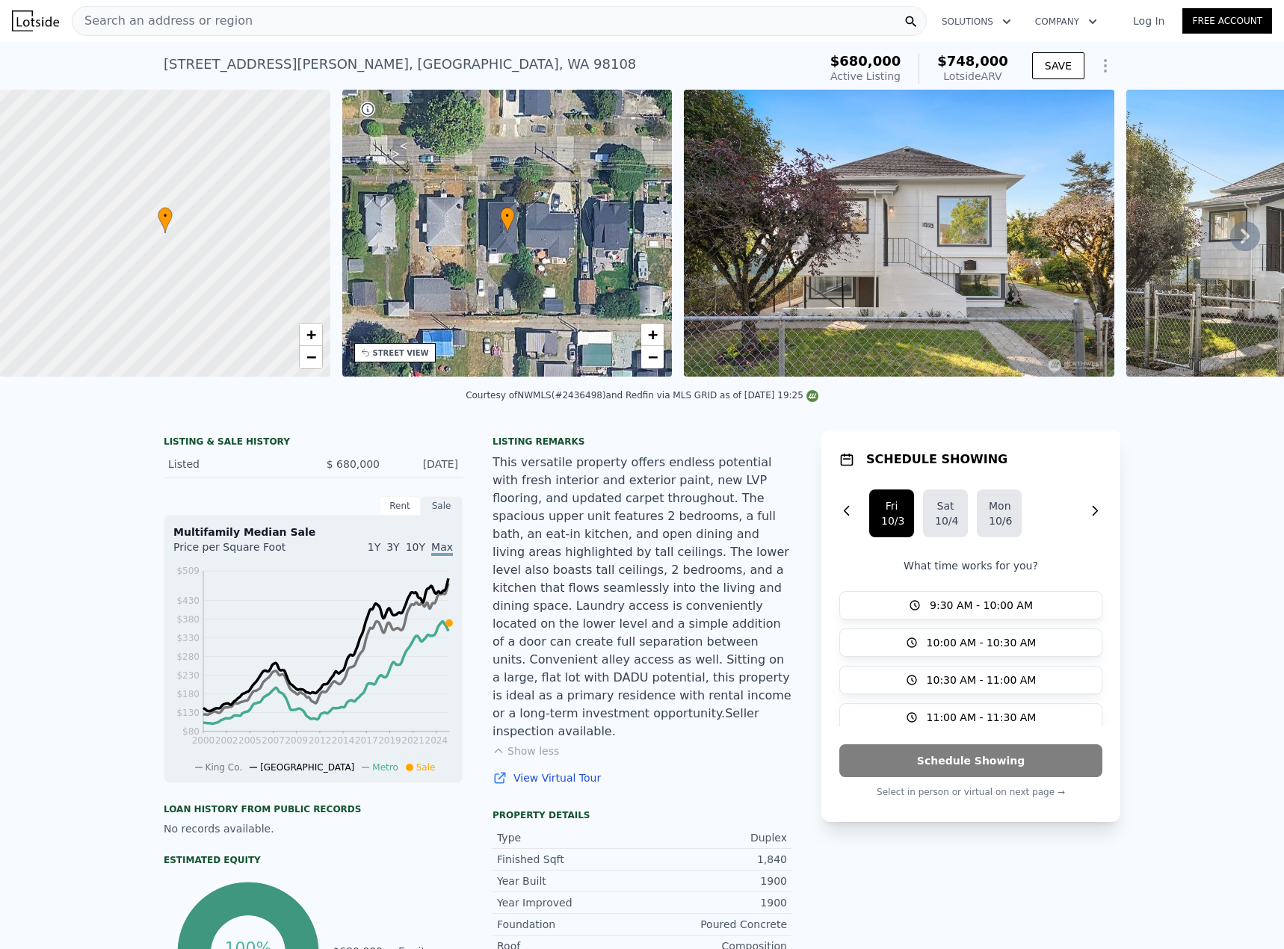
click at [270, 24] on div "Search an address or region" at bounding box center [499, 21] width 855 height 30
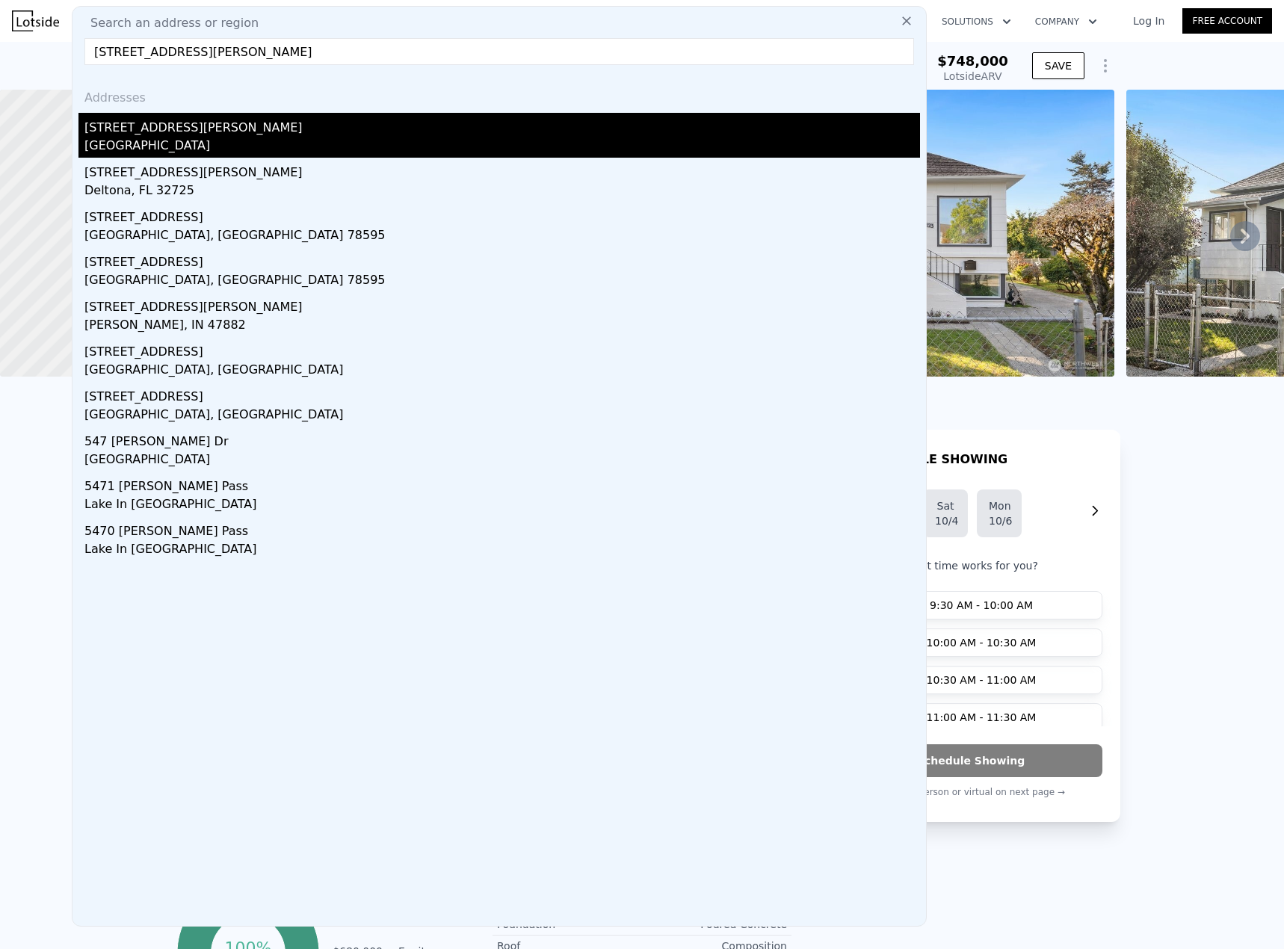
type input "[STREET_ADDRESS][PERSON_NAME]"
click at [199, 137] on div "[GEOGRAPHIC_DATA]" at bounding box center [501, 147] width 835 height 21
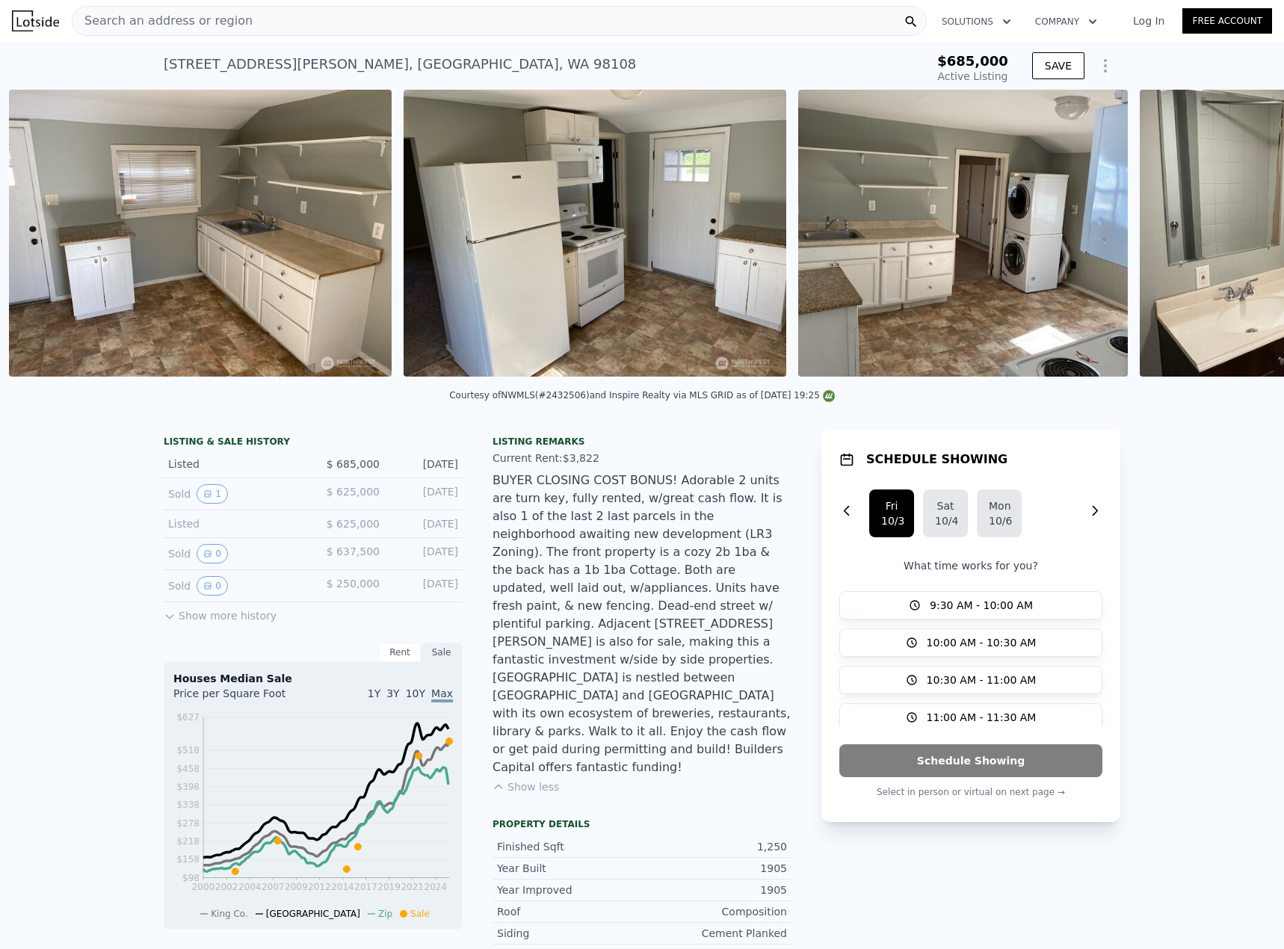
scroll to position [0, 4813]
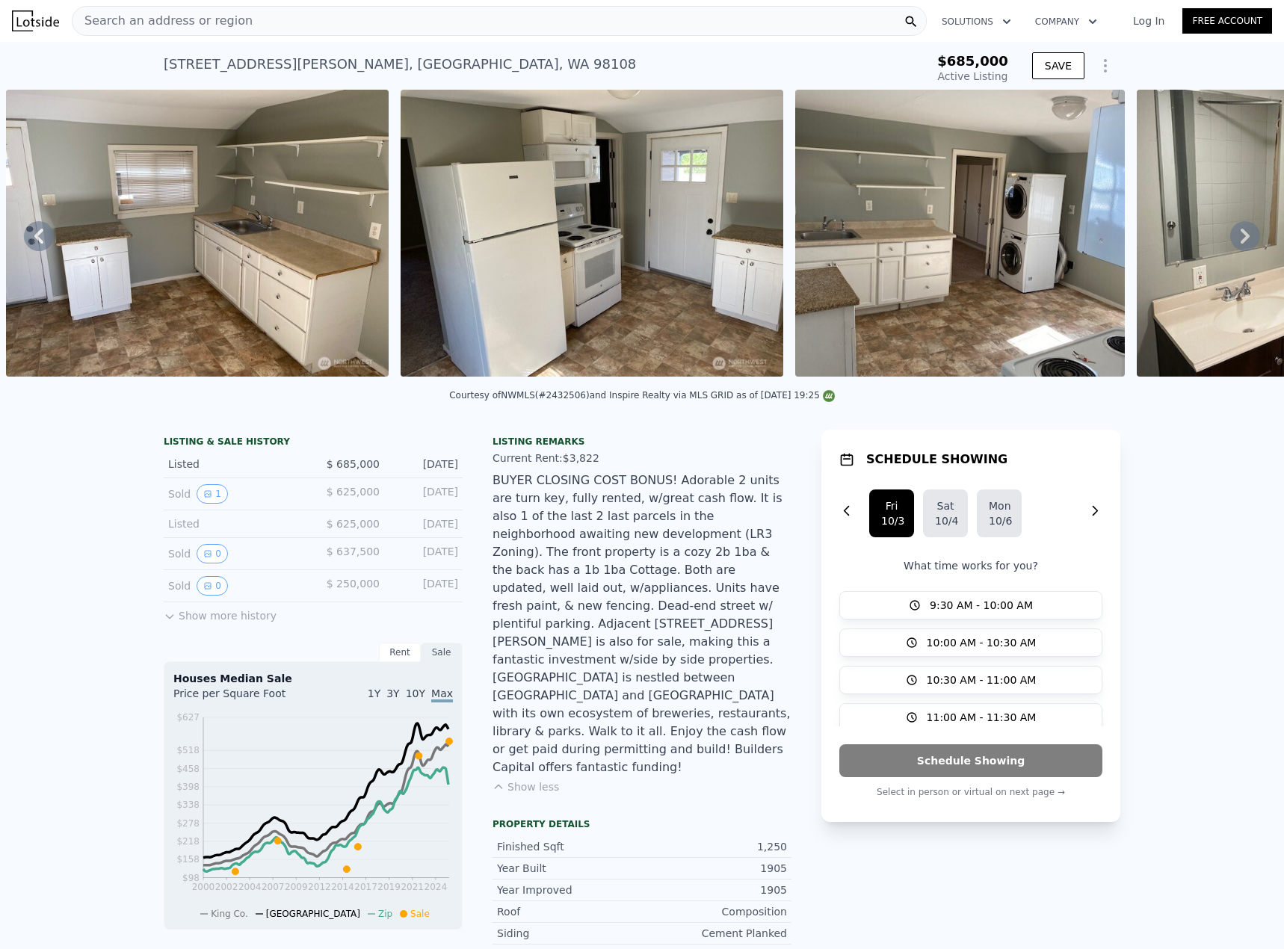
click at [223, 21] on span "Search an address or region" at bounding box center [162, 21] width 180 height 18
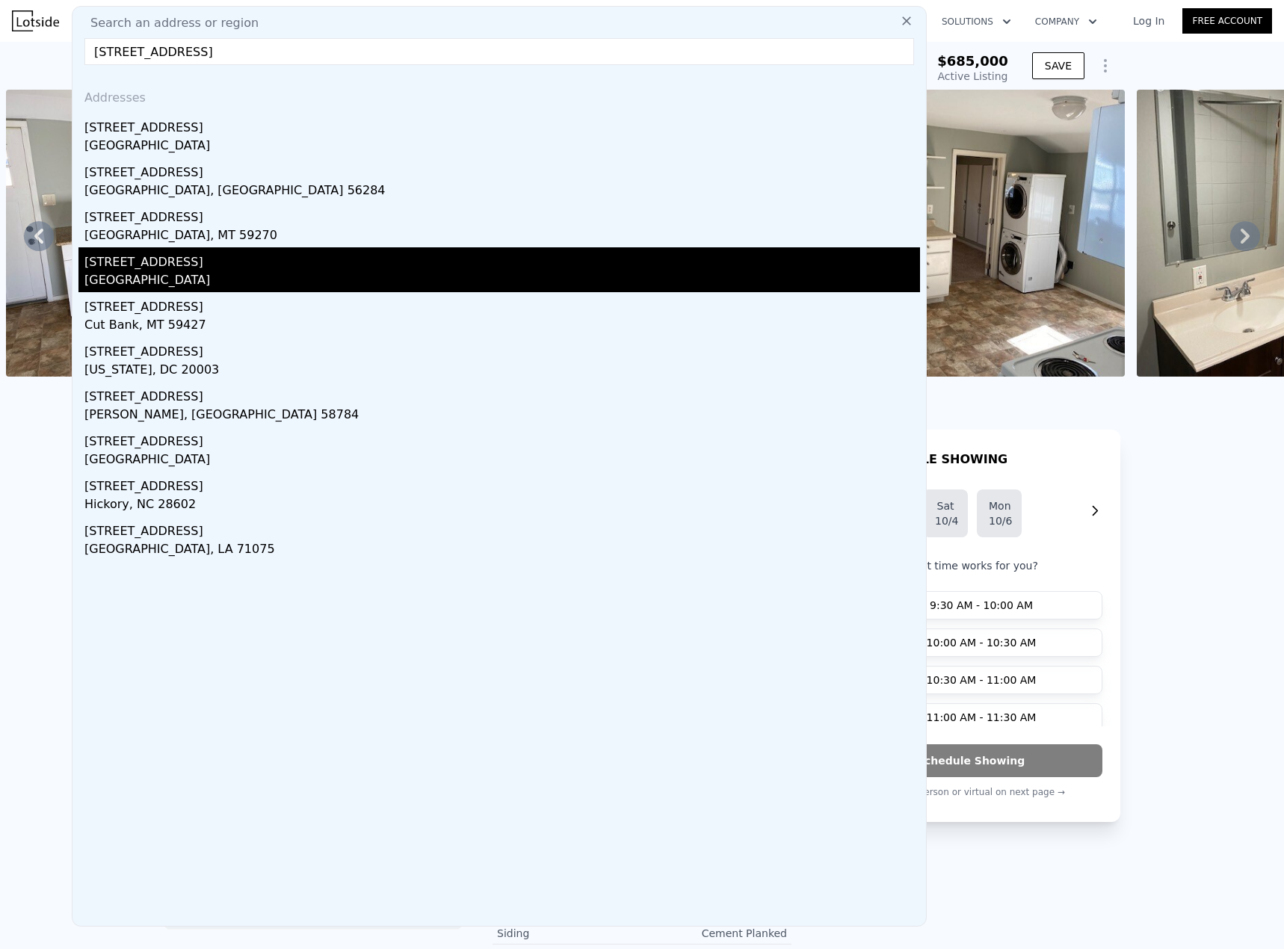
type input "[STREET_ADDRESS]"
click at [168, 272] on div "[GEOGRAPHIC_DATA]" at bounding box center [501, 281] width 835 height 21
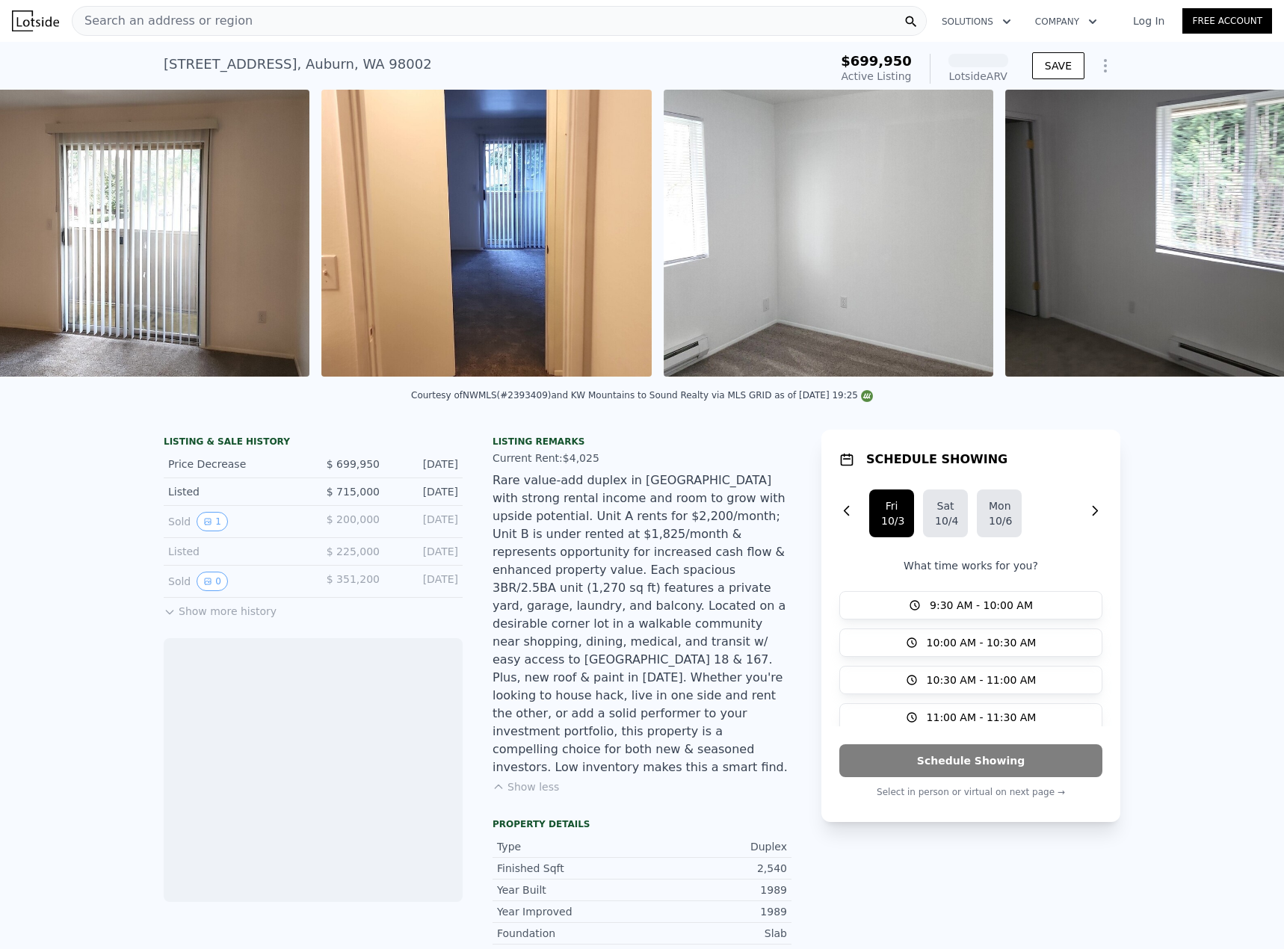
scroll to position [0, 4787]
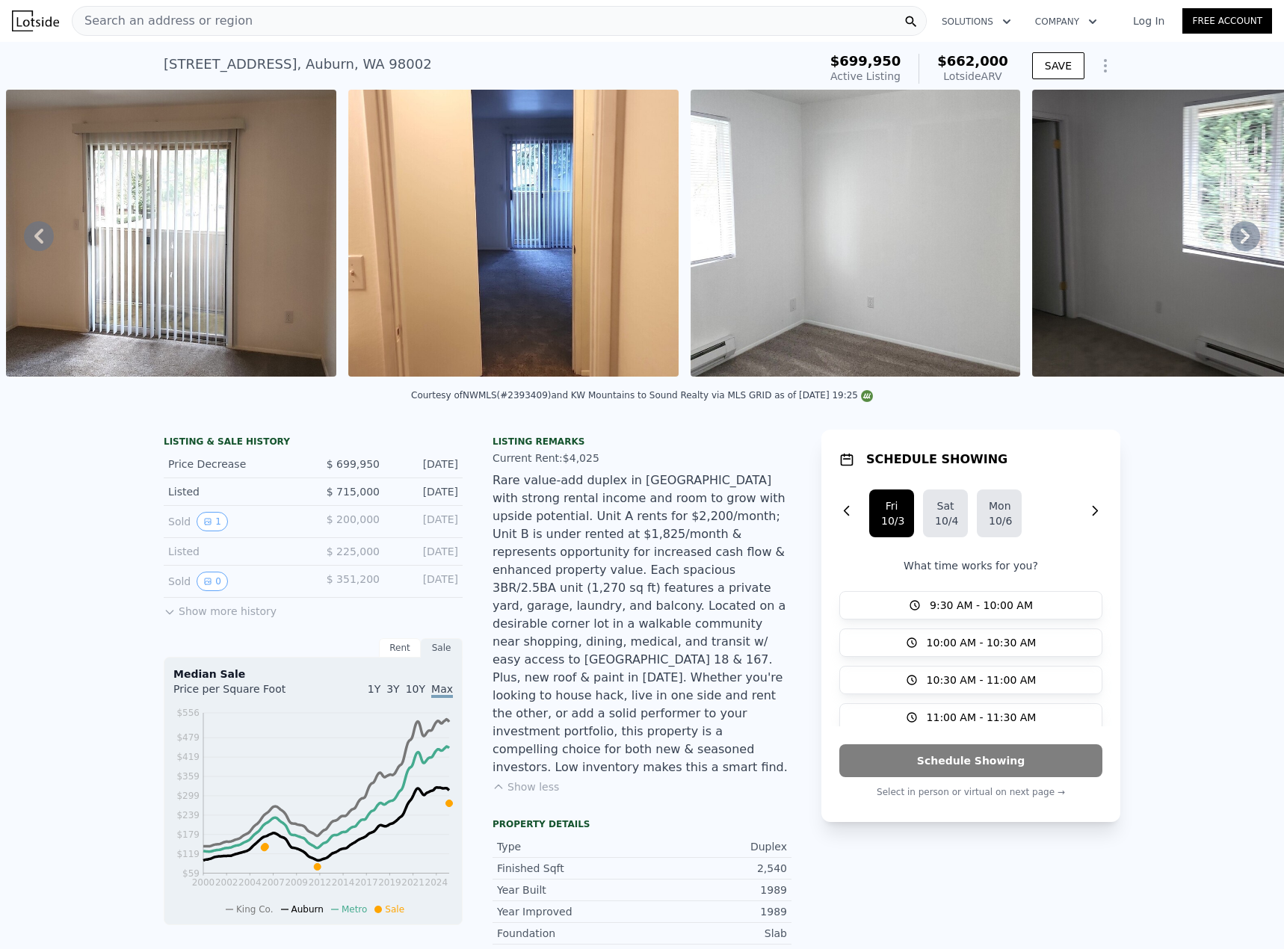
click at [256, 25] on div "Search an address or region" at bounding box center [499, 21] width 855 height 30
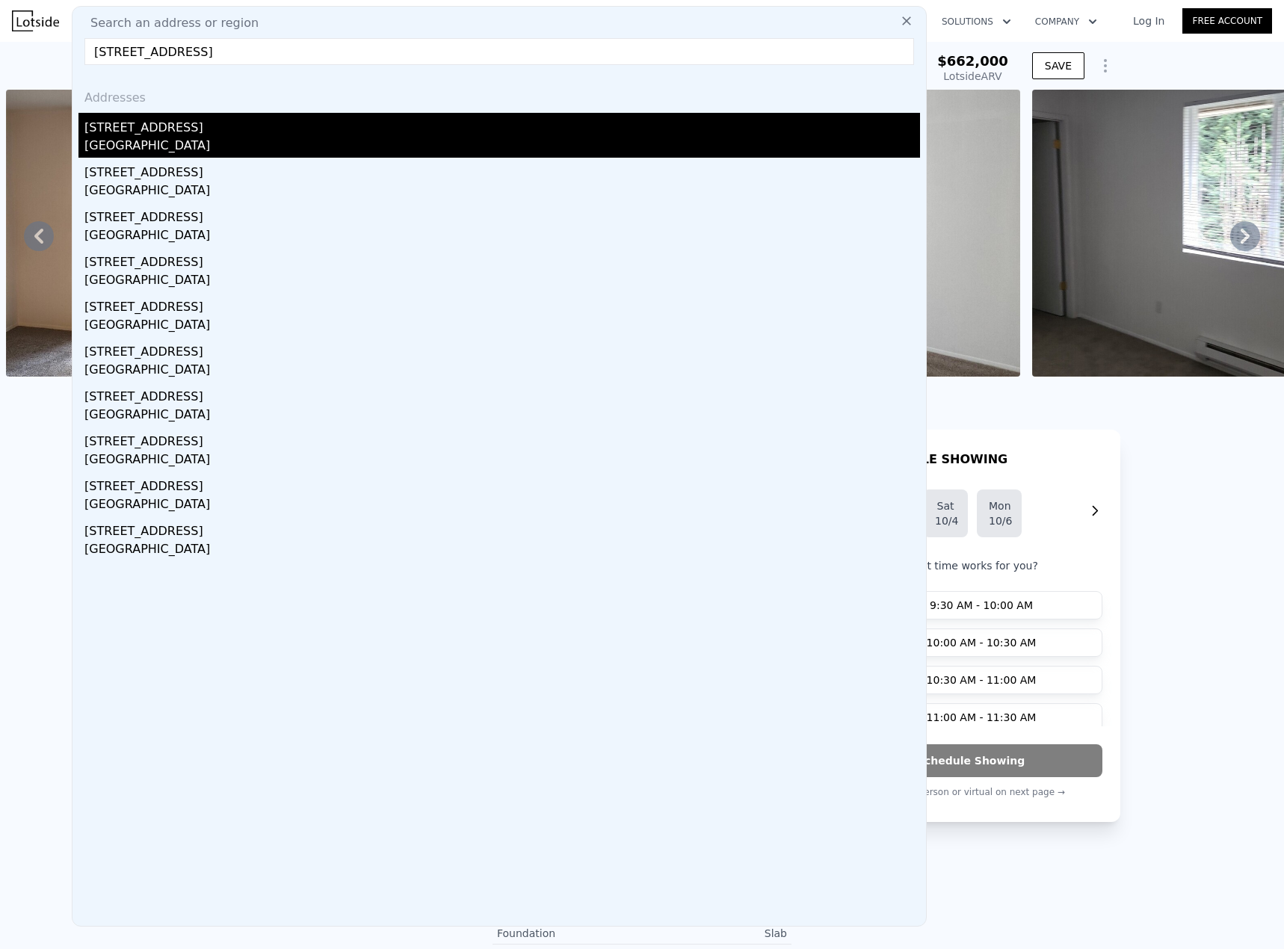
type input "[STREET_ADDRESS]"
click at [182, 130] on div "[STREET_ADDRESS]" at bounding box center [501, 125] width 835 height 24
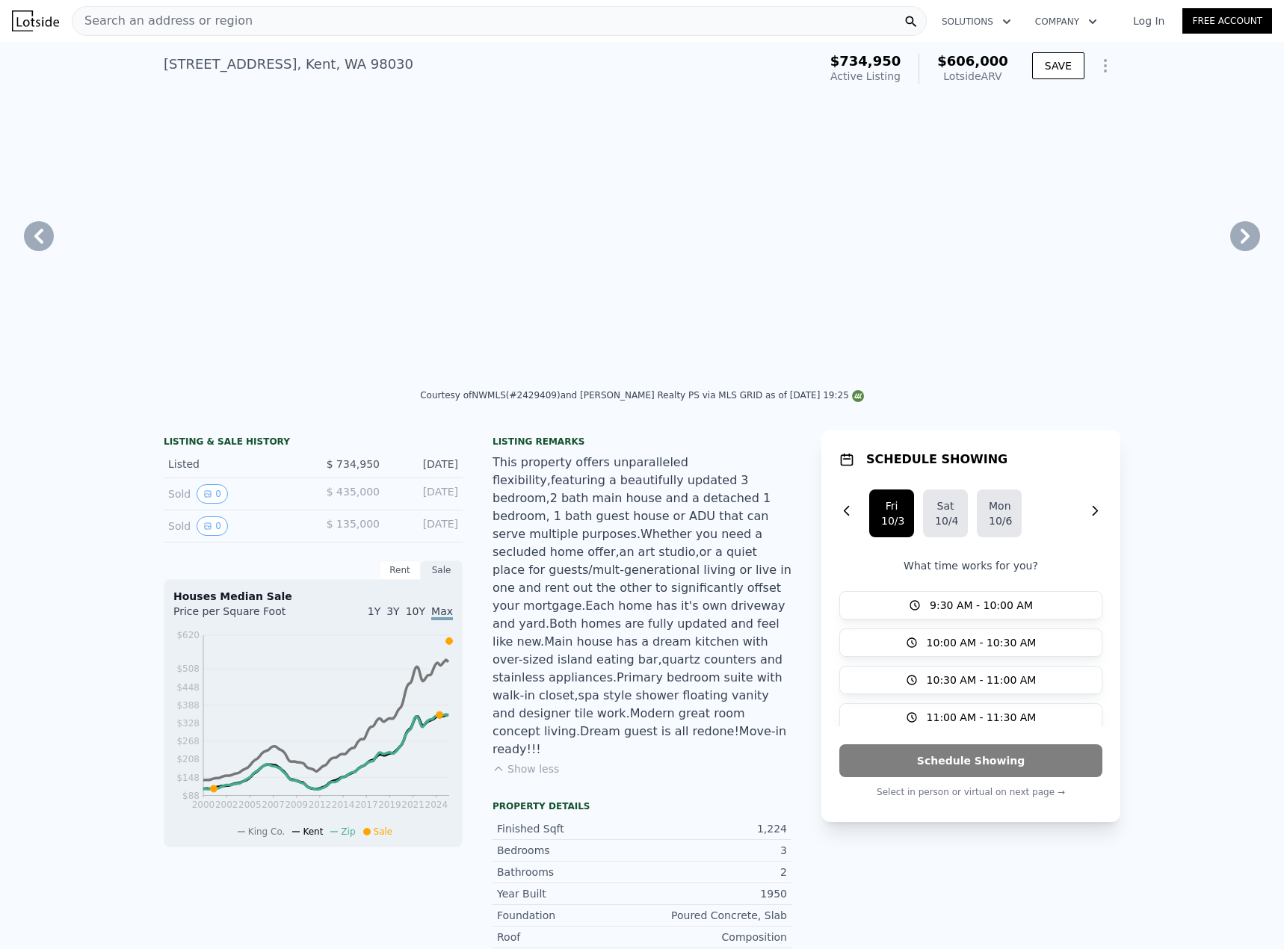
type input "2"
type input "4"
type input "1"
type input "2.25"
type input "972"
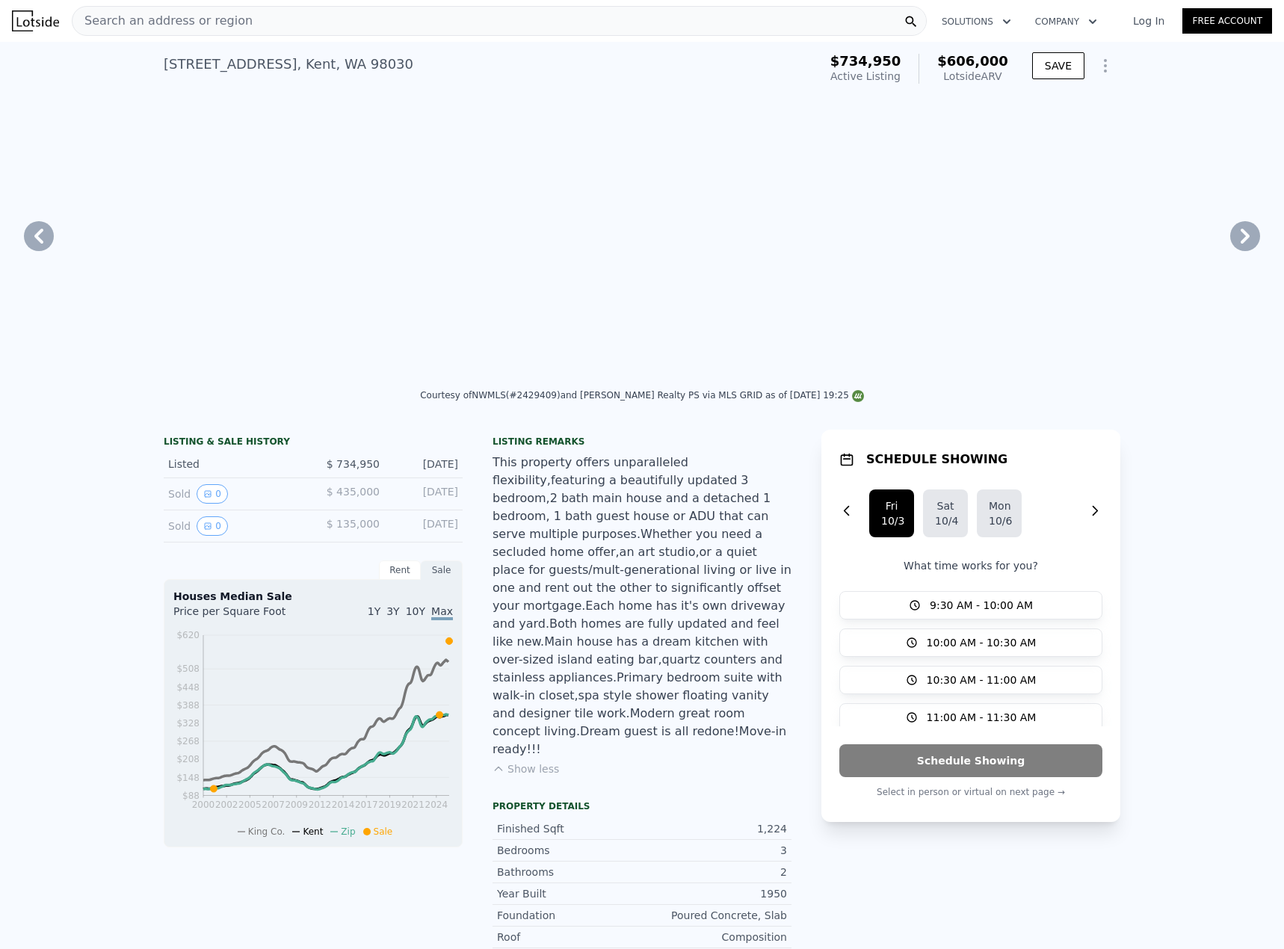
type input "1680"
type input "5925"
type input "13340"
type input "$ 606,000"
type input "5"
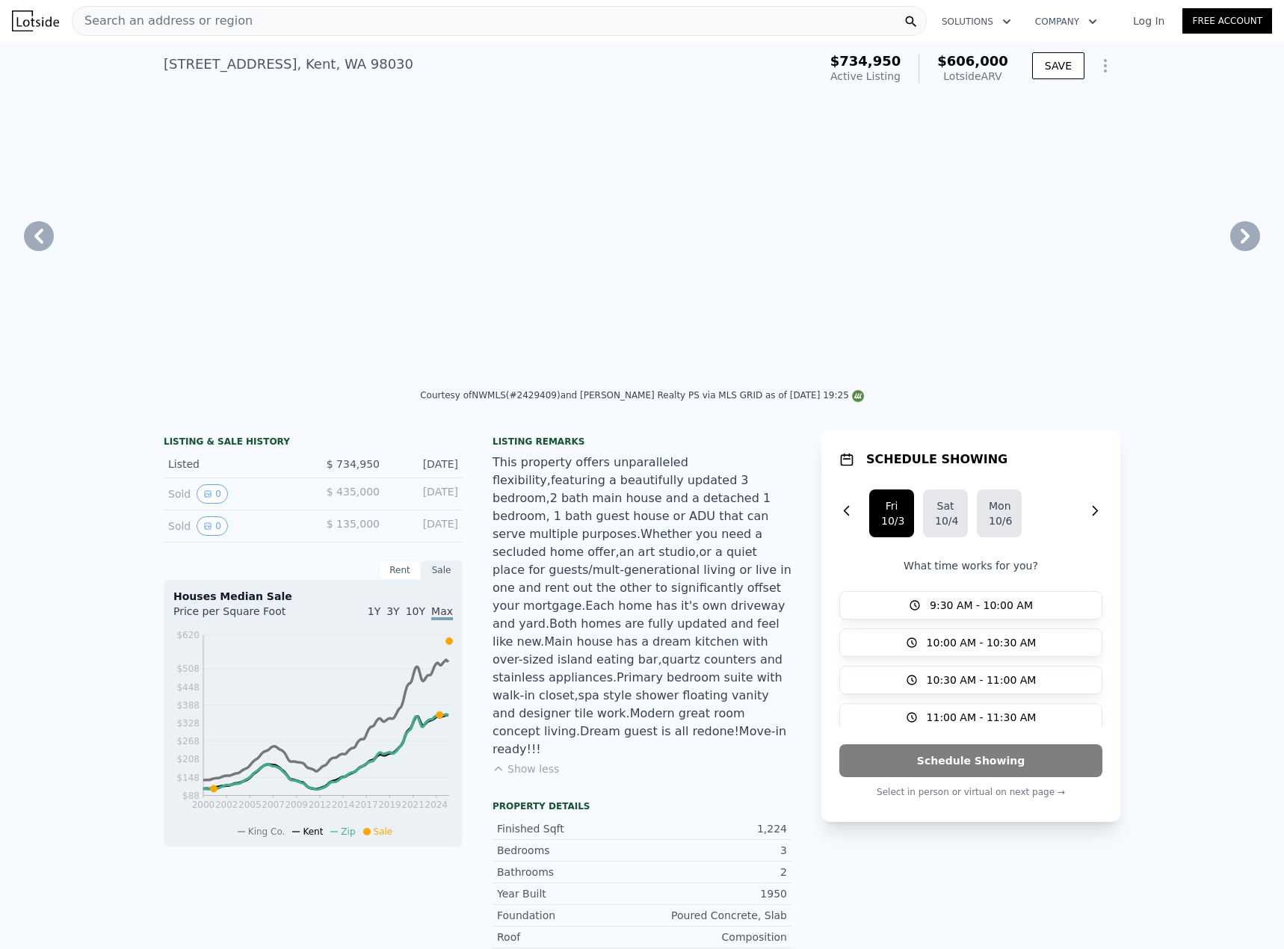
type input "-$ 220,767"
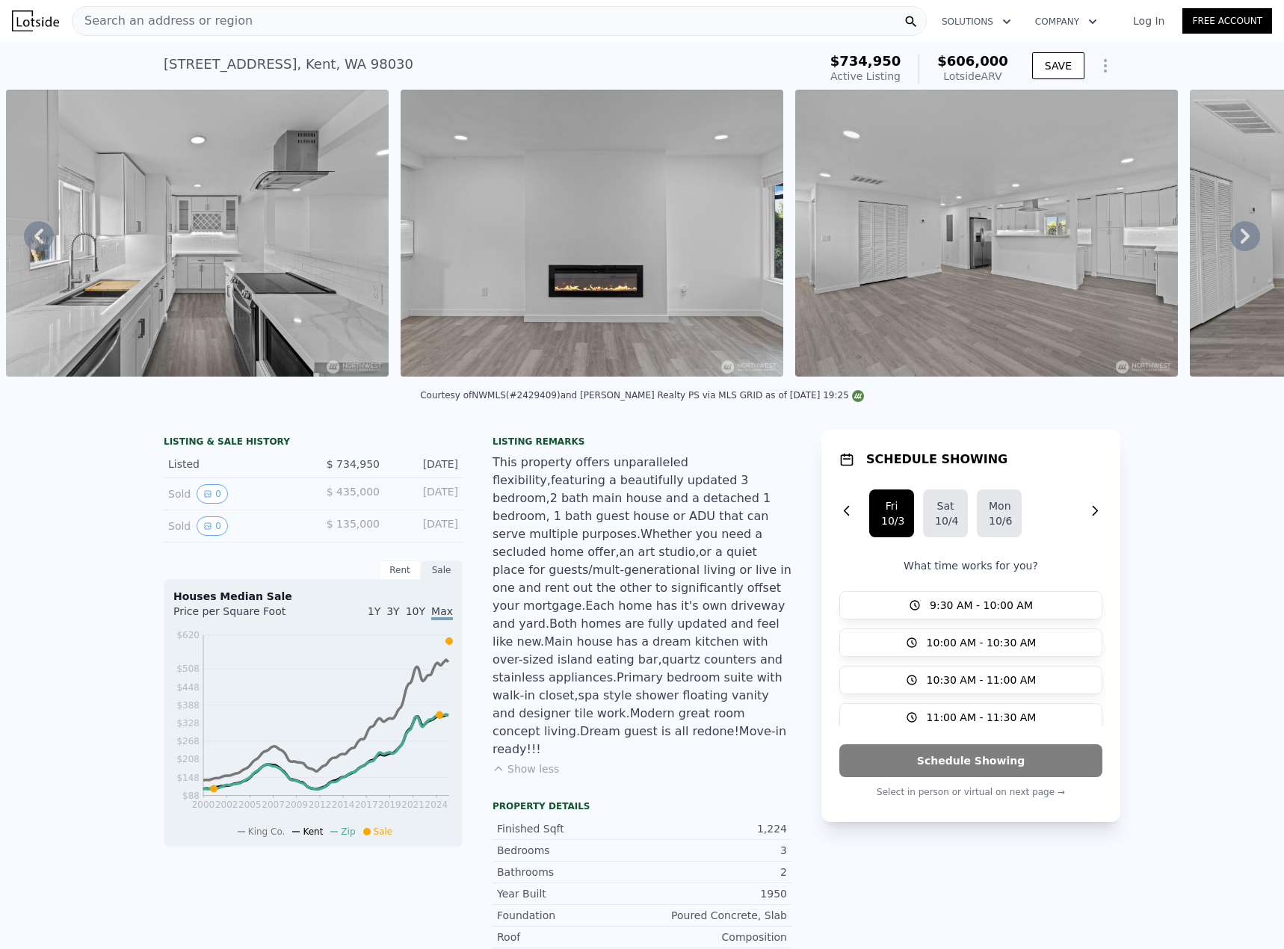
click at [182, 25] on span "Search an address or region" at bounding box center [162, 21] width 180 height 18
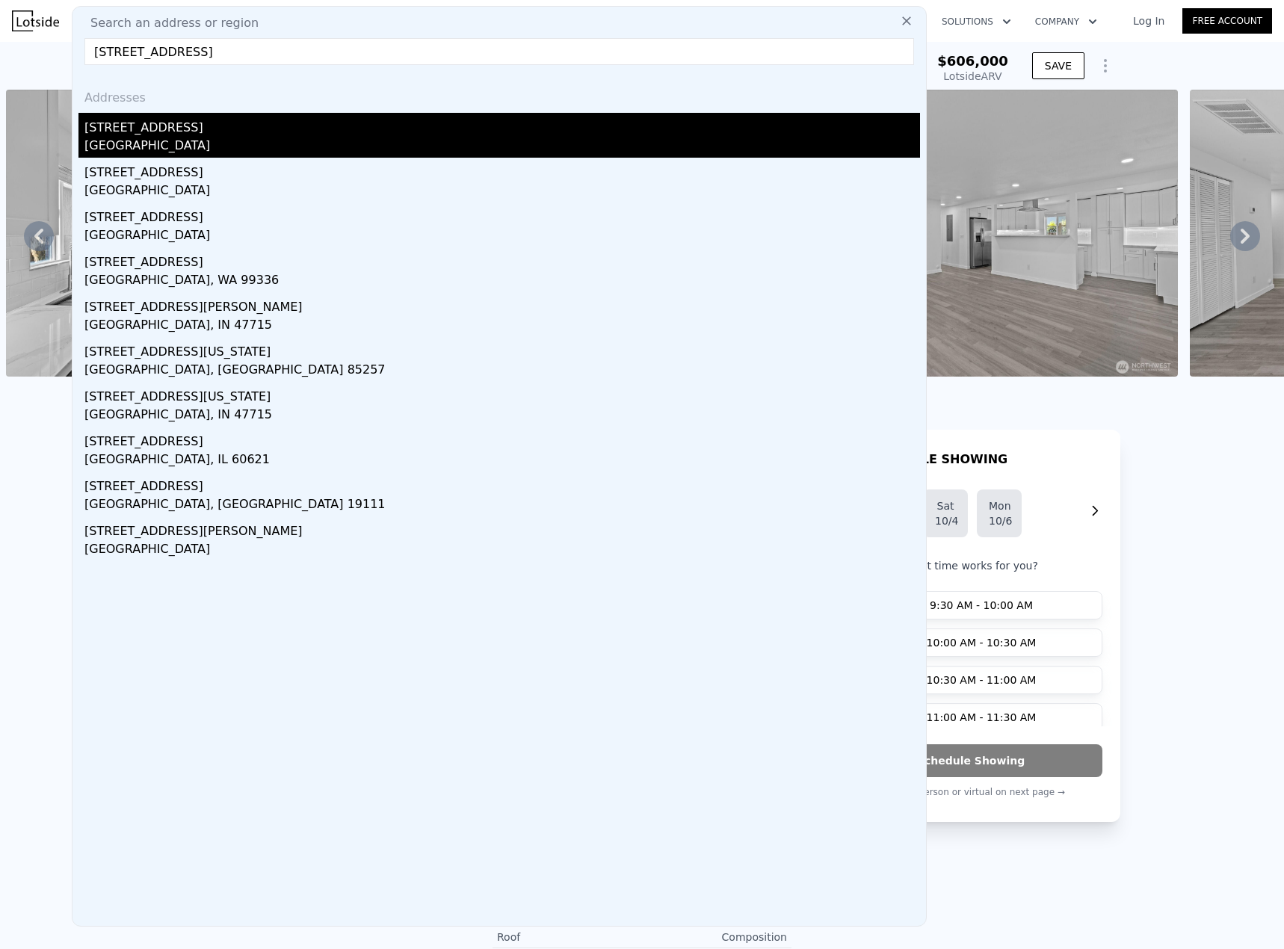
type input "[STREET_ADDRESS]"
click at [177, 132] on div "[STREET_ADDRESS]" at bounding box center [501, 125] width 835 height 24
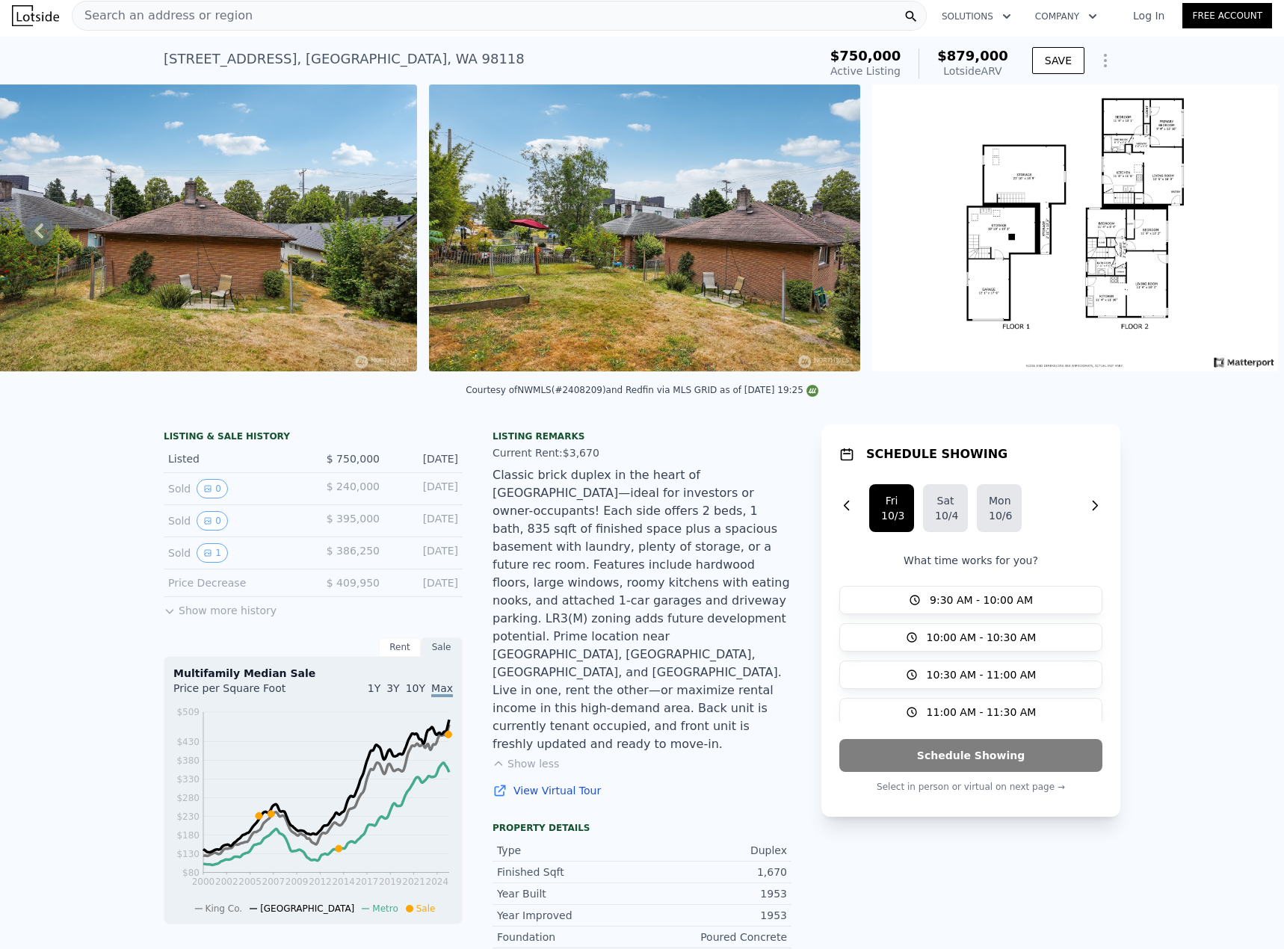
scroll to position [4, 0]
click at [226, 14] on span "Search an address or region" at bounding box center [162, 16] width 180 height 18
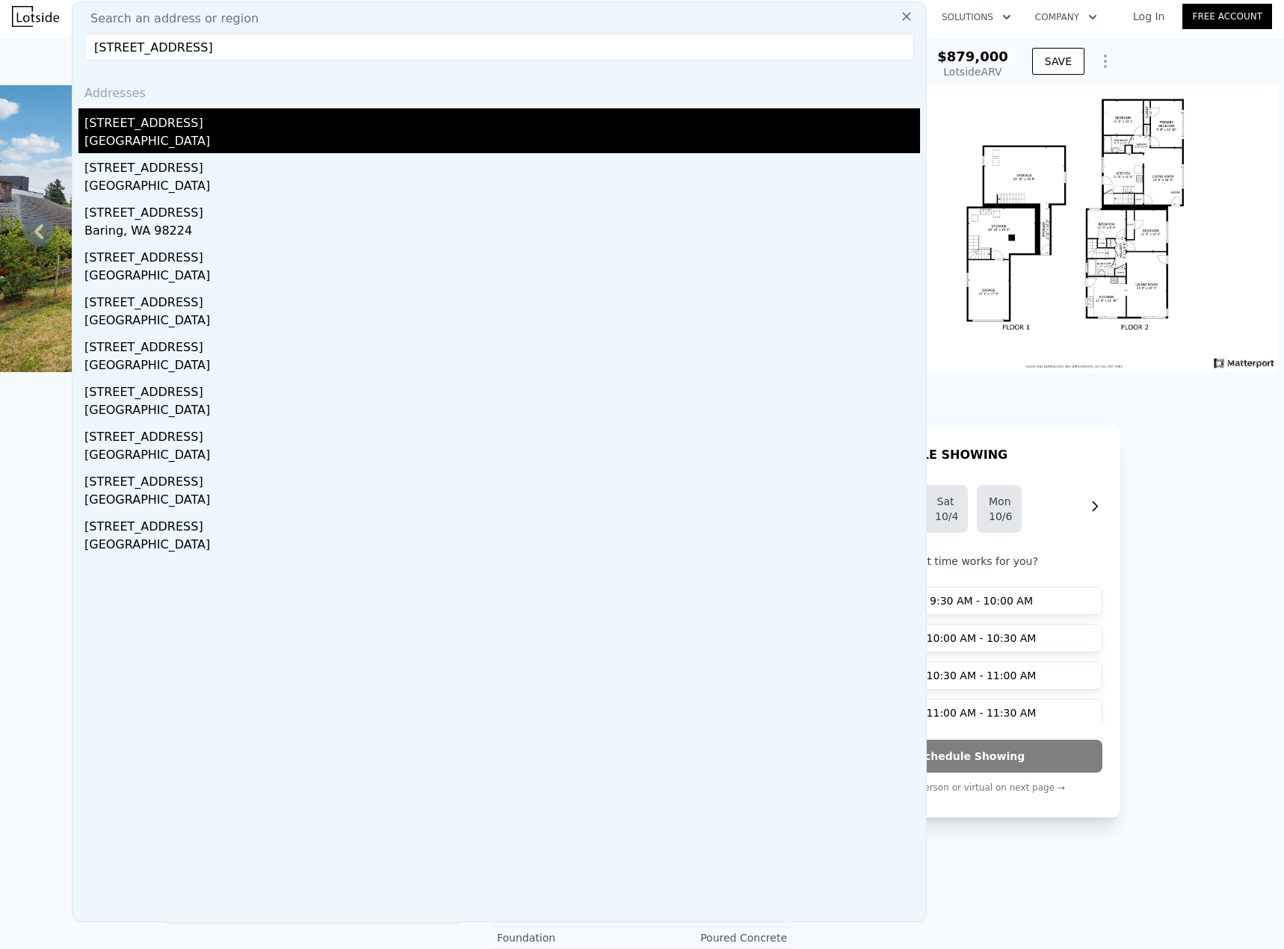
type input "[STREET_ADDRESS]"
click at [178, 129] on div "[STREET_ADDRESS]" at bounding box center [501, 120] width 835 height 24
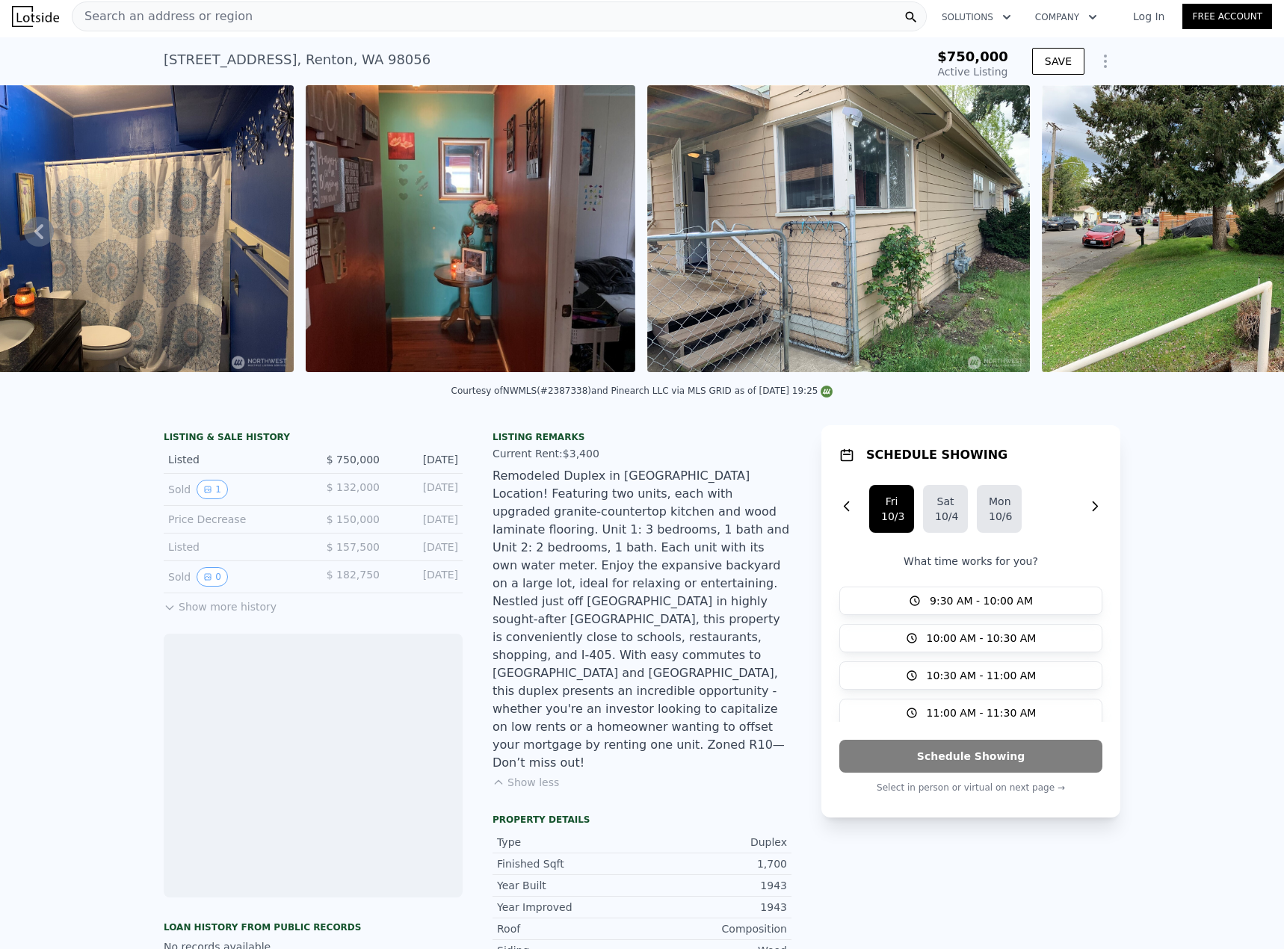
scroll to position [0, 4014]
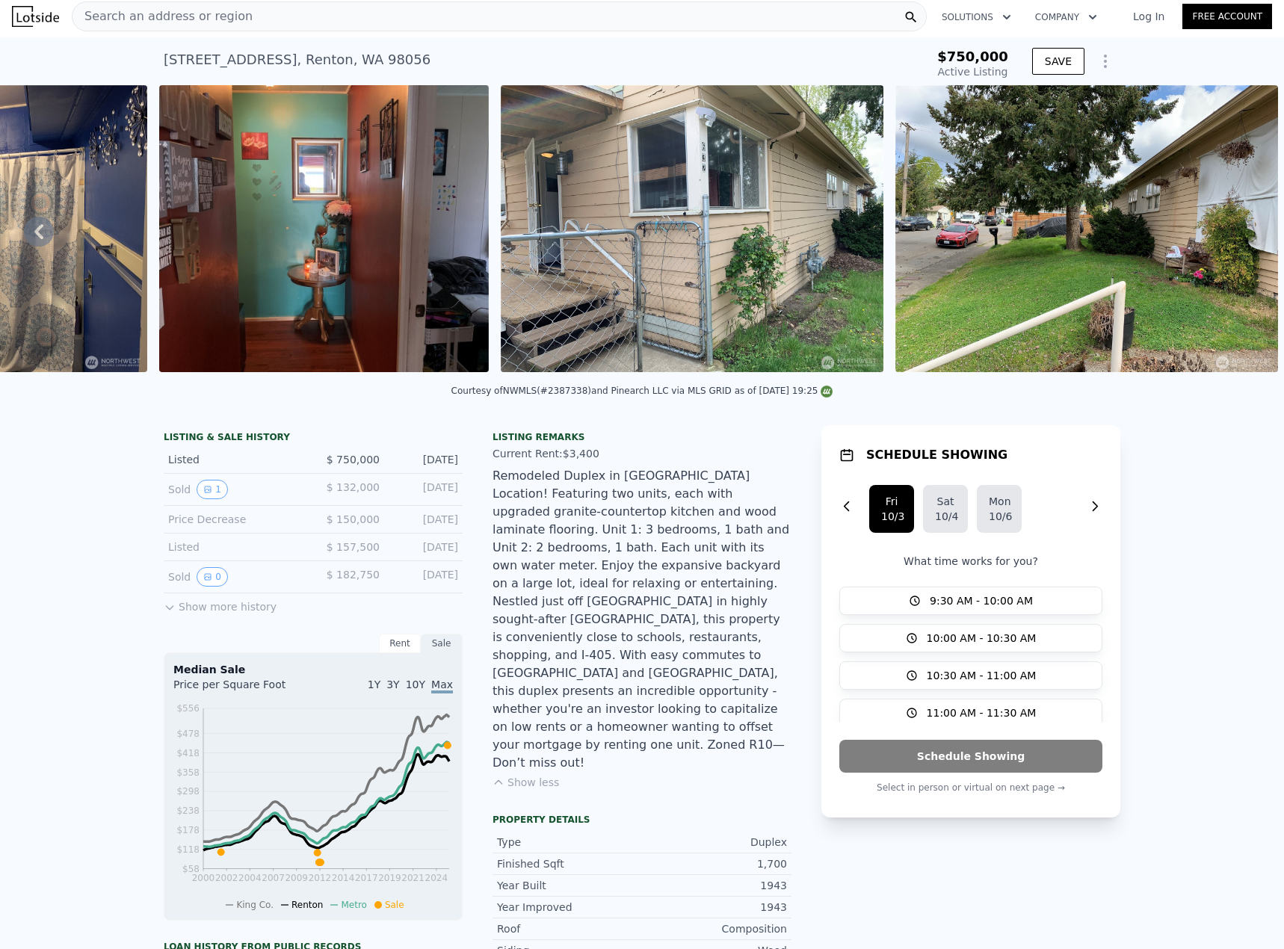
click at [155, 16] on span "Search an address or region" at bounding box center [162, 16] width 180 height 18
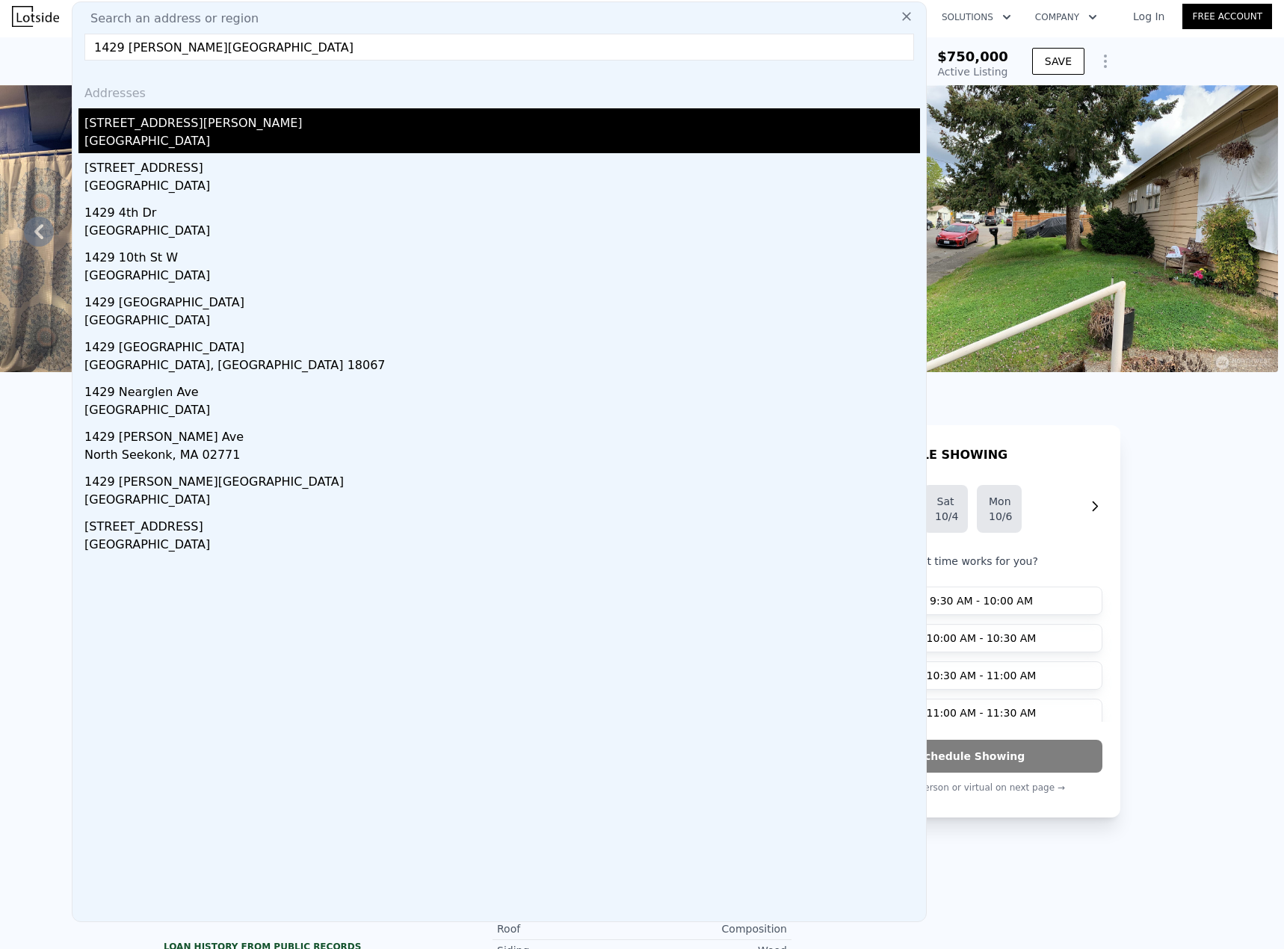
type input "1429 [PERSON_NAME][GEOGRAPHIC_DATA]"
click at [205, 129] on div "[STREET_ADDRESS][PERSON_NAME]" at bounding box center [501, 120] width 835 height 24
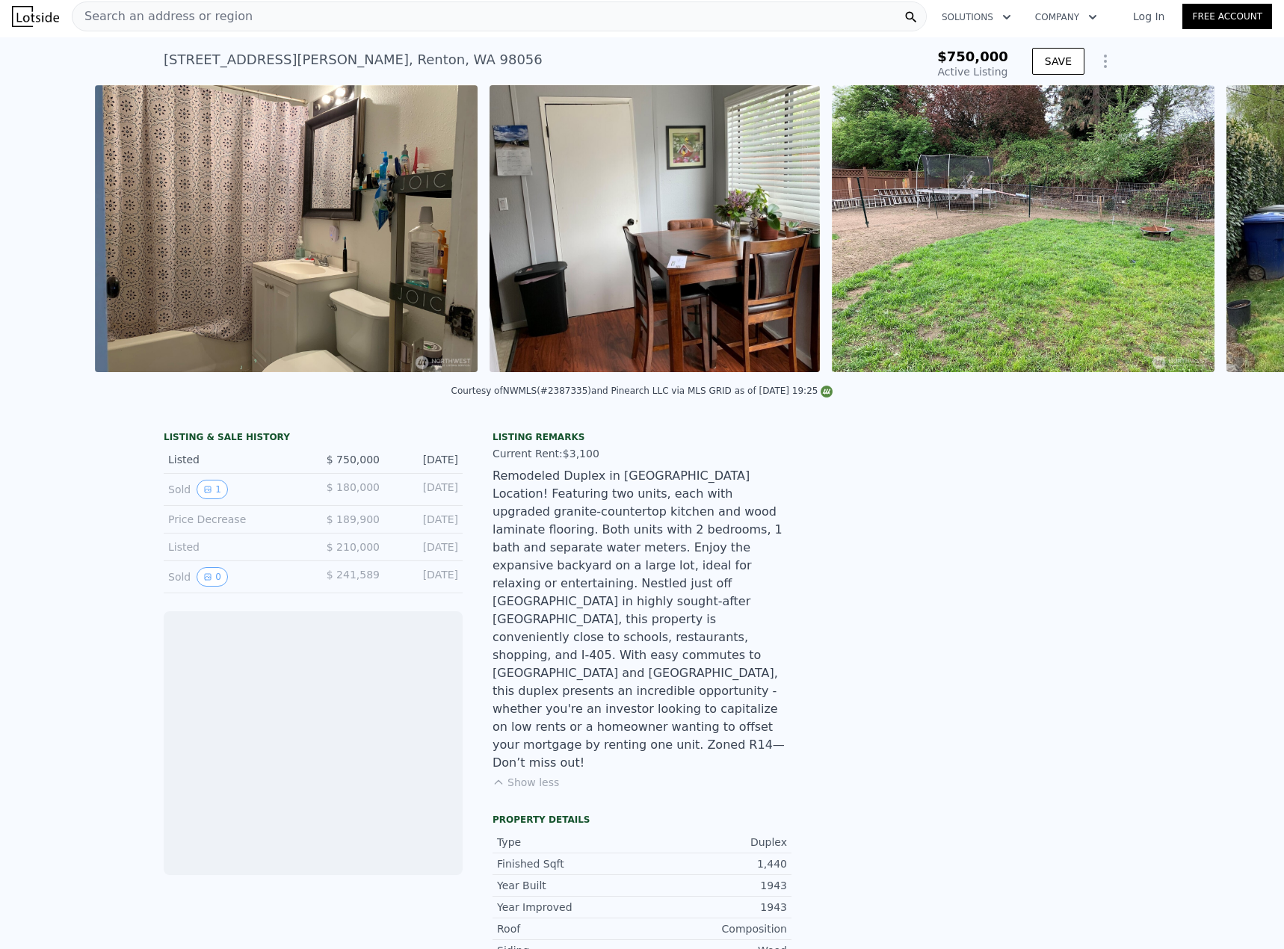
scroll to position [0, 4103]
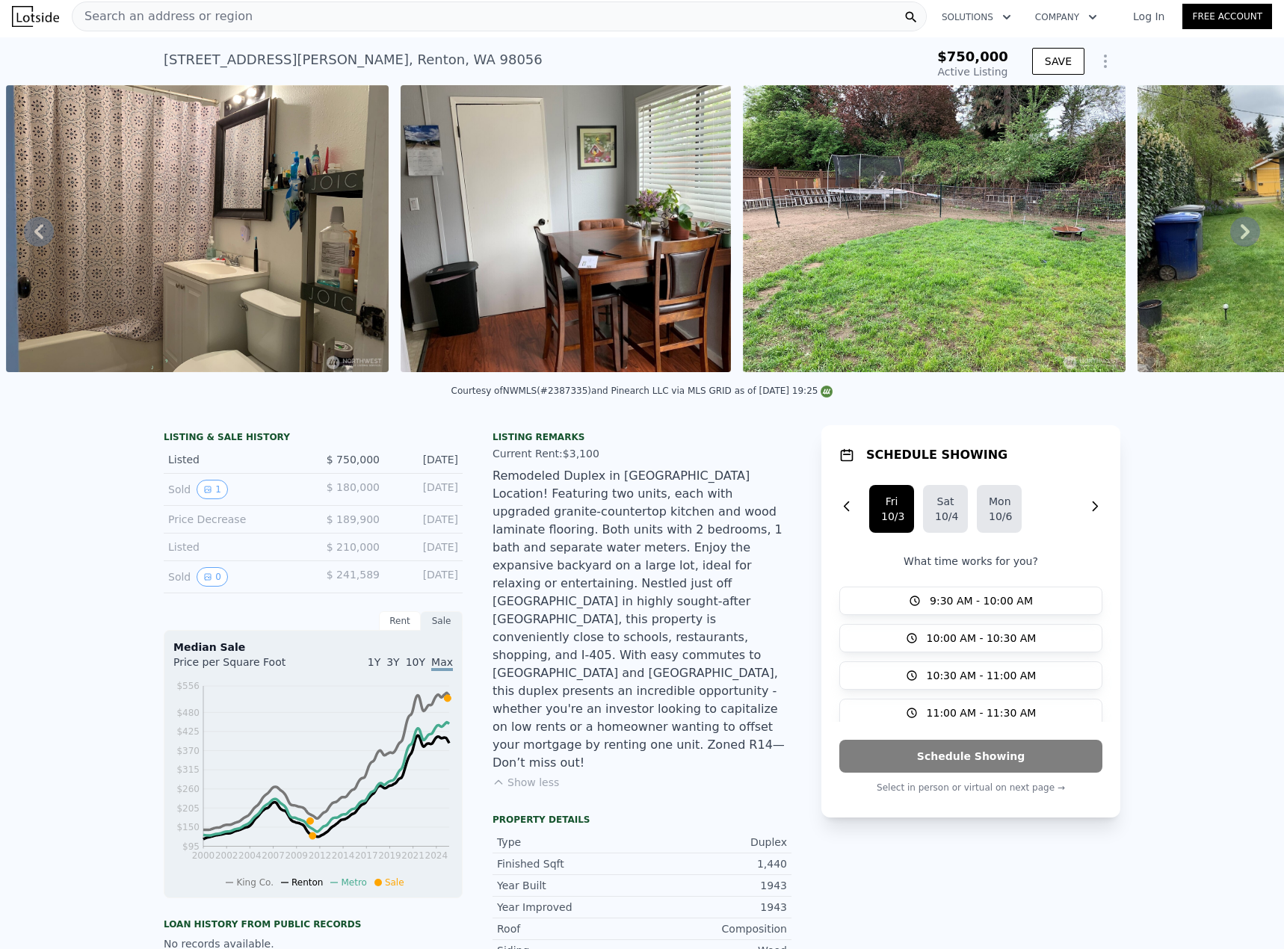
click at [333, 22] on div "Search an address or region" at bounding box center [499, 16] width 855 height 30
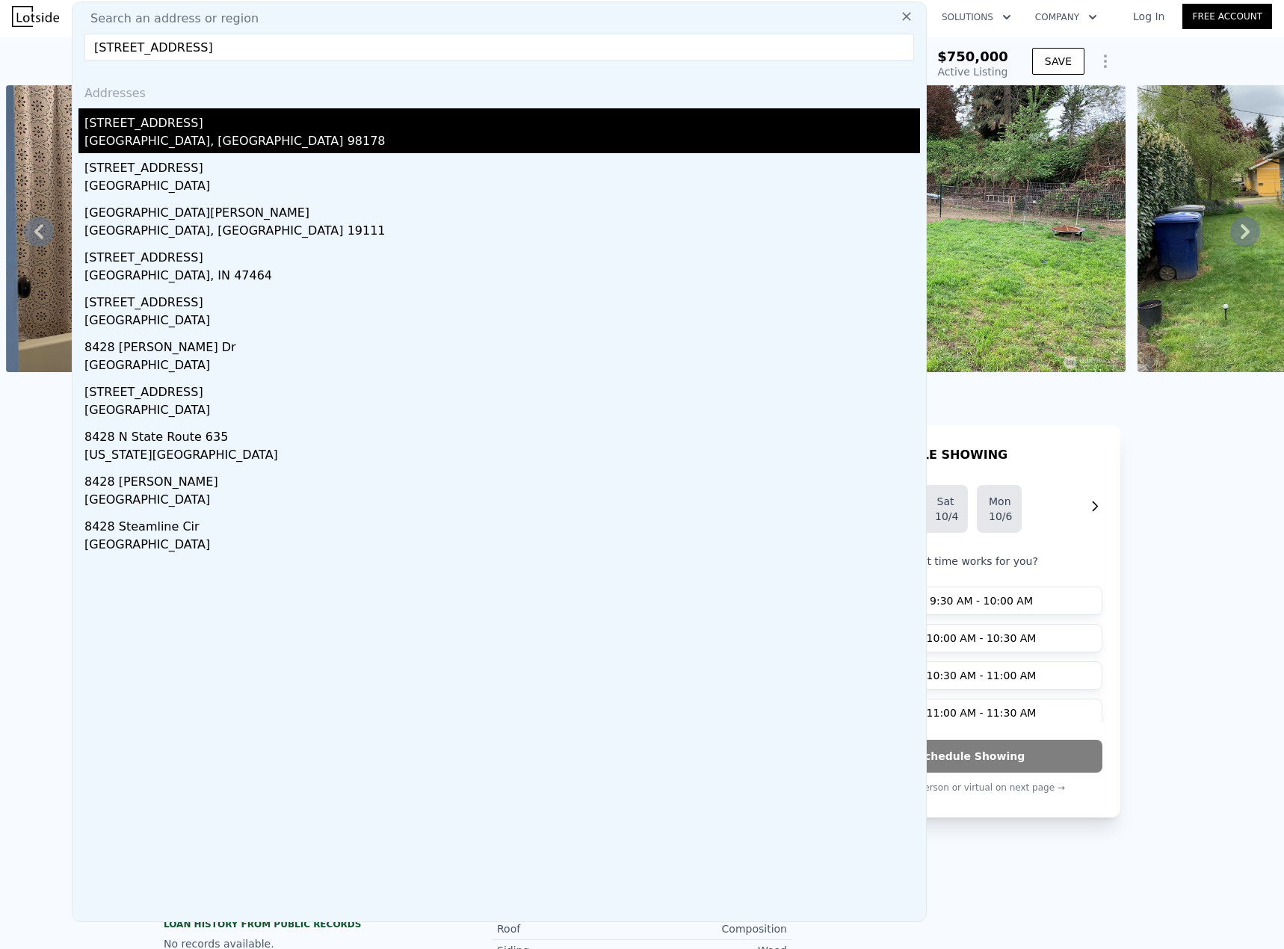
type input "[STREET_ADDRESS]"
click at [195, 126] on div "[STREET_ADDRESS]" at bounding box center [501, 120] width 835 height 24
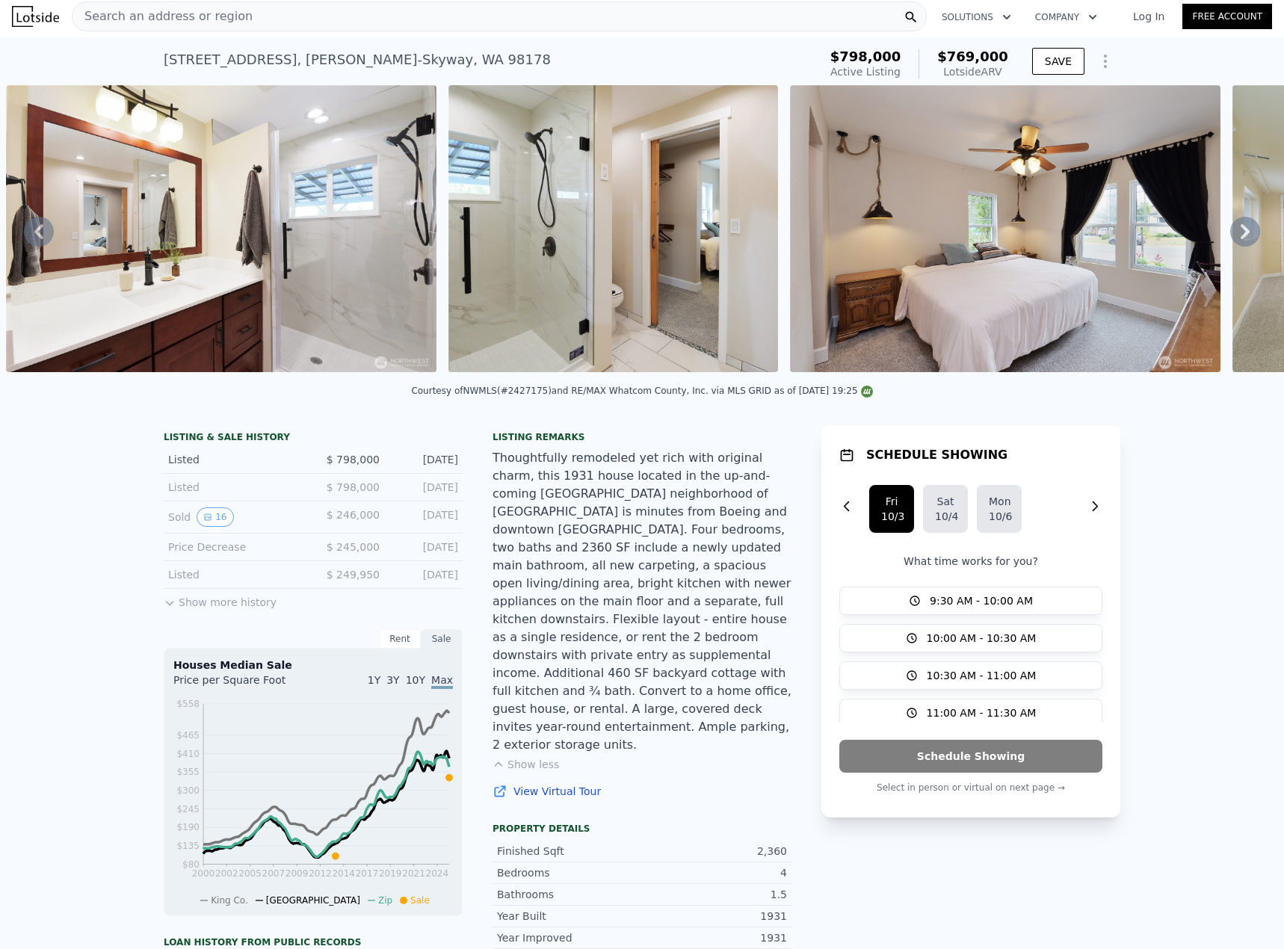
click at [202, 22] on span "Search an address or region" at bounding box center [162, 16] width 180 height 18
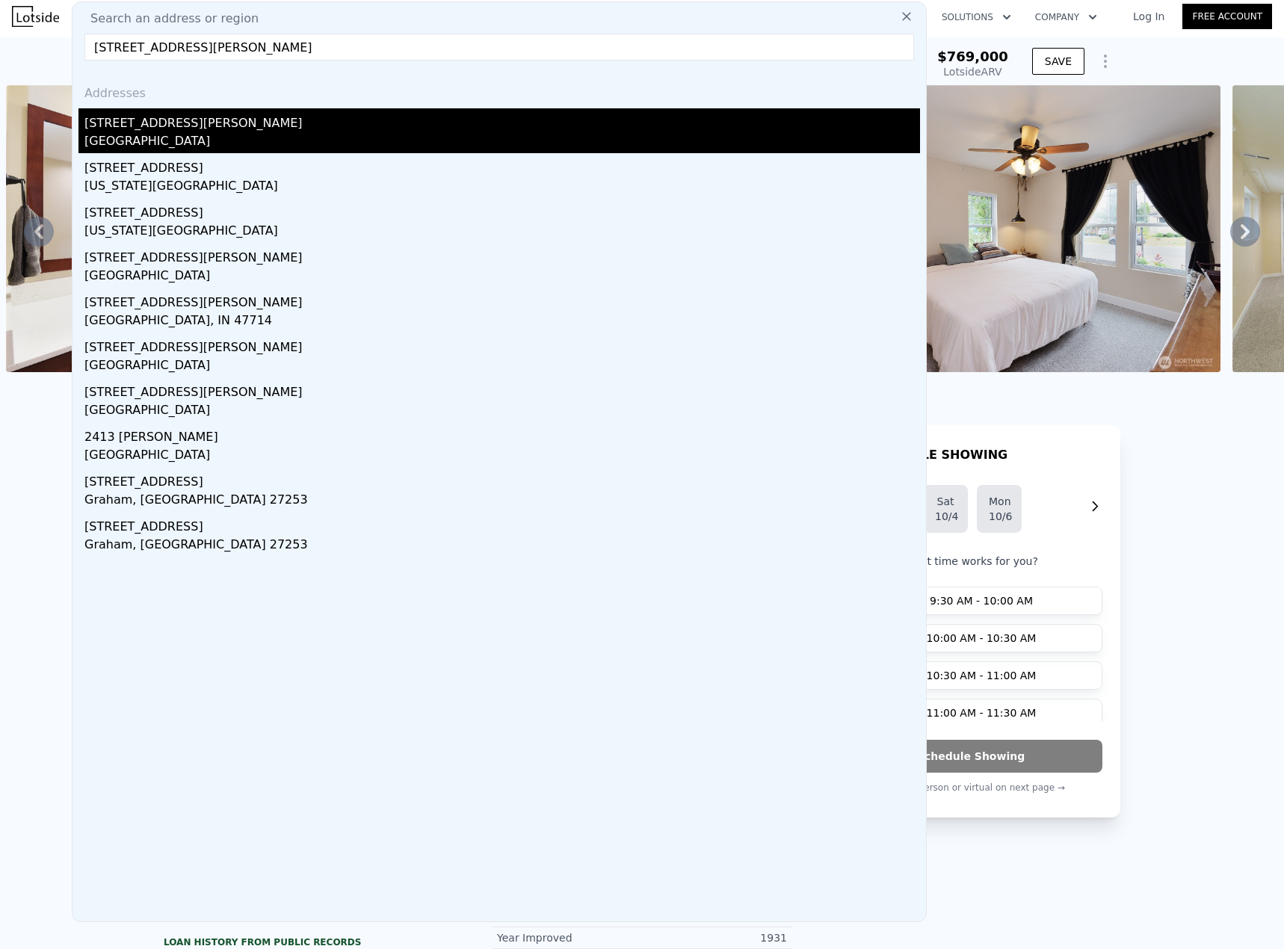
type input "[STREET_ADDRESS][PERSON_NAME]"
click at [181, 129] on div "[STREET_ADDRESS][PERSON_NAME]" at bounding box center [501, 120] width 835 height 24
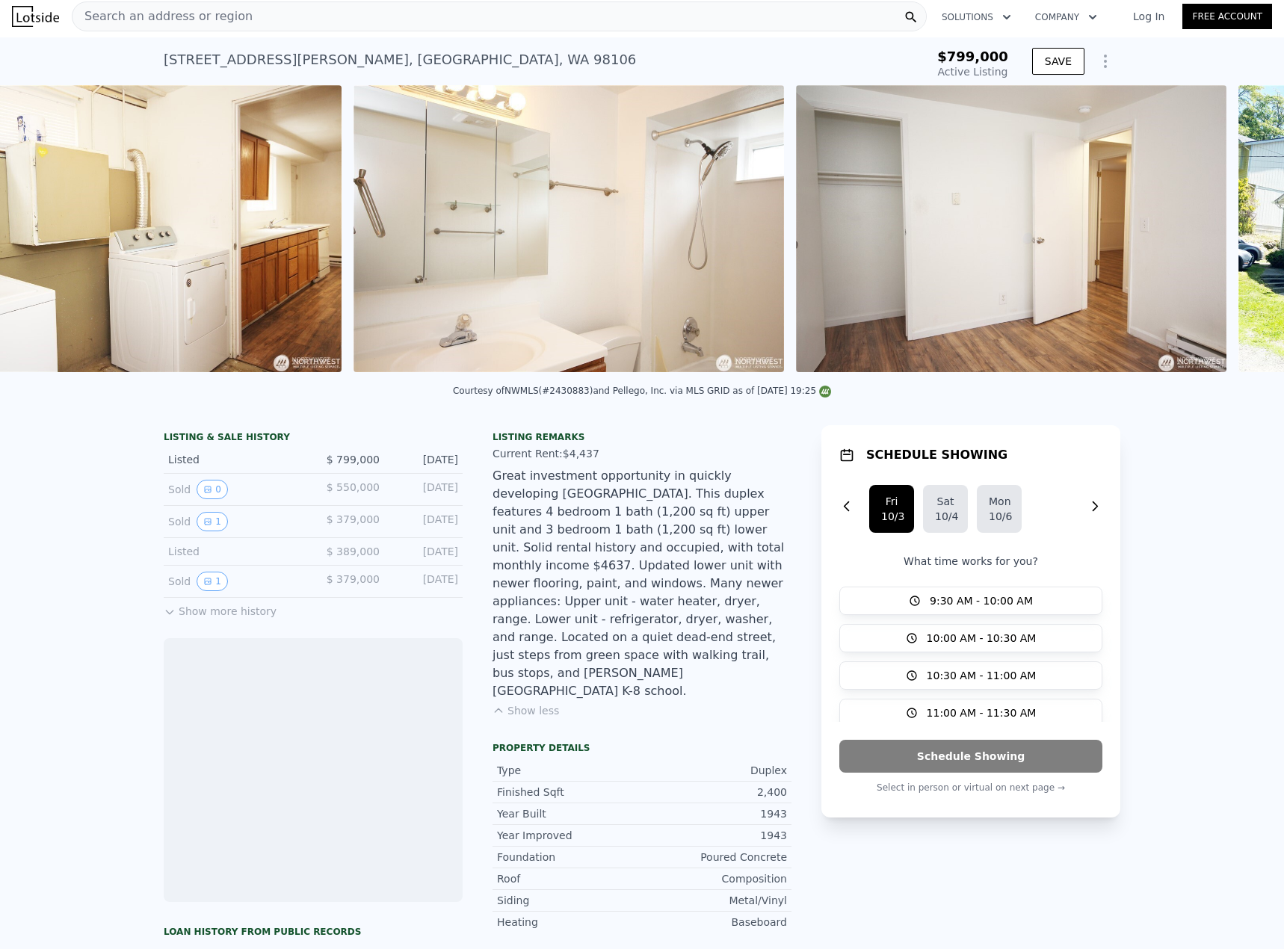
scroll to position [0, 3178]
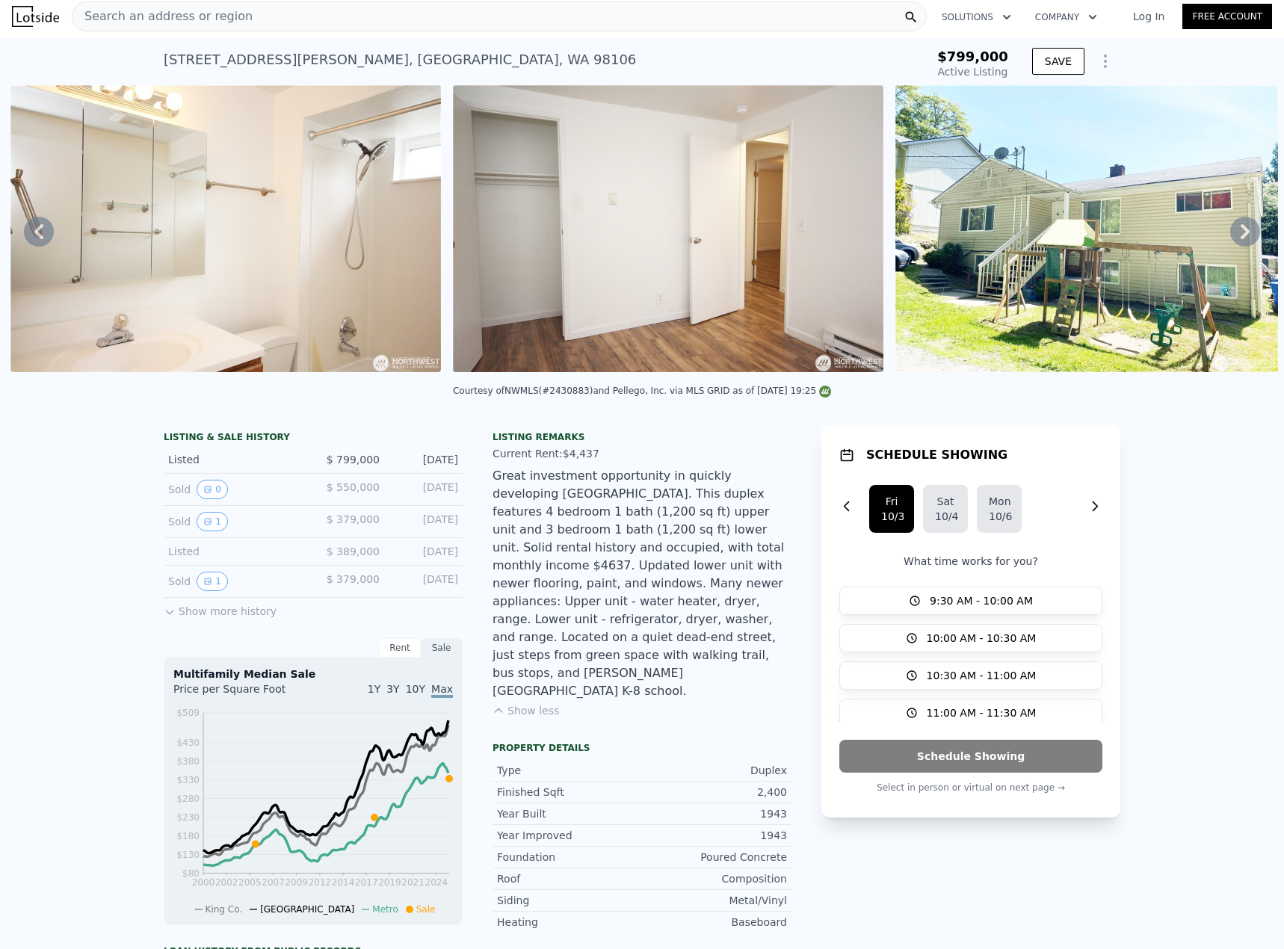
click at [245, 21] on div "Search an address or region" at bounding box center [499, 16] width 855 height 30
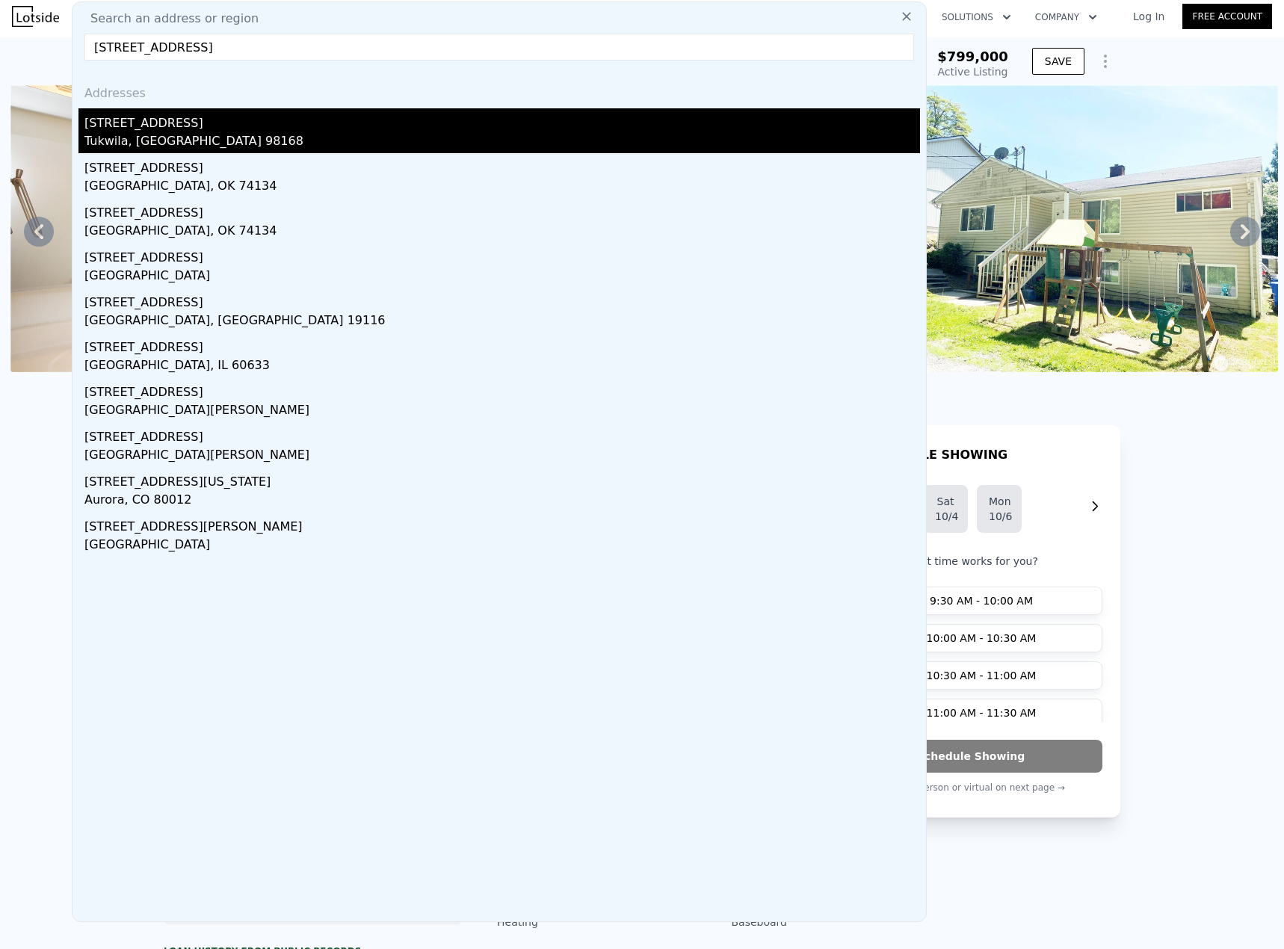
type input "[STREET_ADDRESS]"
click at [194, 120] on div "[STREET_ADDRESS]" at bounding box center [501, 120] width 835 height 24
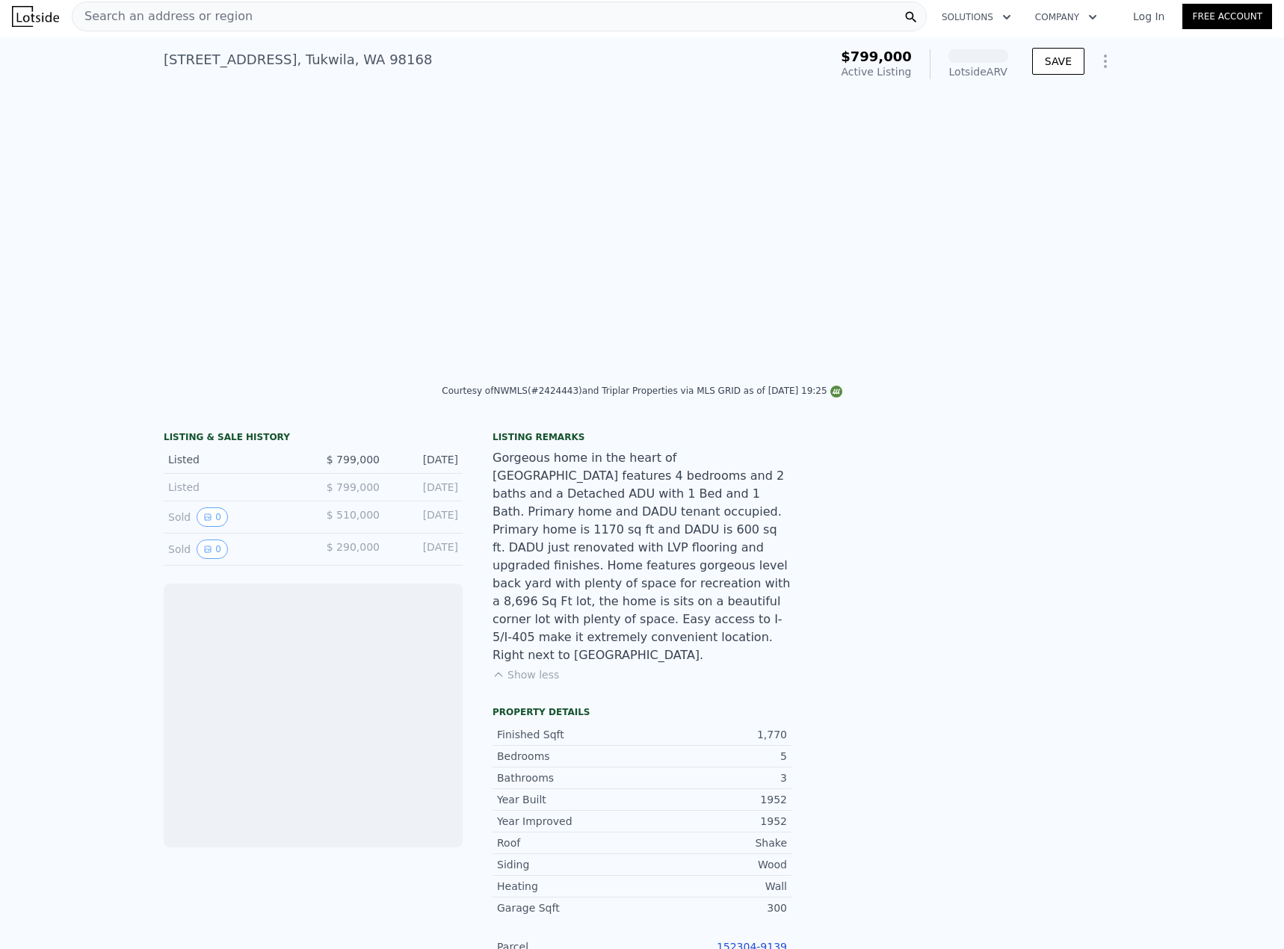
scroll to position [0, 3077]
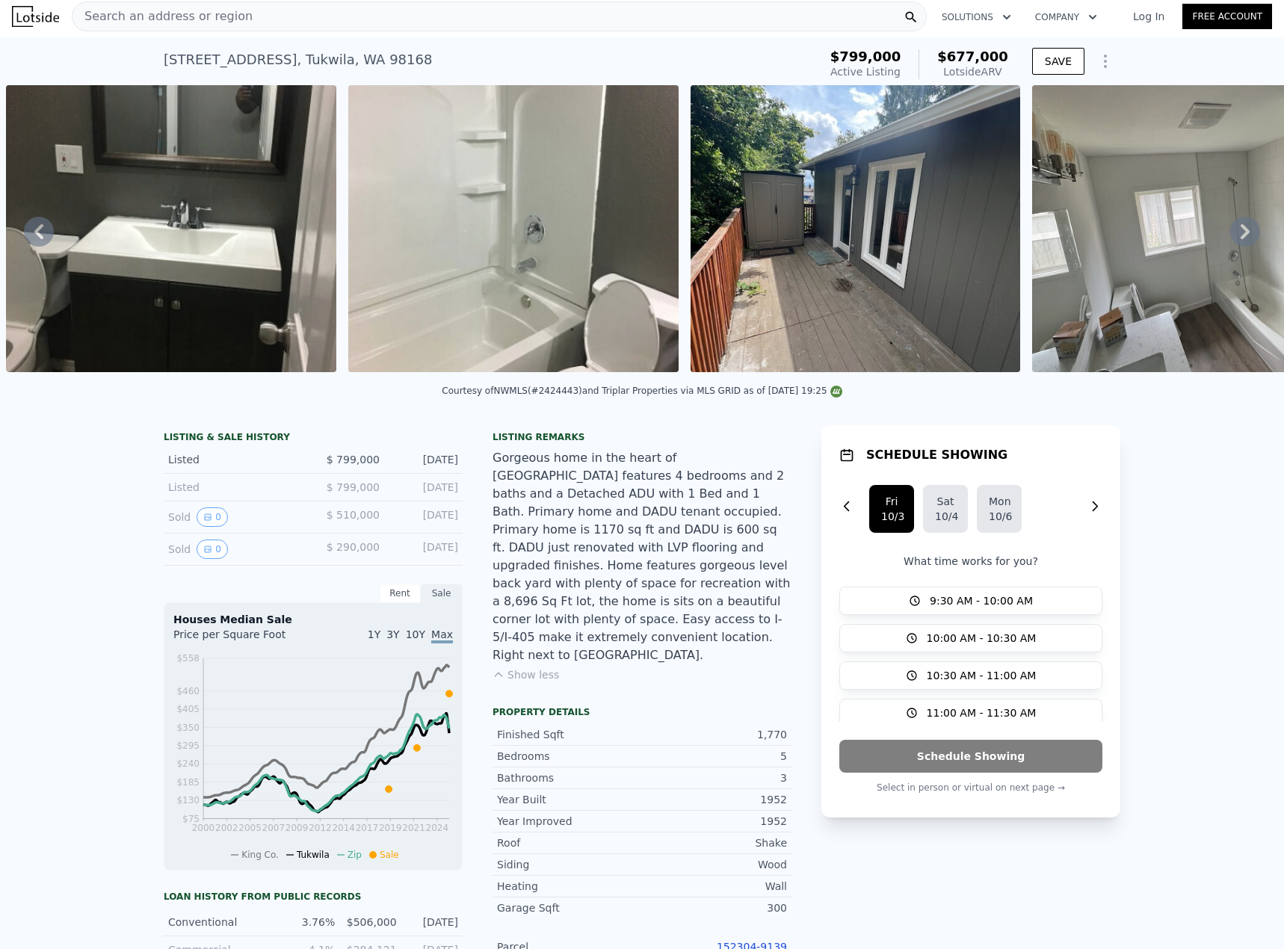
click at [184, 20] on span "Search an address or region" at bounding box center [162, 16] width 180 height 18
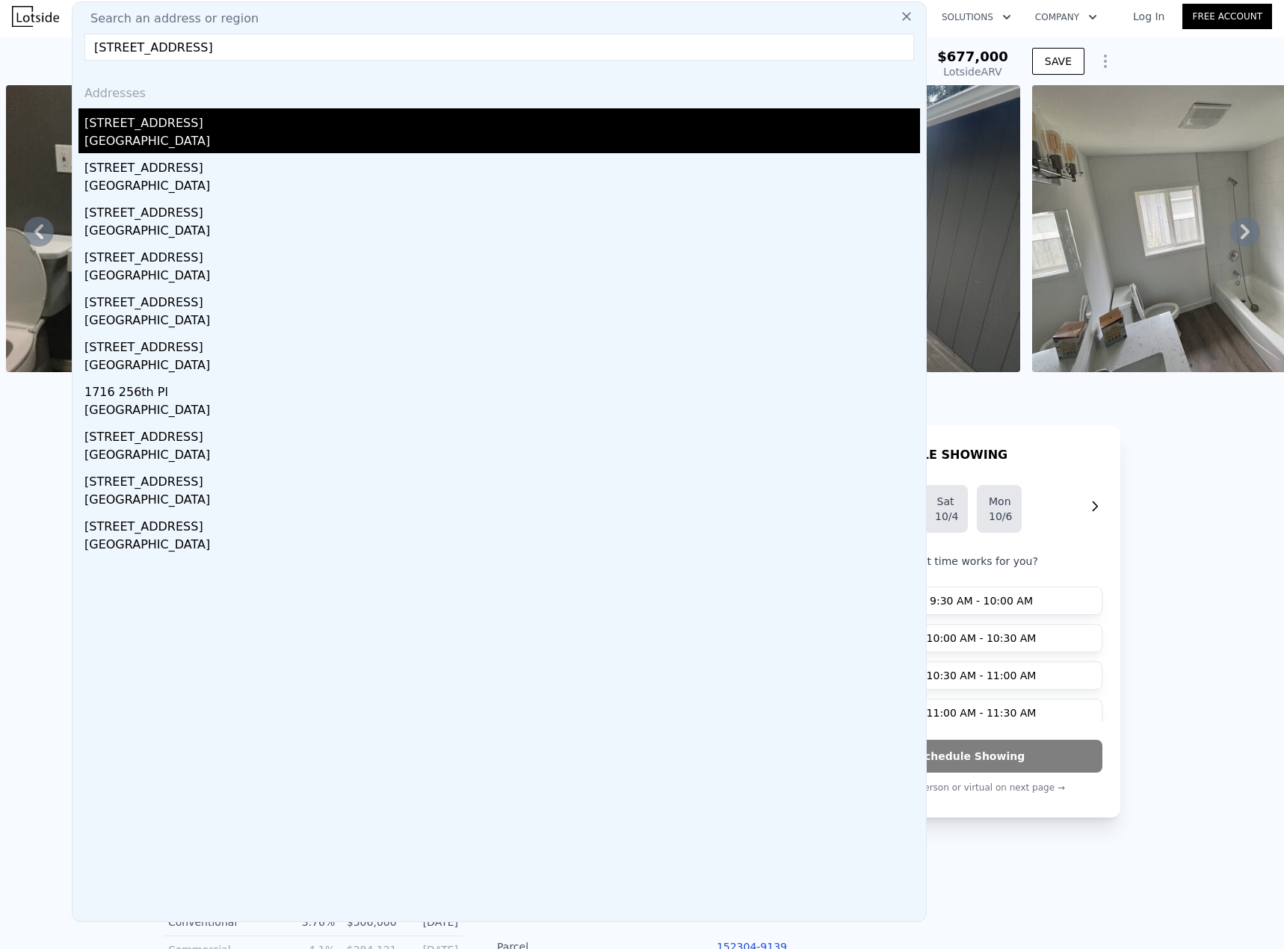
type input "[STREET_ADDRESS]"
click at [161, 128] on div "[STREET_ADDRESS]" at bounding box center [501, 120] width 835 height 24
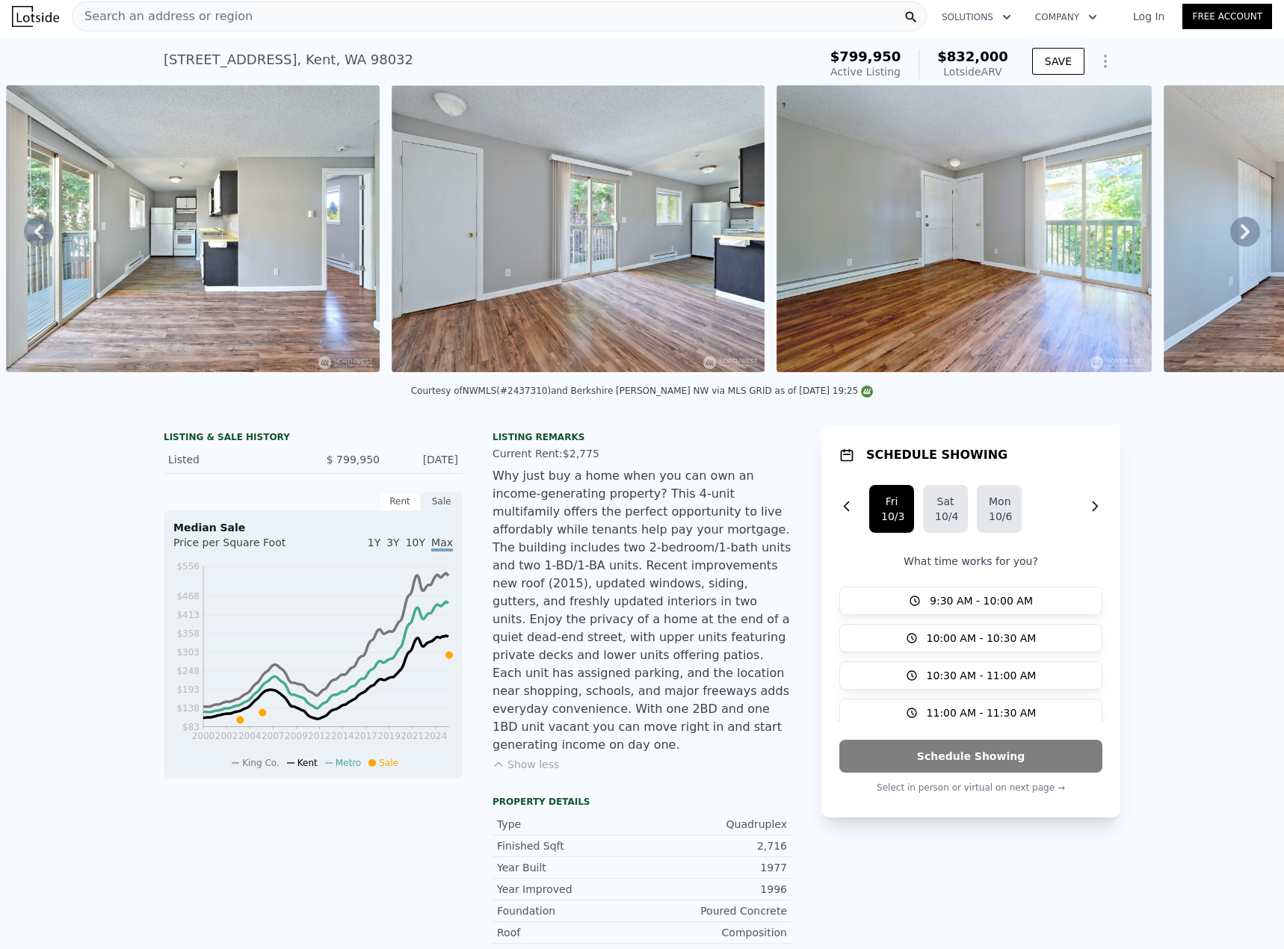
click at [203, 16] on span "Search an address or region" at bounding box center [162, 16] width 180 height 18
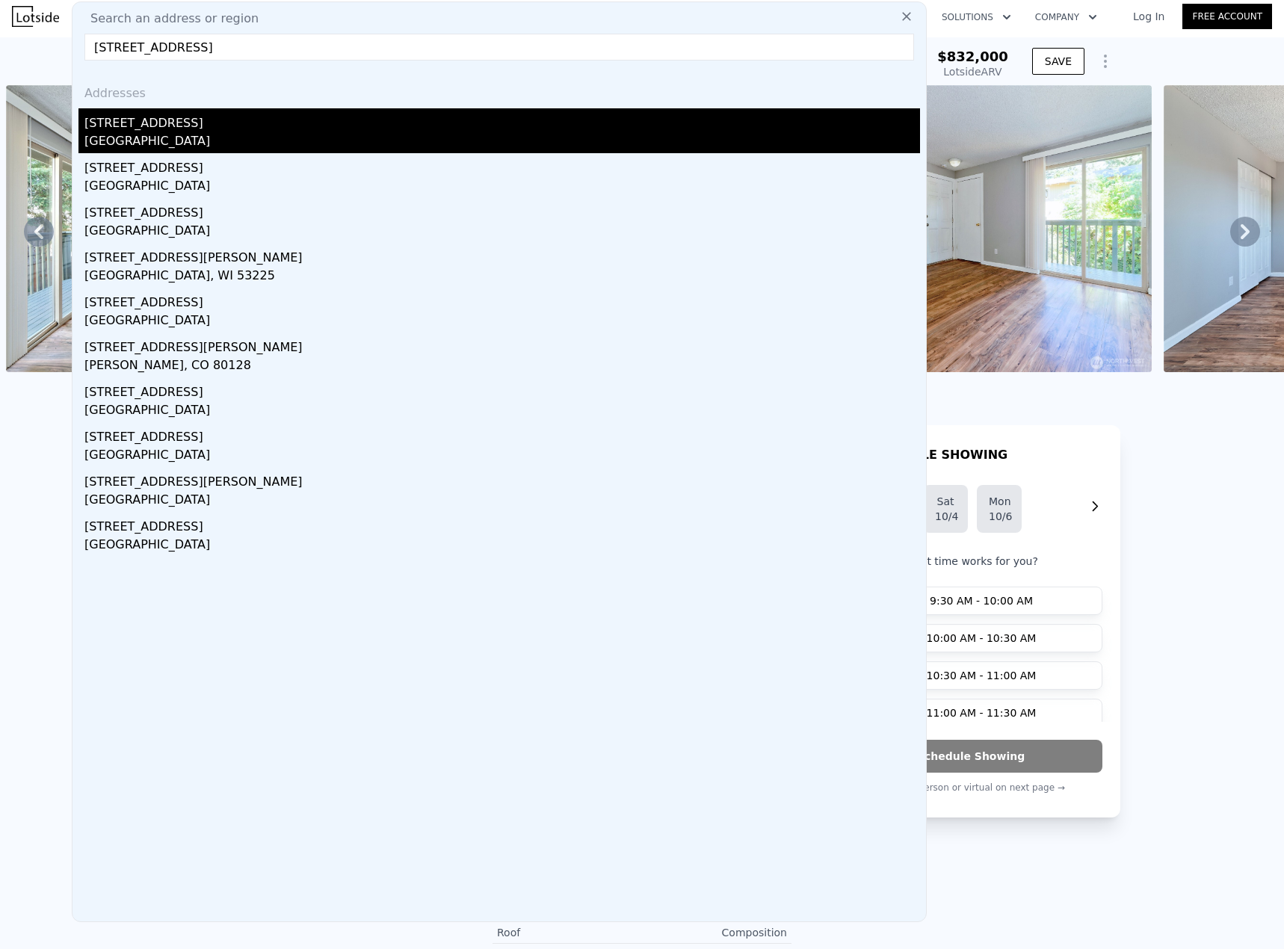
type input "[STREET_ADDRESS]"
click at [214, 122] on div "[STREET_ADDRESS]" at bounding box center [501, 120] width 835 height 24
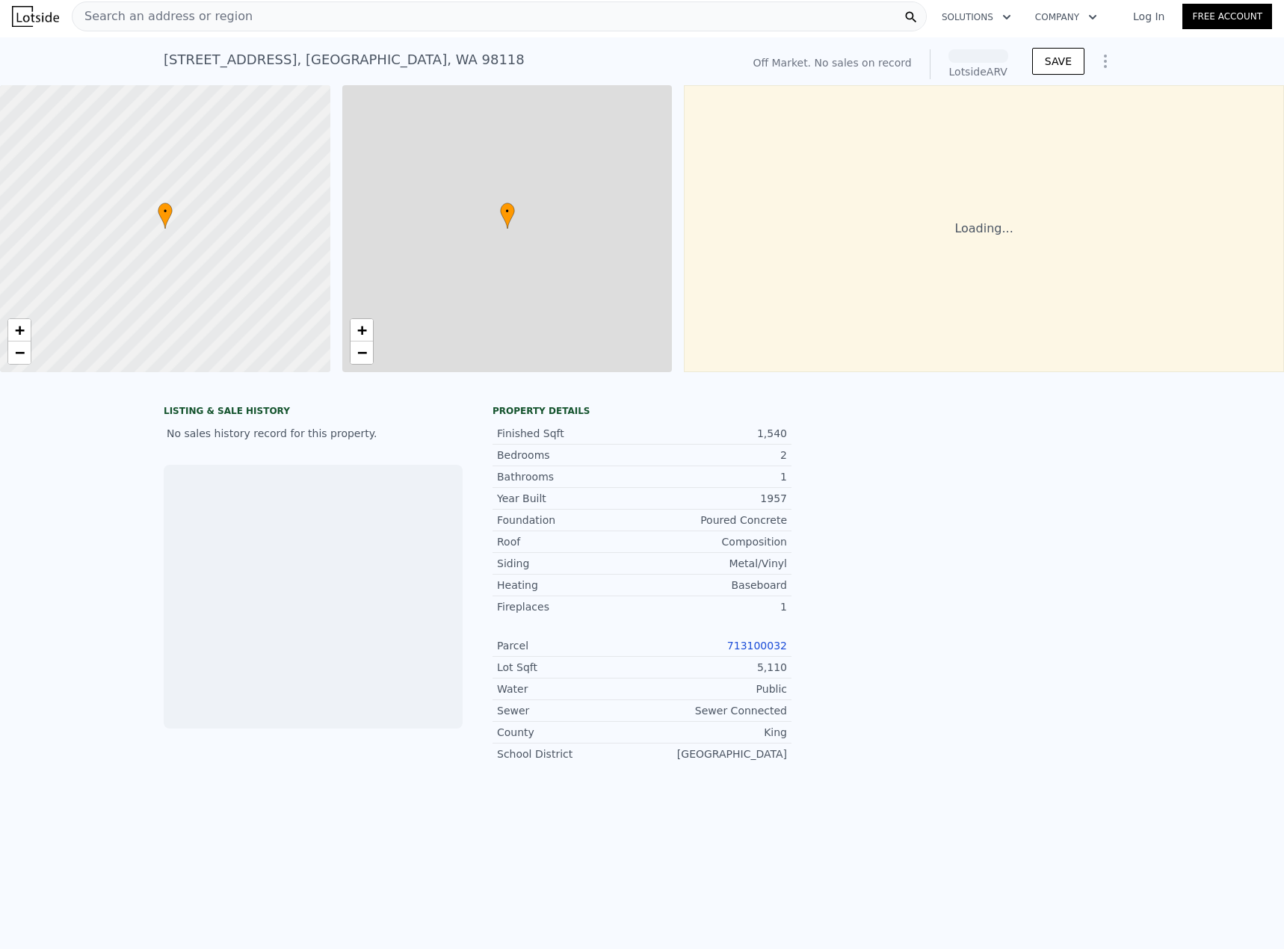
scroll to position [0, 6]
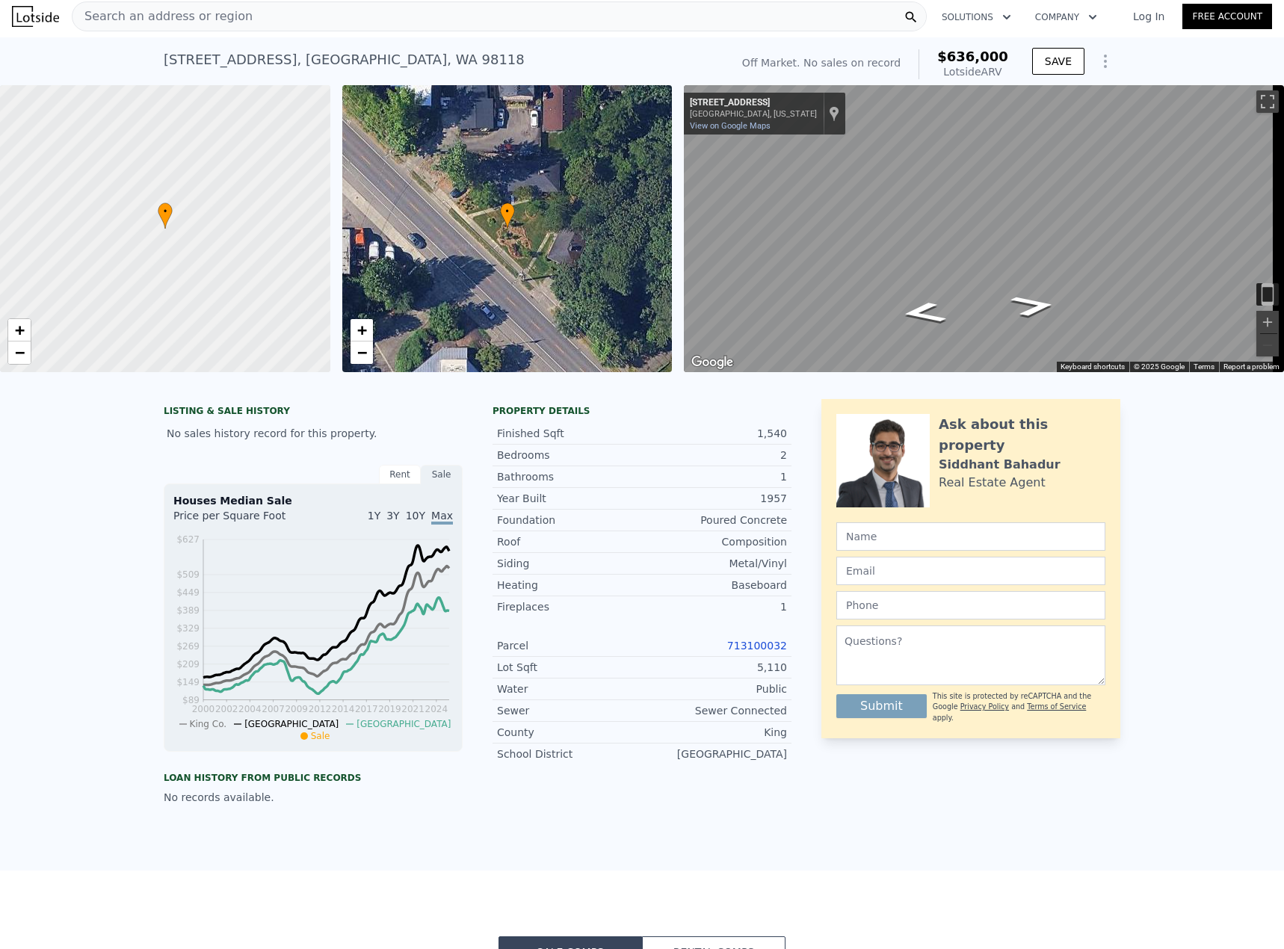
click at [226, 20] on span "Search an address or region" at bounding box center [162, 16] width 180 height 18
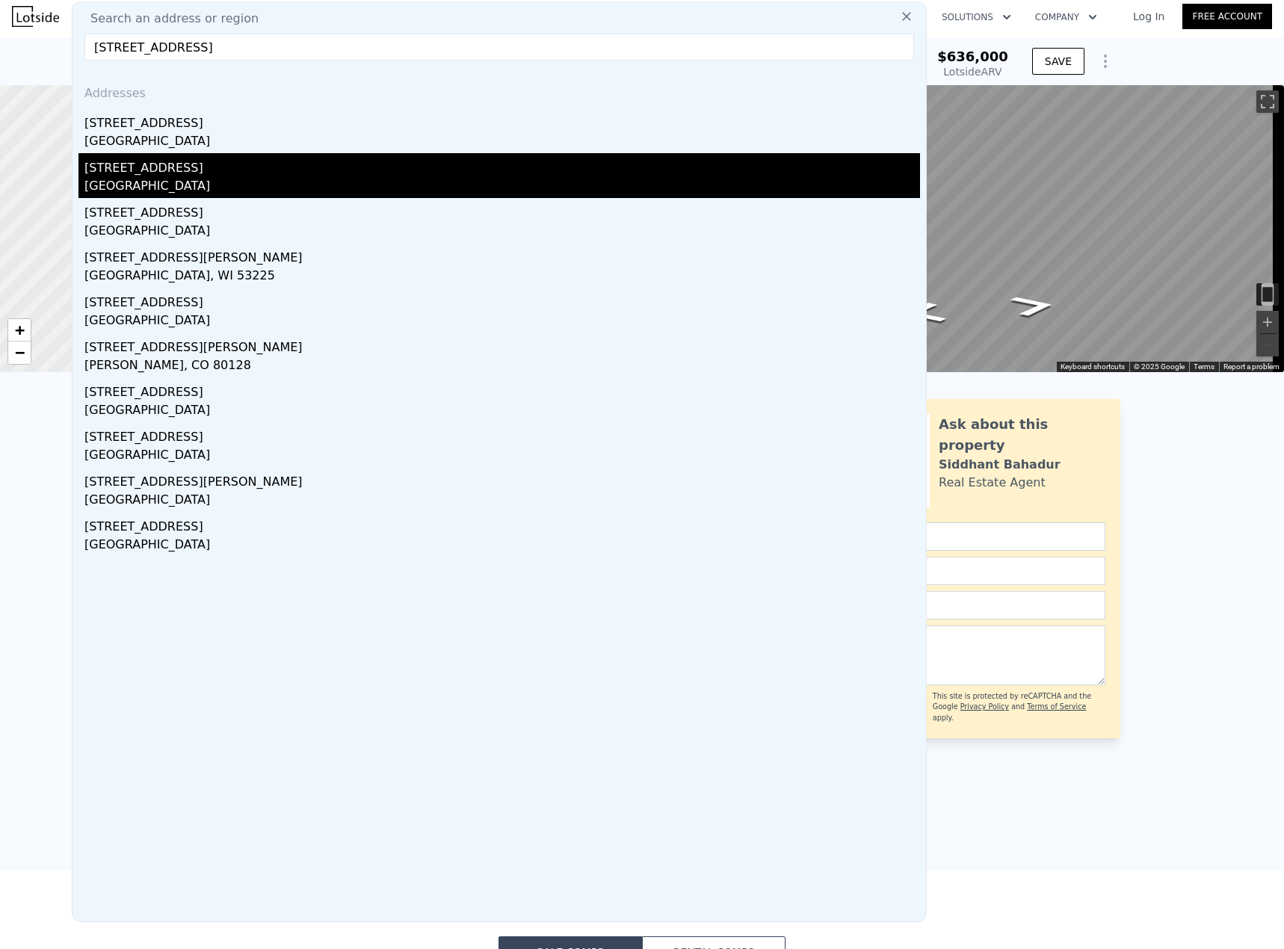
type input "[STREET_ADDRESS]"
click at [186, 172] on div "[STREET_ADDRESS]" at bounding box center [501, 165] width 835 height 24
